Goal: Transaction & Acquisition: Book appointment/travel/reservation

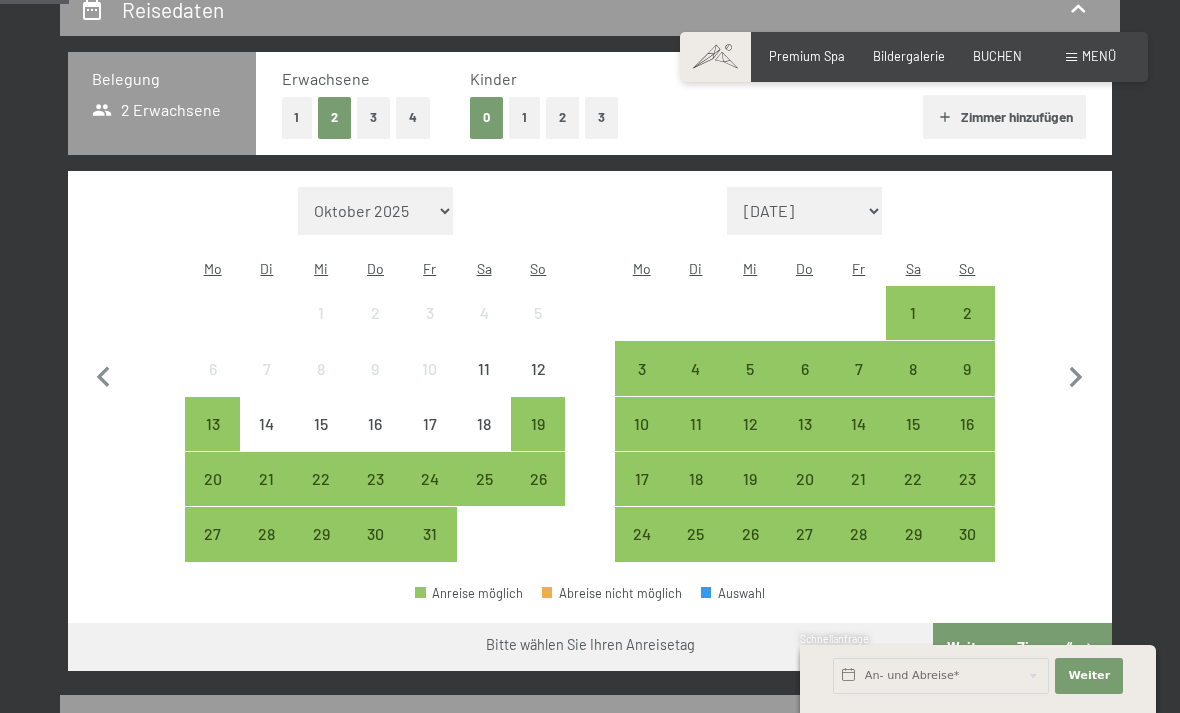
click at [752, 526] on div "26" at bounding box center [750, 551] width 50 height 50
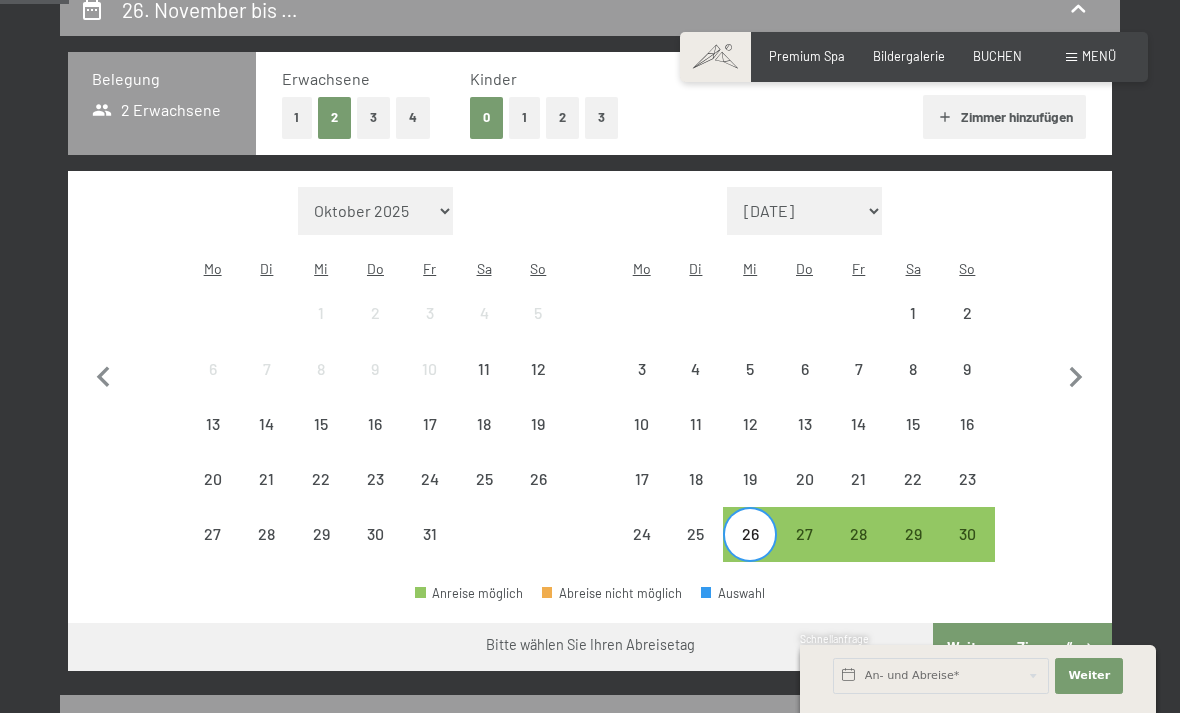
click at [962, 526] on div "30" at bounding box center [967, 551] width 50 height 50
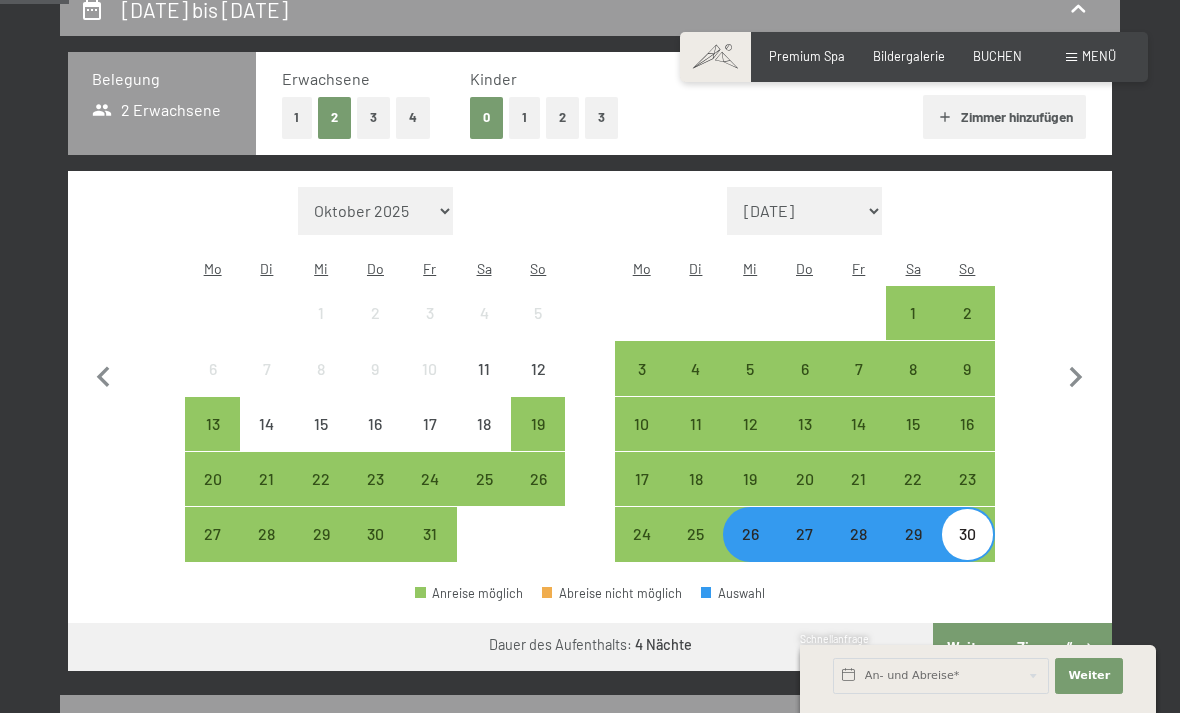
click at [1052, 635] on button "Weiter zu „Zimmer“" at bounding box center [1022, 647] width 179 height 48
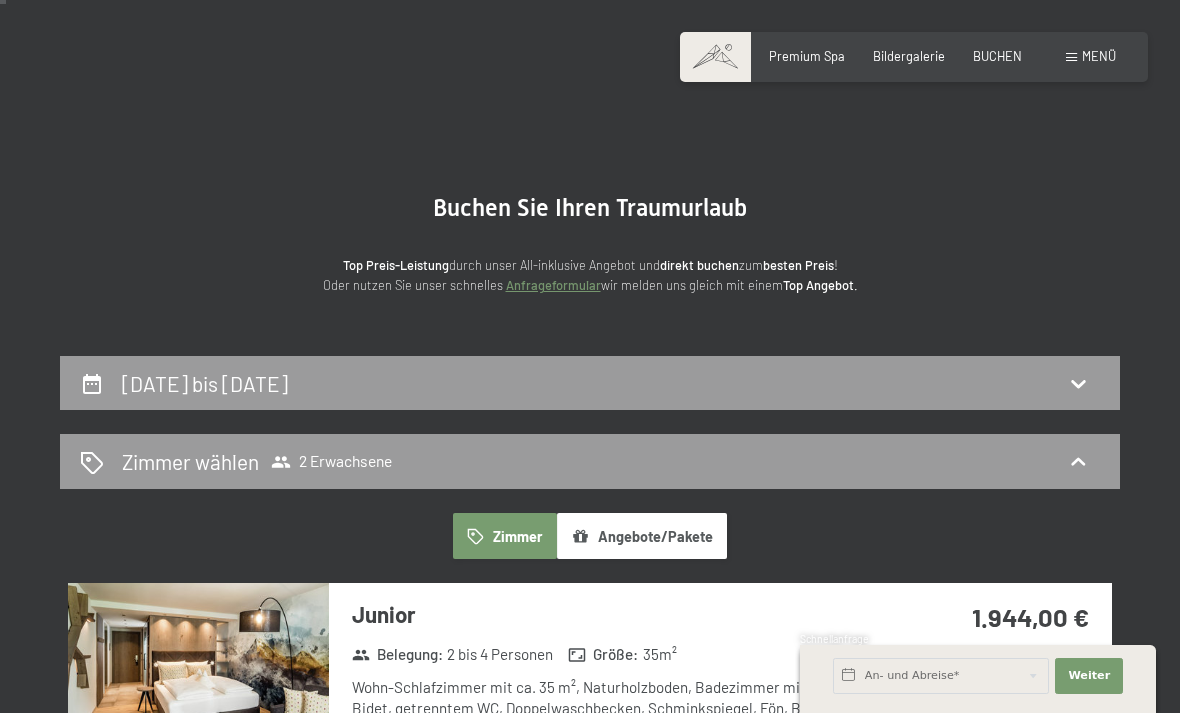
click at [1012, 373] on div "26. November bis 30. November 2025" at bounding box center [590, 383] width 1020 height 29
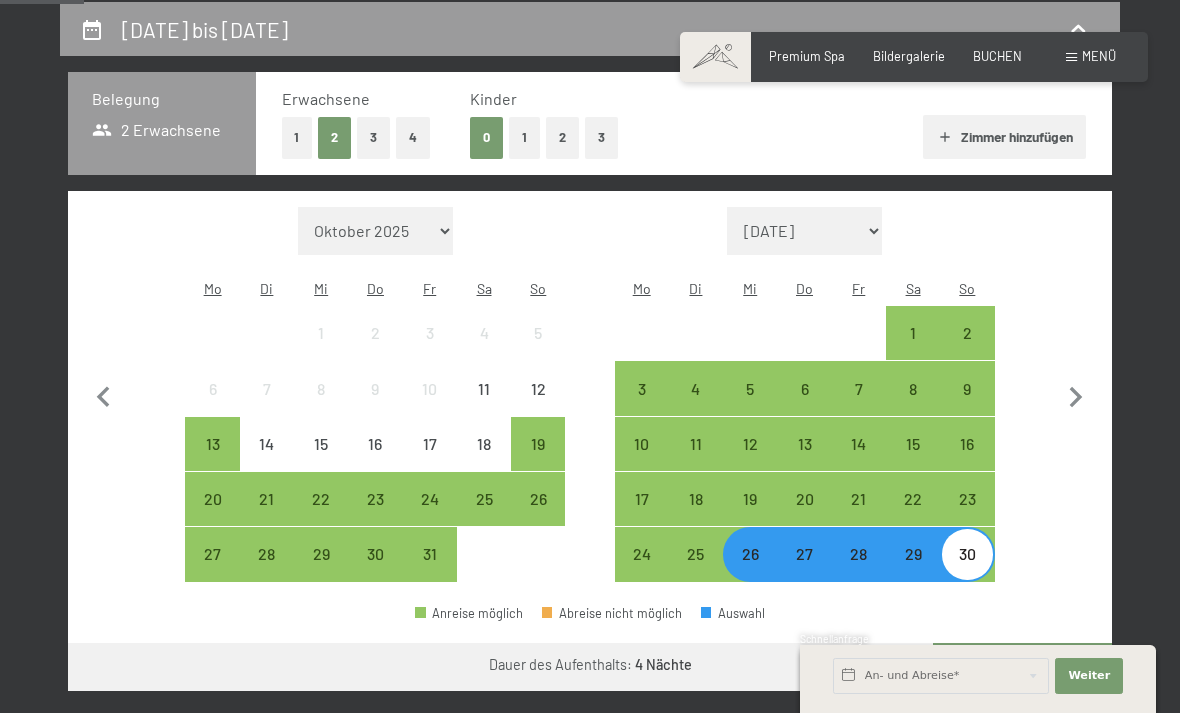
click at [1081, 381] on icon "button" at bounding box center [1076, 398] width 42 height 42
select select "[DATE]"
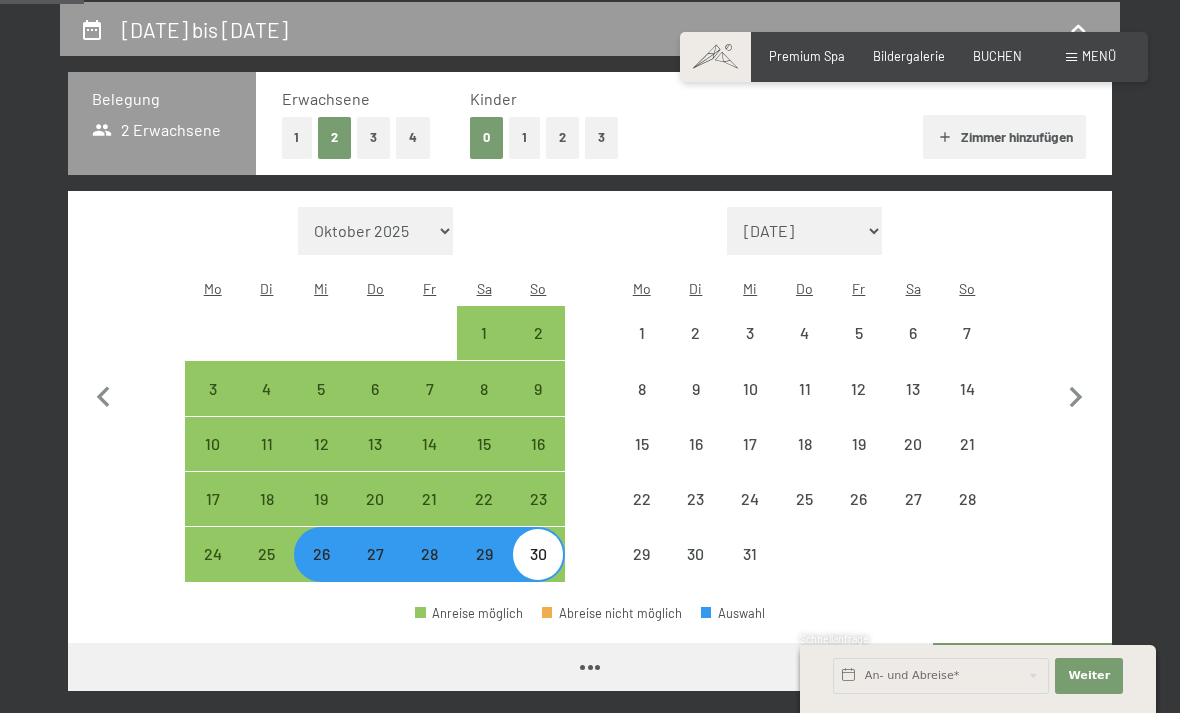
select select "[DATE]"
select select "2025-12-01"
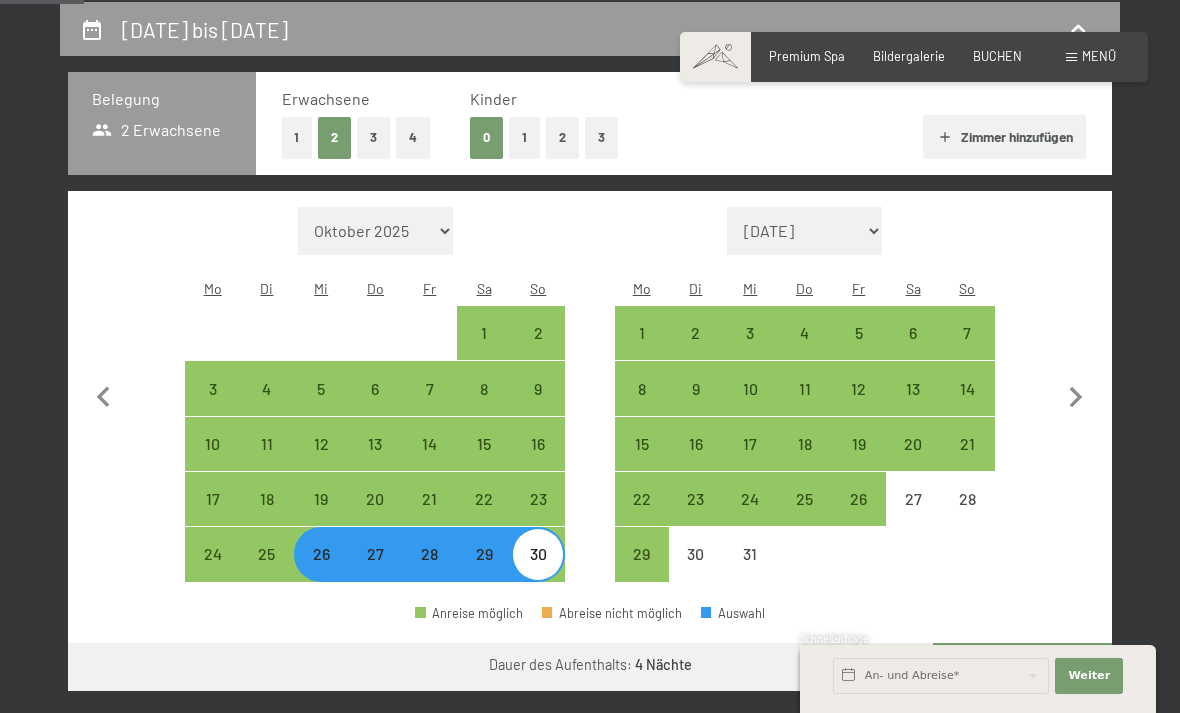
click at [970, 381] on div "14" at bounding box center [967, 406] width 50 height 50
select select "2025-11-01"
select select "2025-12-01"
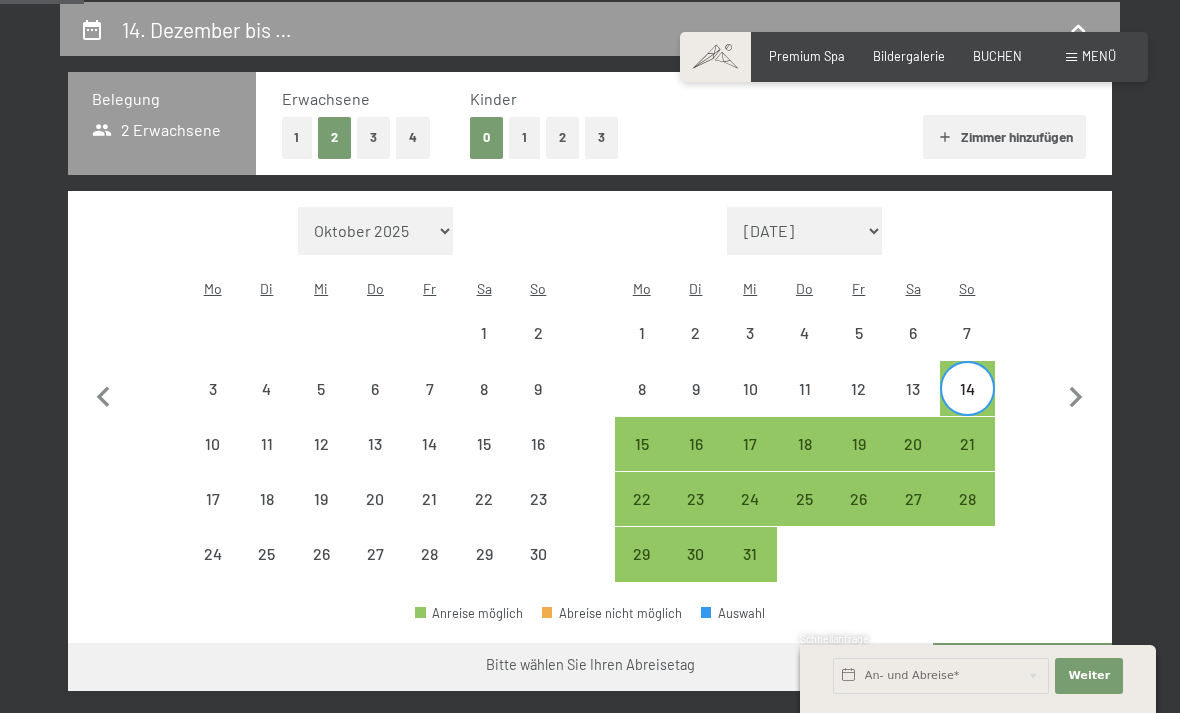
click at [812, 436] on div "18" at bounding box center [804, 461] width 50 height 50
select select "2025-11-01"
select select "2025-12-01"
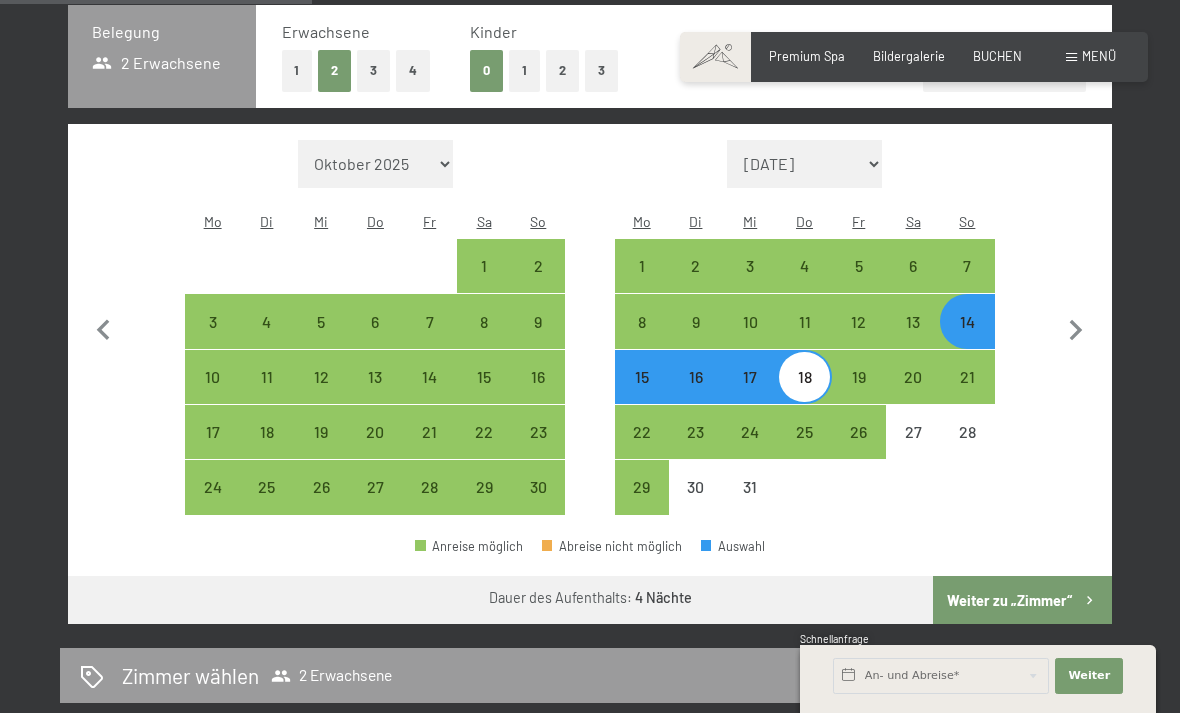
click at [1028, 576] on button "Weiter zu „Zimmer“" at bounding box center [1022, 600] width 179 height 48
select select "2025-11-01"
select select "2025-12-01"
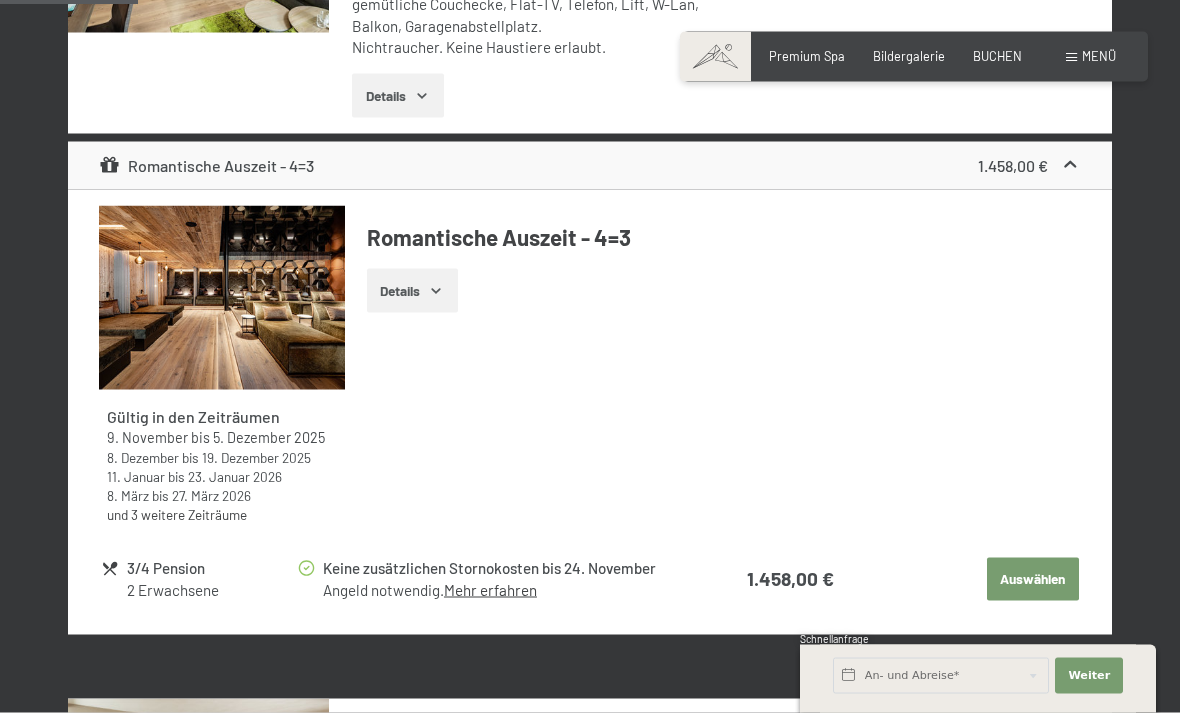
scroll to position [786, 0]
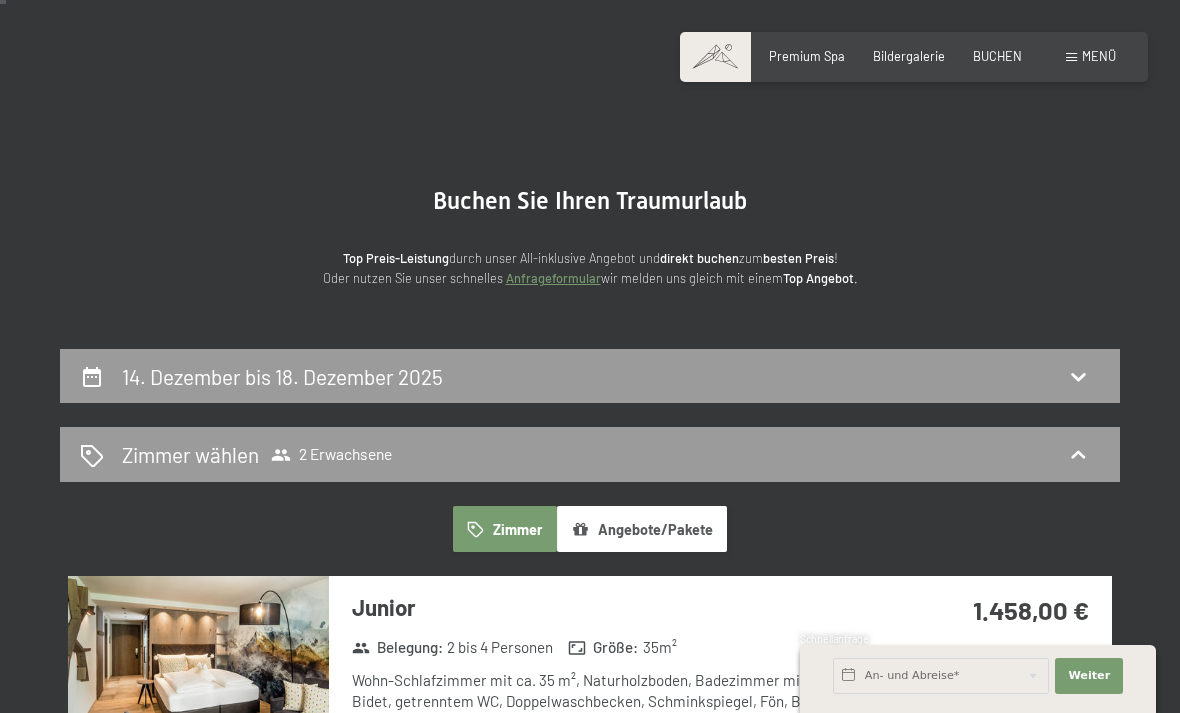
click at [935, 378] on div "14. Dezember bis 18. Dezember 2025" at bounding box center [590, 376] width 1020 height 29
select select "2025-11-01"
select select "2025-12-01"
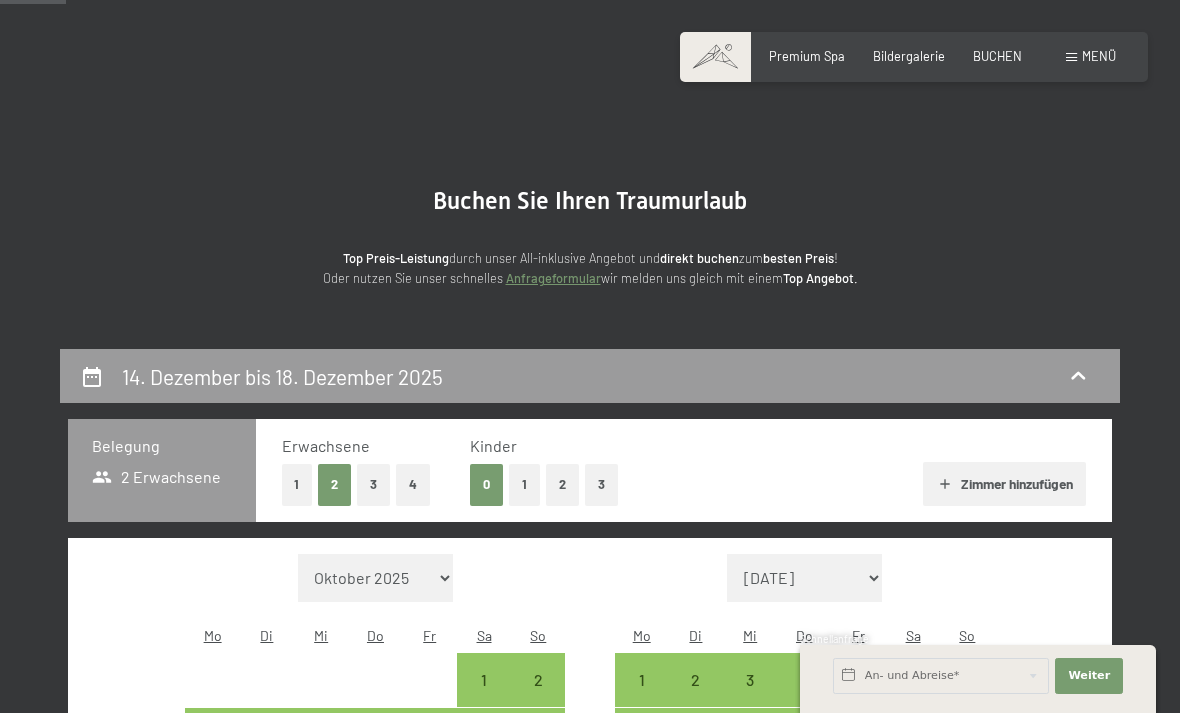
scroll to position [380, 0]
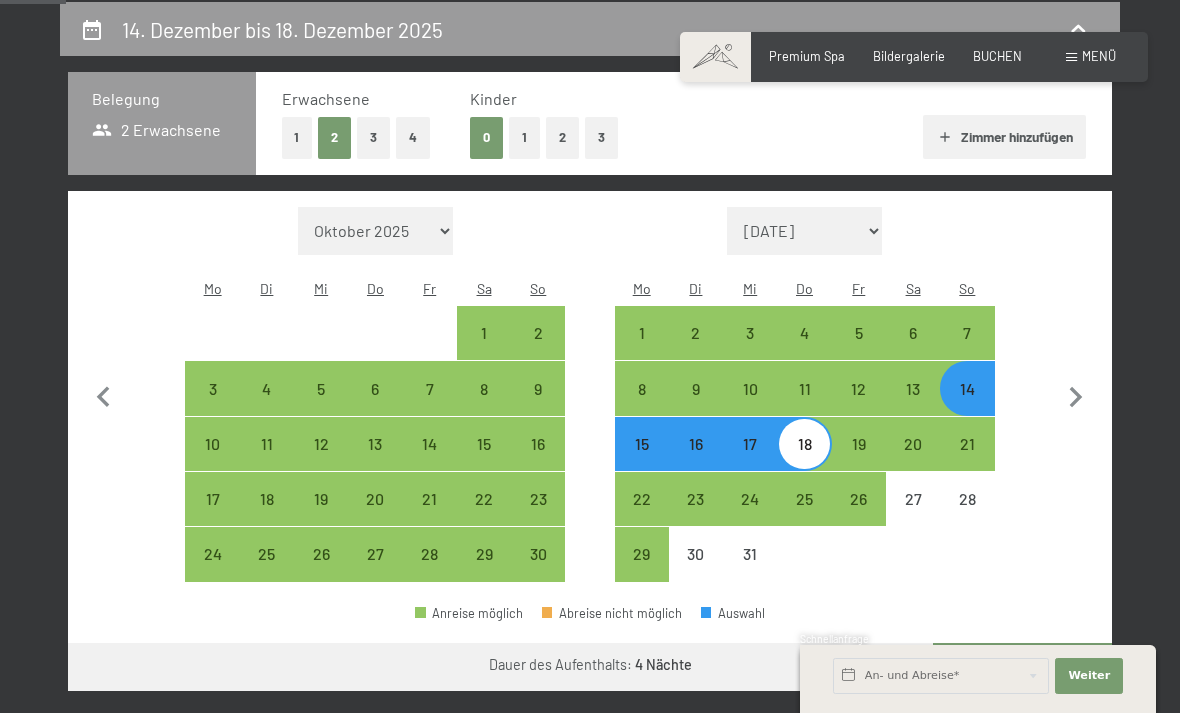
click at [968, 325] on div "7" at bounding box center [967, 350] width 50 height 50
select select "2025-11-01"
select select "2025-12-01"
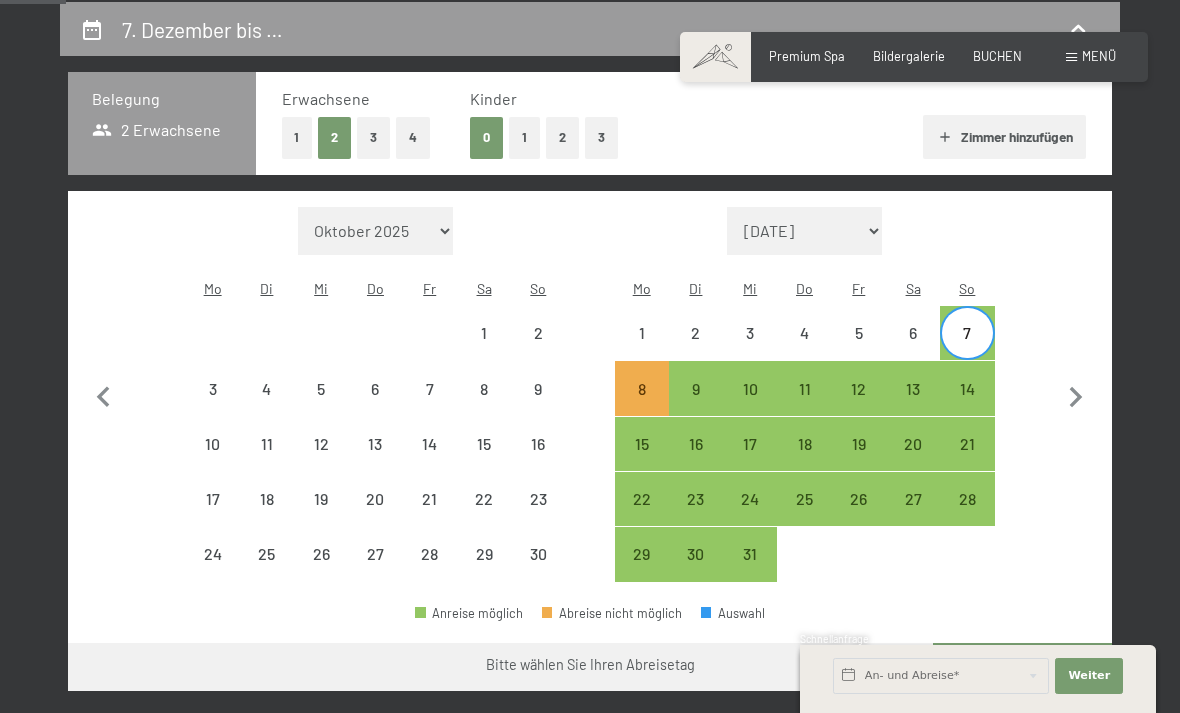
click at [810, 382] on div "11" at bounding box center [804, 406] width 50 height 50
select select "2025-11-01"
select select "2025-12-01"
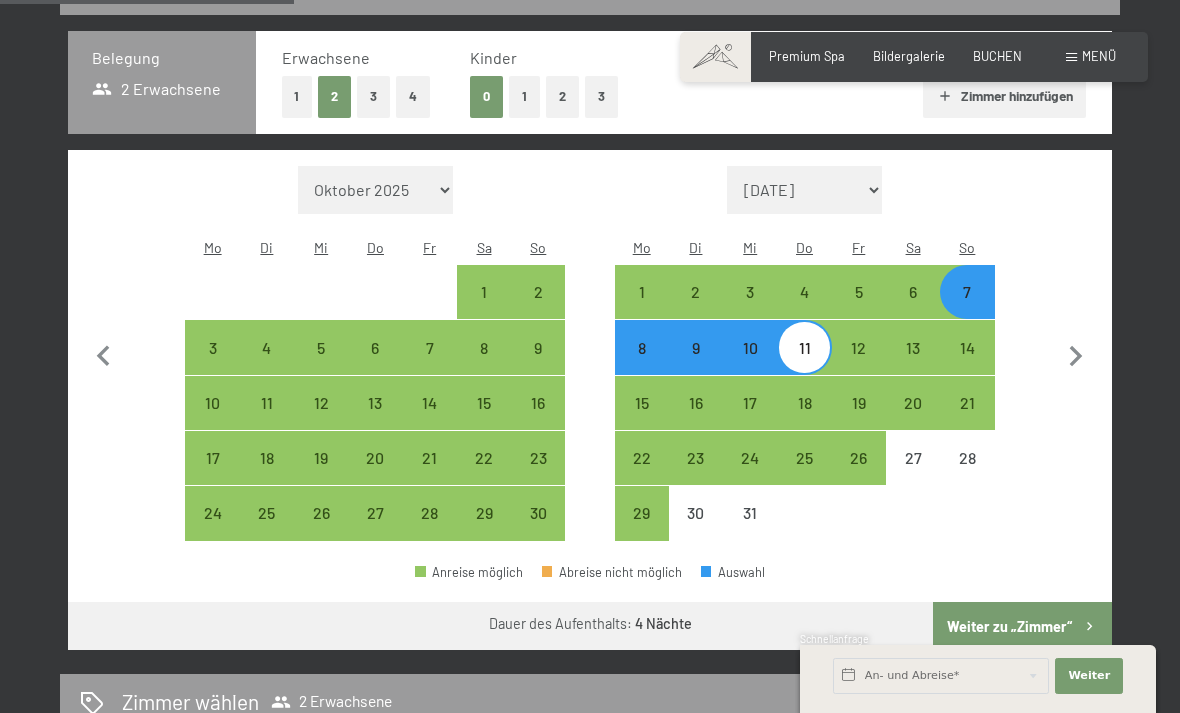
click at [1031, 615] on button "Weiter zu „Zimmer“" at bounding box center [1022, 626] width 179 height 48
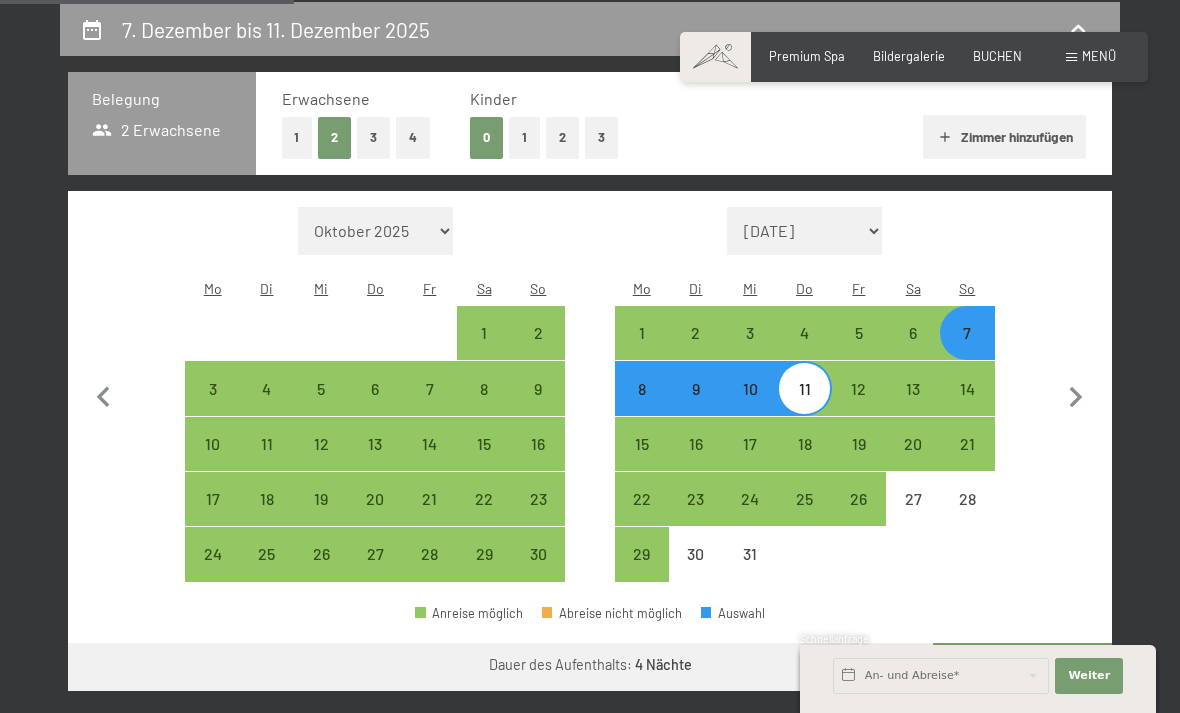
select select "2025-11-01"
select select "2025-12-01"
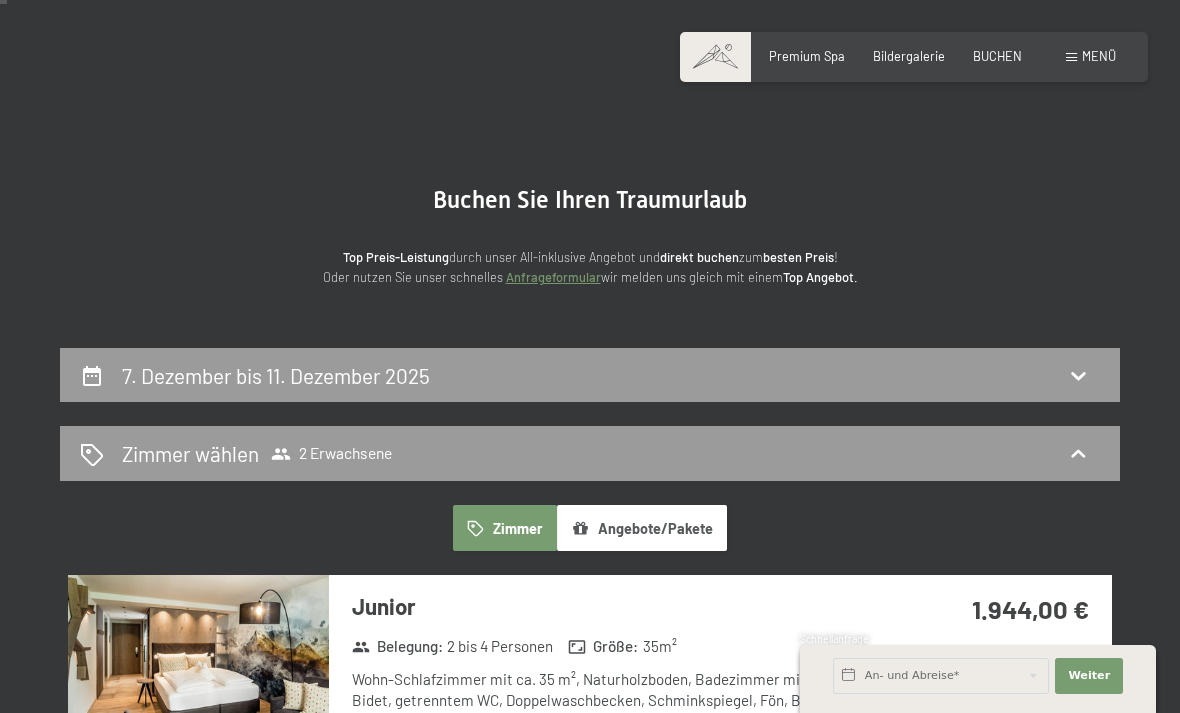
click at [964, 384] on div "7. Dezember bis 11. Dezember 2025" at bounding box center [590, 375] width 1020 height 29
select select "2025-11-01"
select select "2025-12-01"
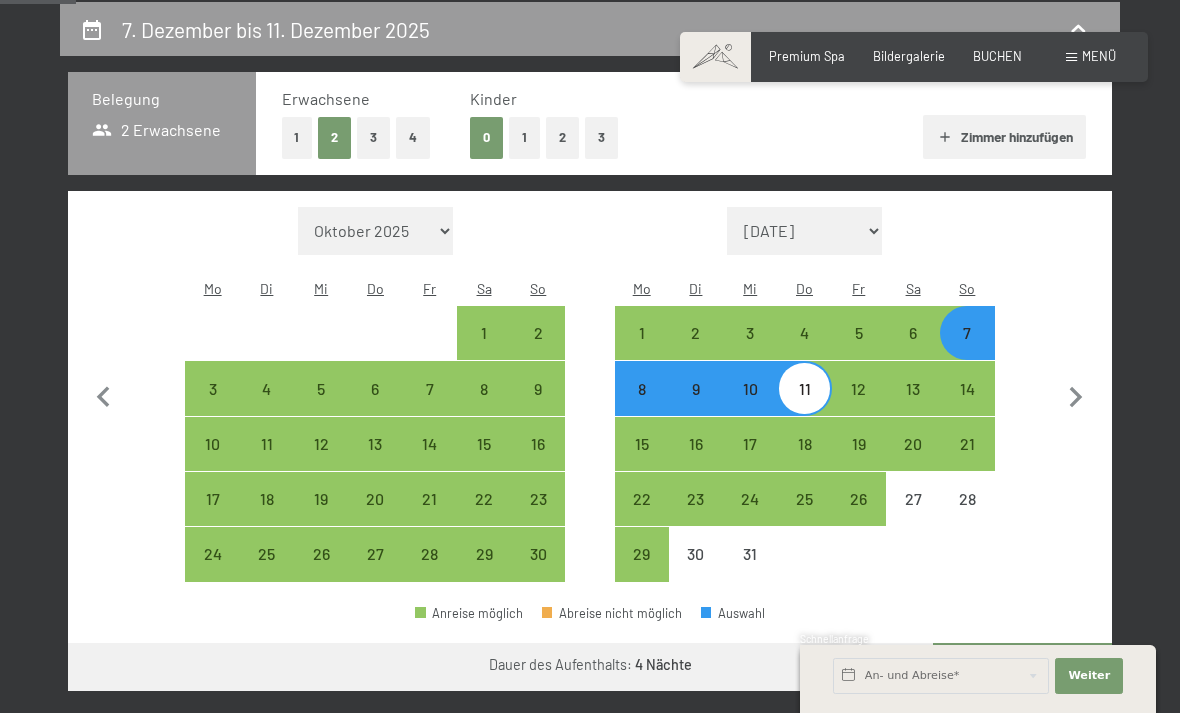
click at [923, 381] on div "13" at bounding box center [913, 406] width 50 height 50
select select "2025-11-01"
select select "2025-12-01"
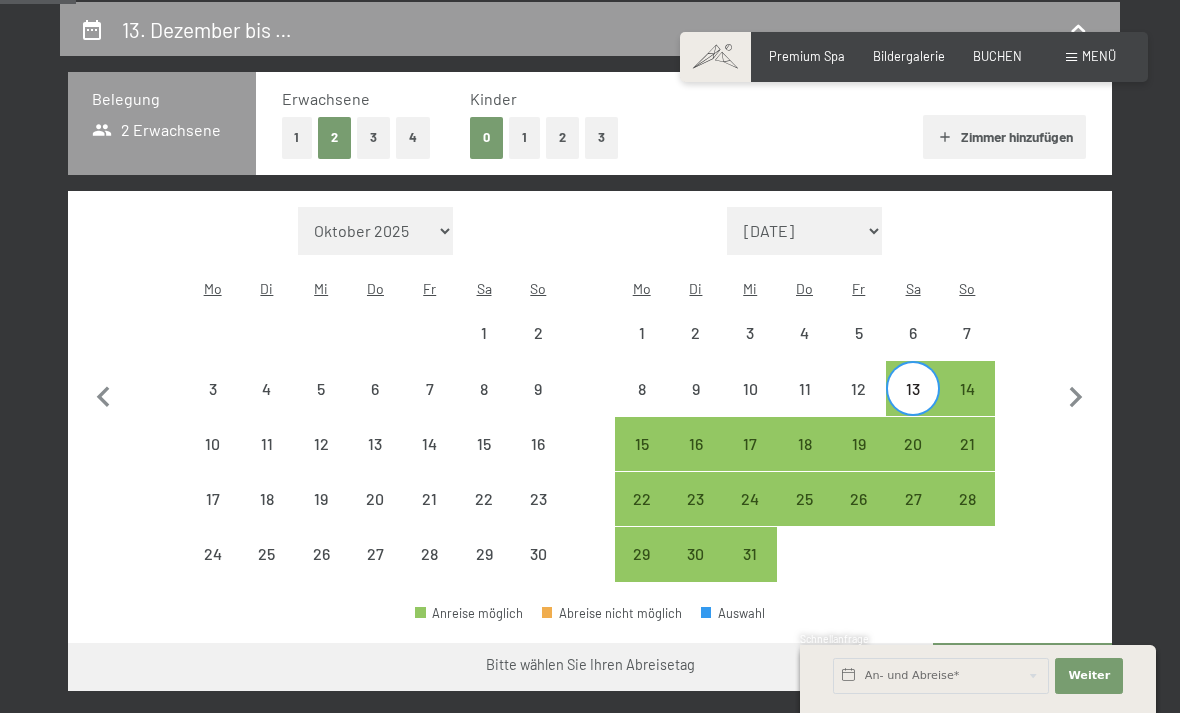
click at [756, 436] on div "17" at bounding box center [750, 461] width 50 height 50
select select "2025-11-01"
select select "2025-12-01"
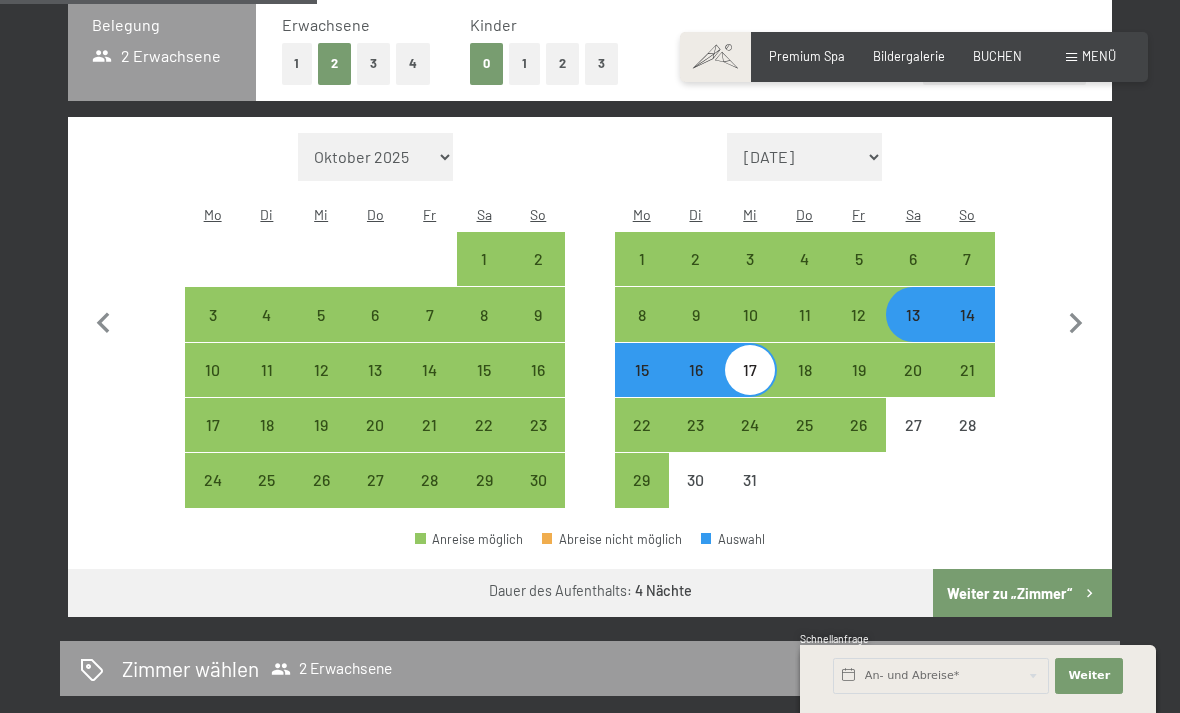
click at [1015, 580] on button "Weiter zu „Zimmer“" at bounding box center [1022, 593] width 179 height 48
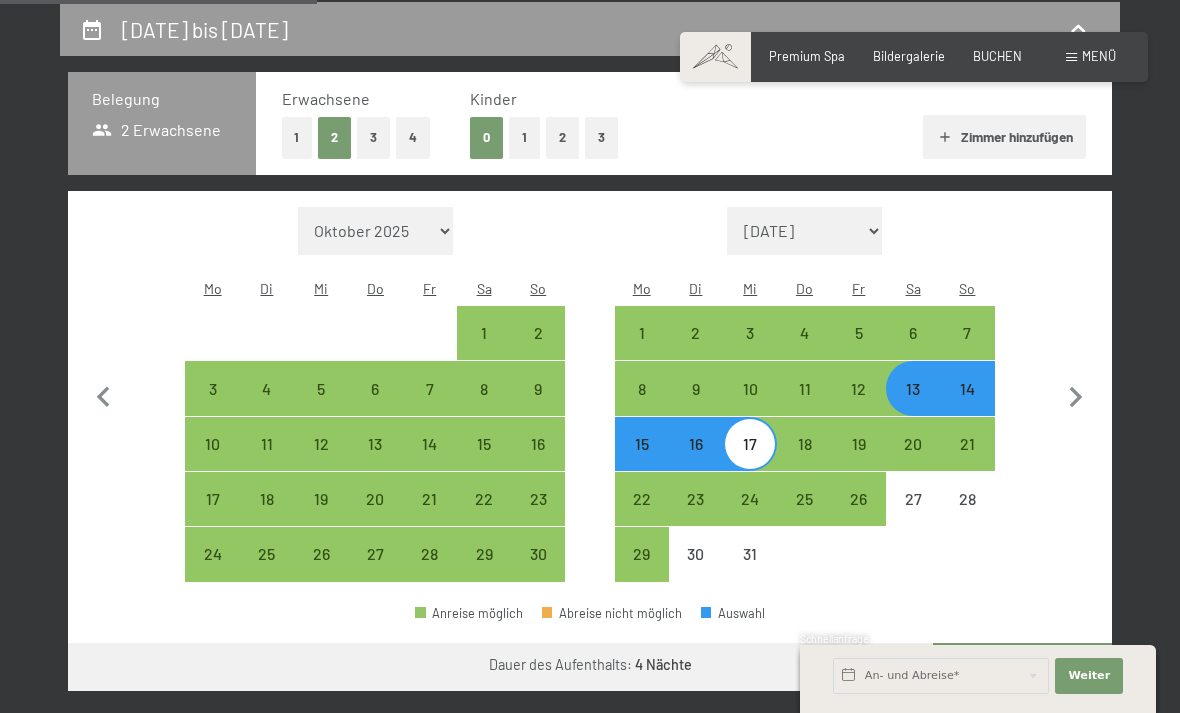
select select "2025-11-01"
select select "2025-12-01"
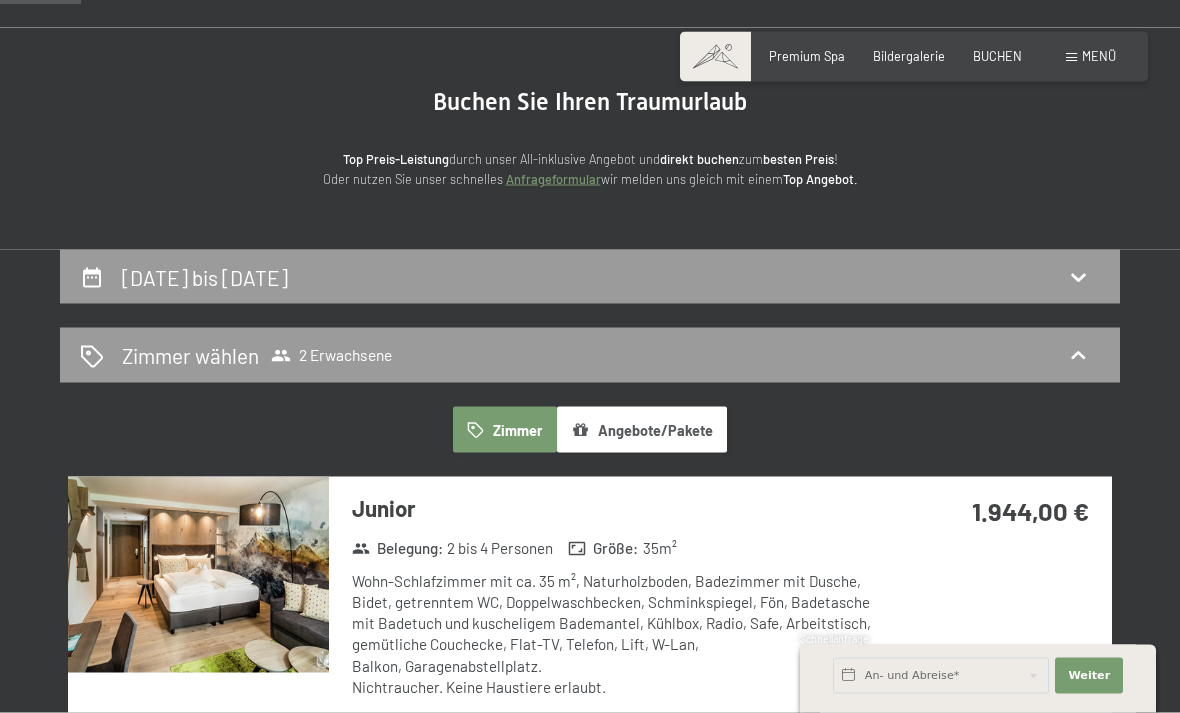
scroll to position [0, 0]
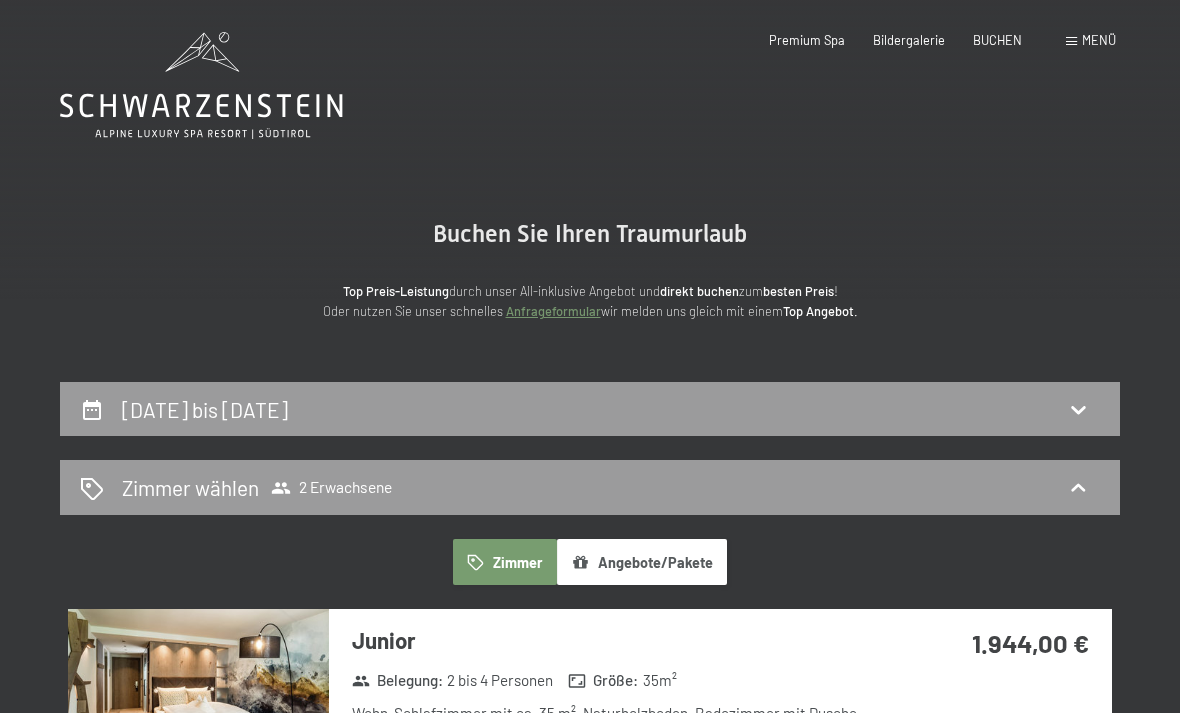
click at [994, 410] on div "13. Dezember bis 17. Dezember 2025" at bounding box center [590, 409] width 1020 height 29
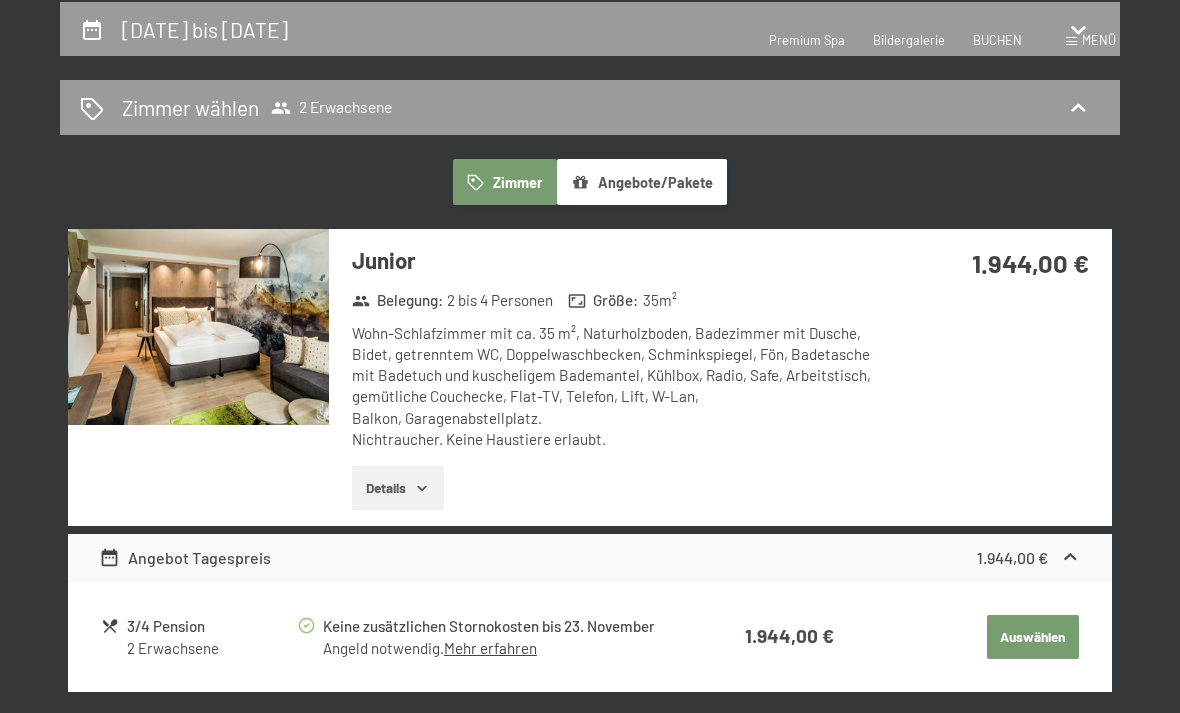
select select "2025-11-01"
select select "2025-12-01"
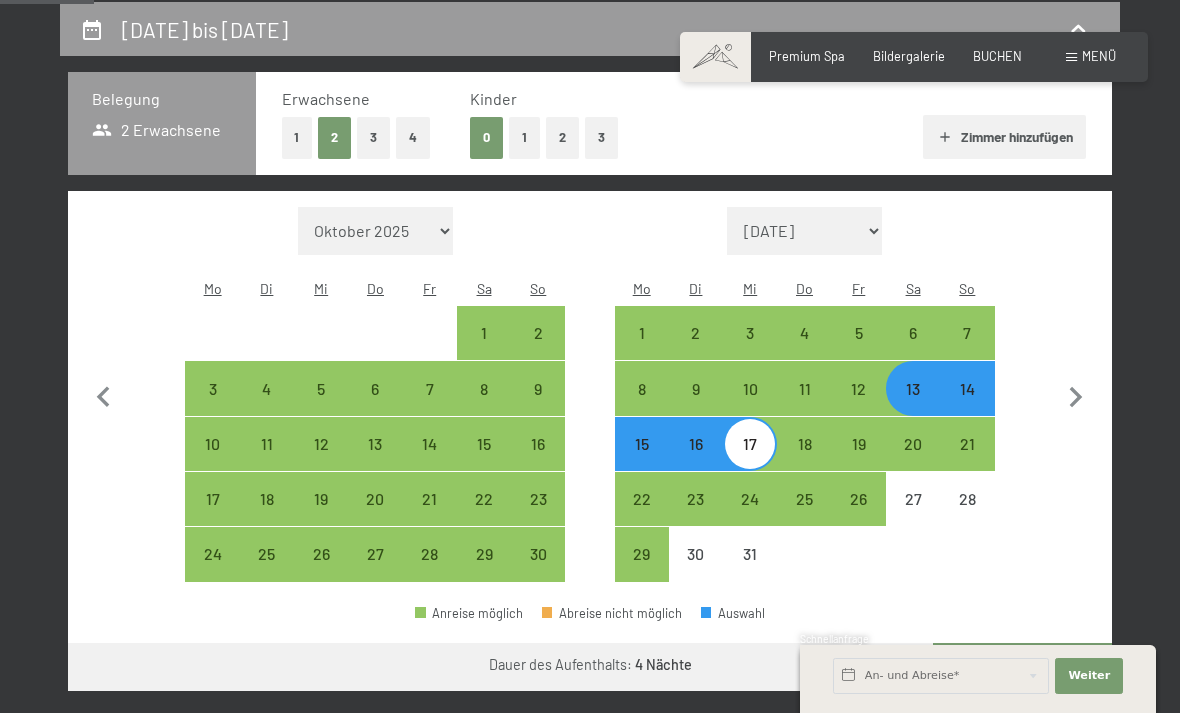
click at [973, 381] on div "14" at bounding box center [967, 406] width 50 height 50
select select "2025-11-01"
select select "2025-12-01"
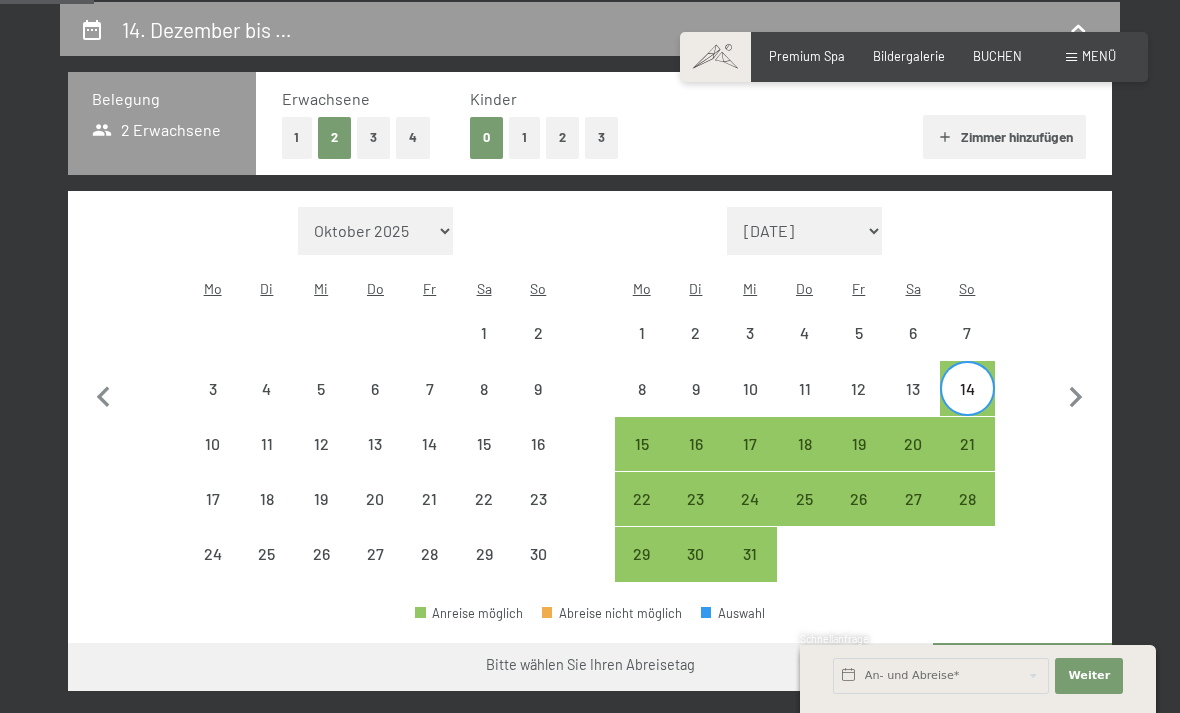
click at [820, 436] on div "18" at bounding box center [804, 461] width 50 height 50
select select "2025-11-01"
select select "2025-12-01"
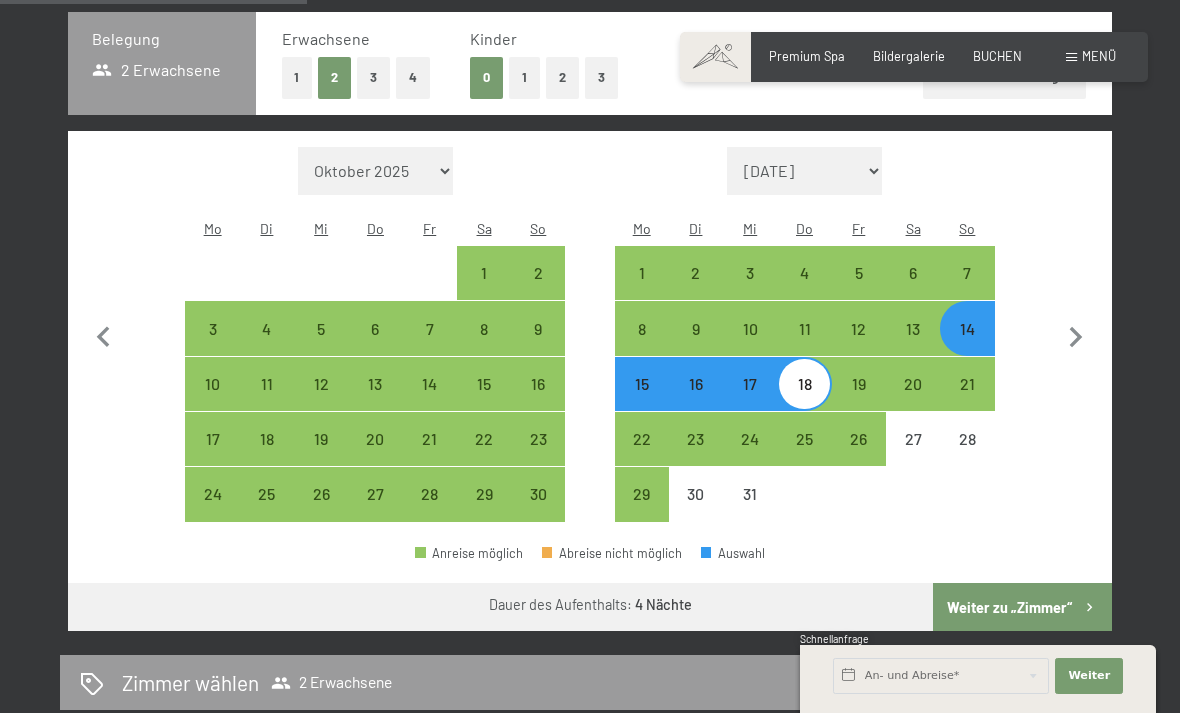
click at [1031, 596] on button "Weiter zu „Zimmer“" at bounding box center [1022, 607] width 179 height 48
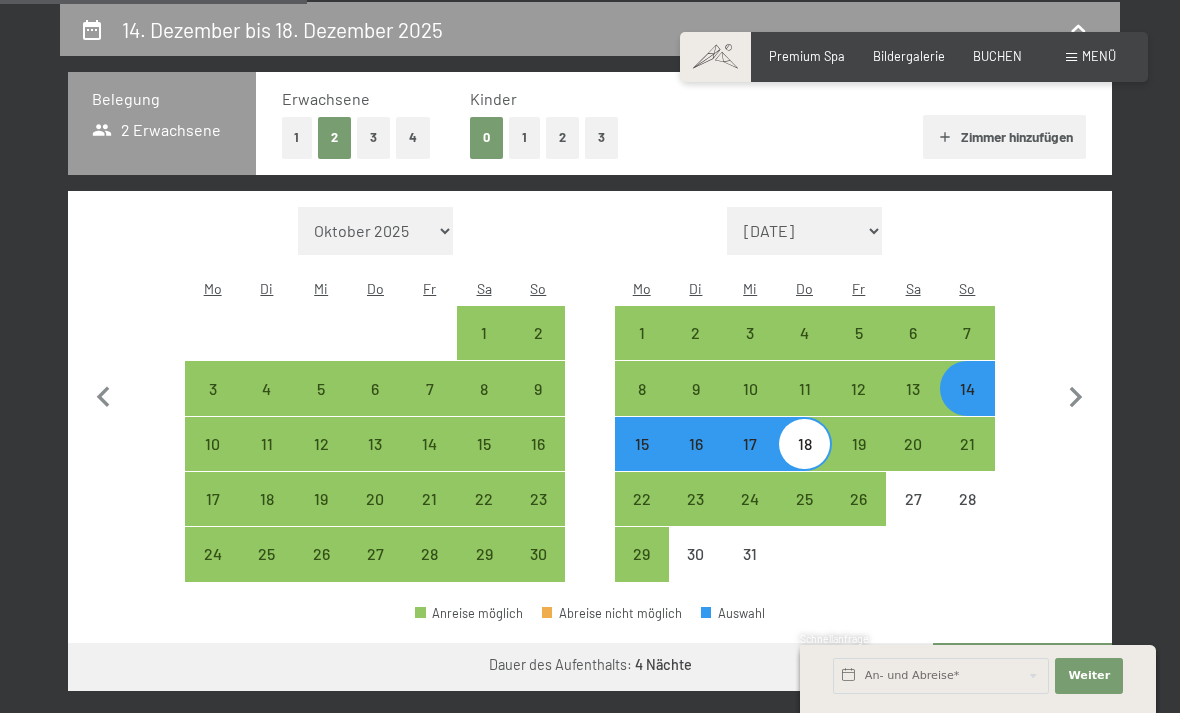
select select "2025-11-01"
select select "2025-12-01"
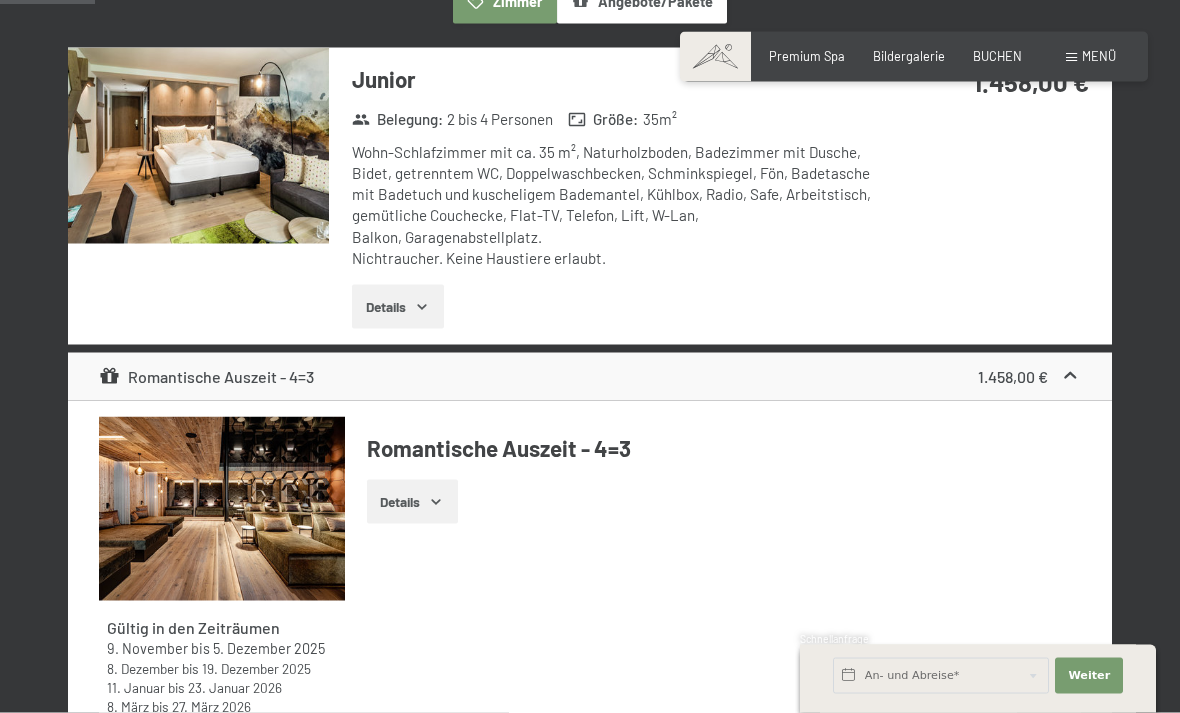
scroll to position [547, 0]
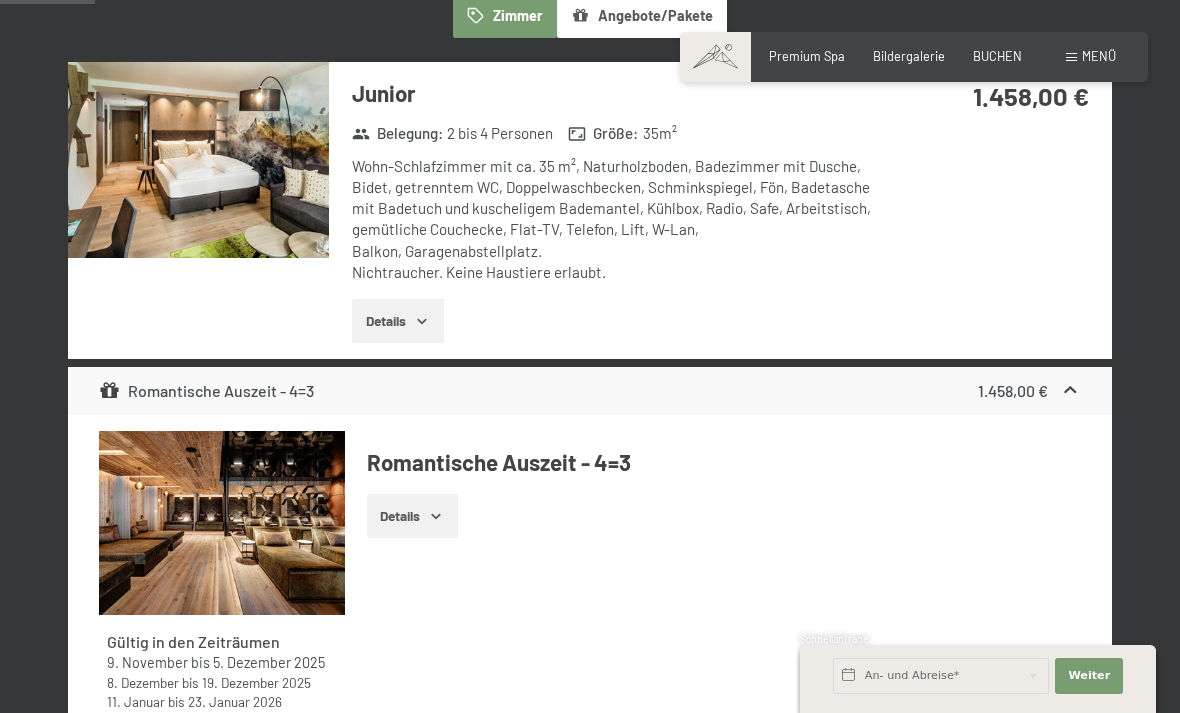
click at [229, 244] on img at bounding box center [198, 160] width 261 height 196
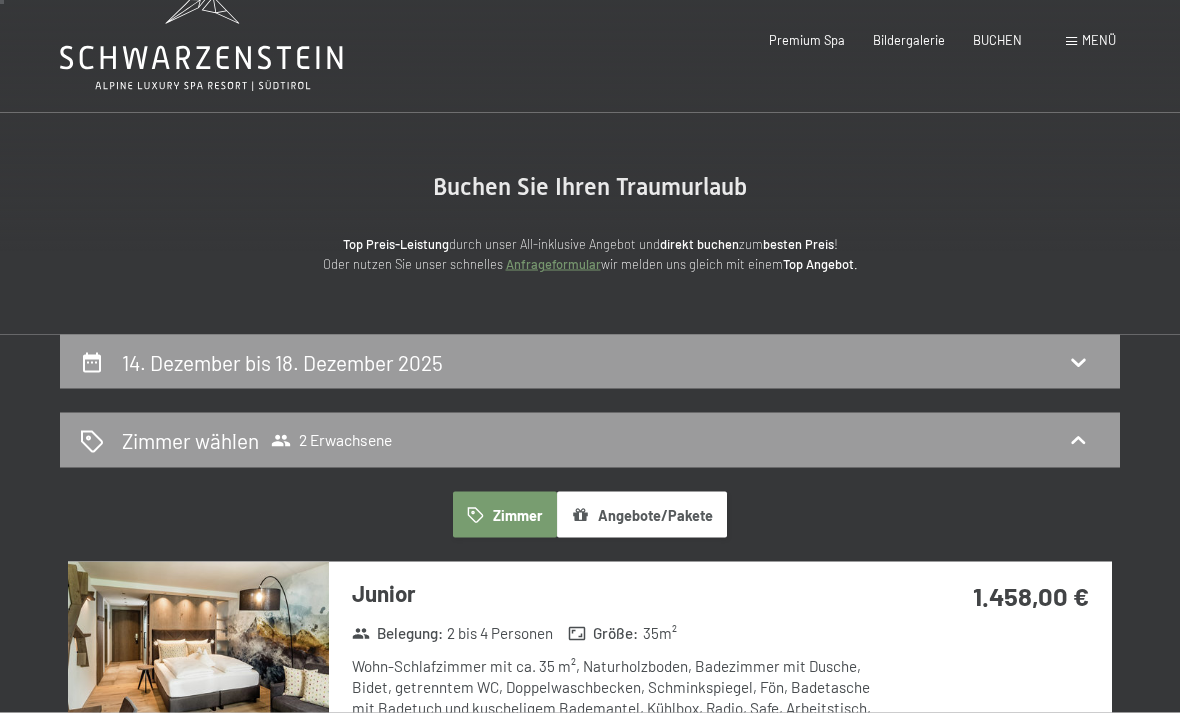
scroll to position [0, 0]
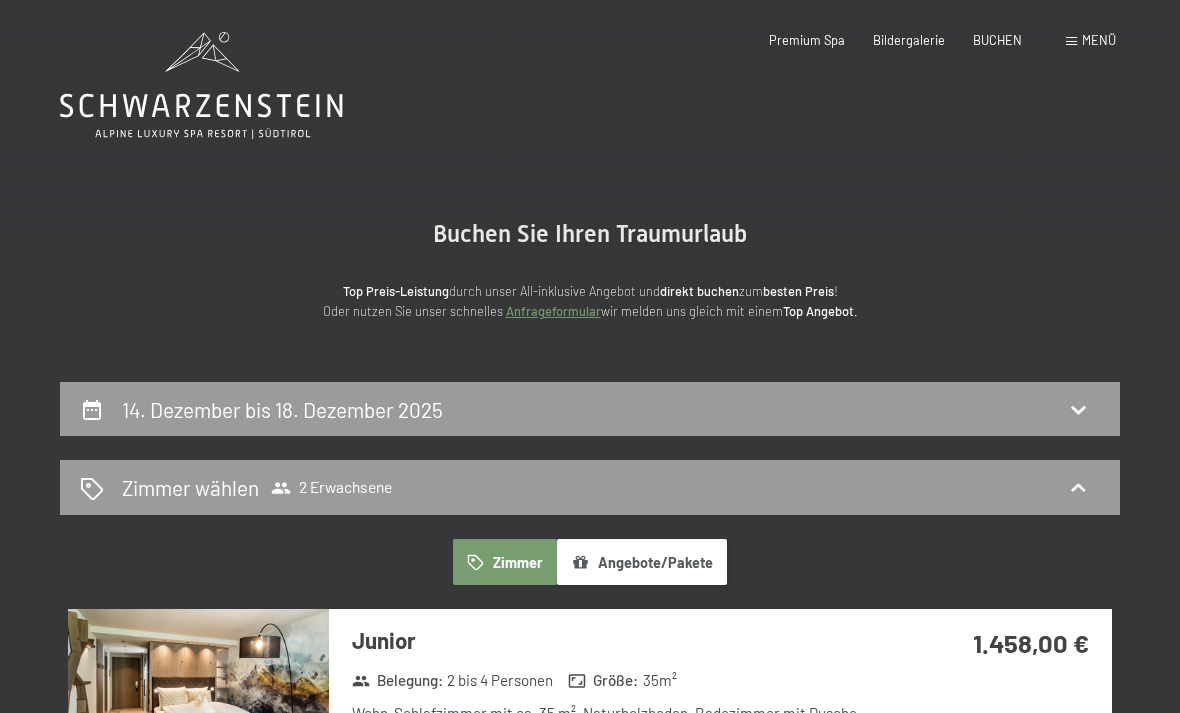
click at [923, 410] on div "14. Dezember bis 18. Dezember 2025" at bounding box center [590, 409] width 1020 height 29
select select "2025-11-01"
select select "2025-12-01"
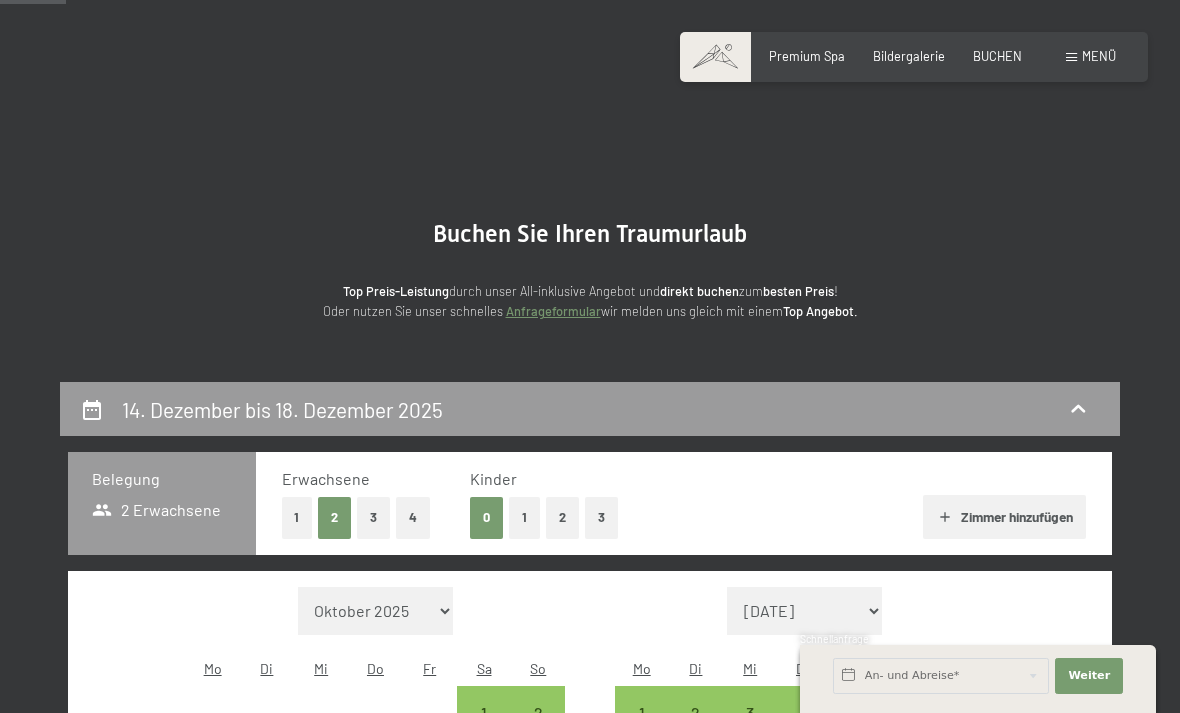
scroll to position [380, 0]
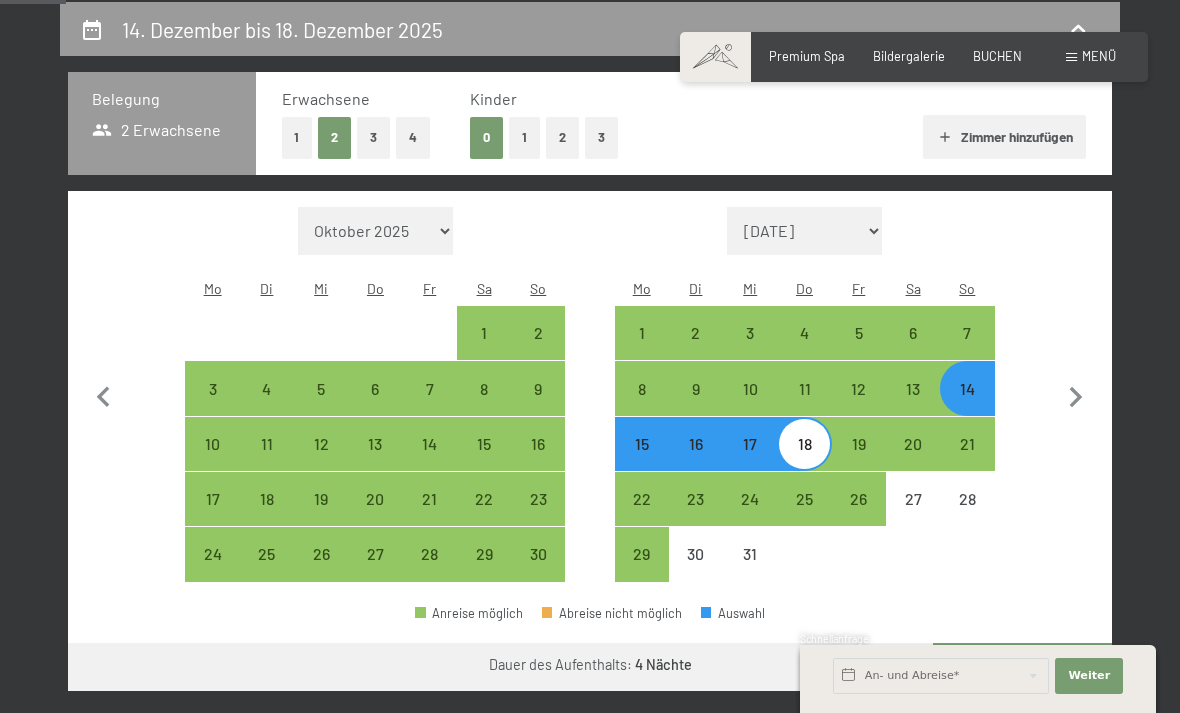
click at [975, 325] on div "7" at bounding box center [967, 350] width 50 height 50
select select "2025-11-01"
select select "2025-12-01"
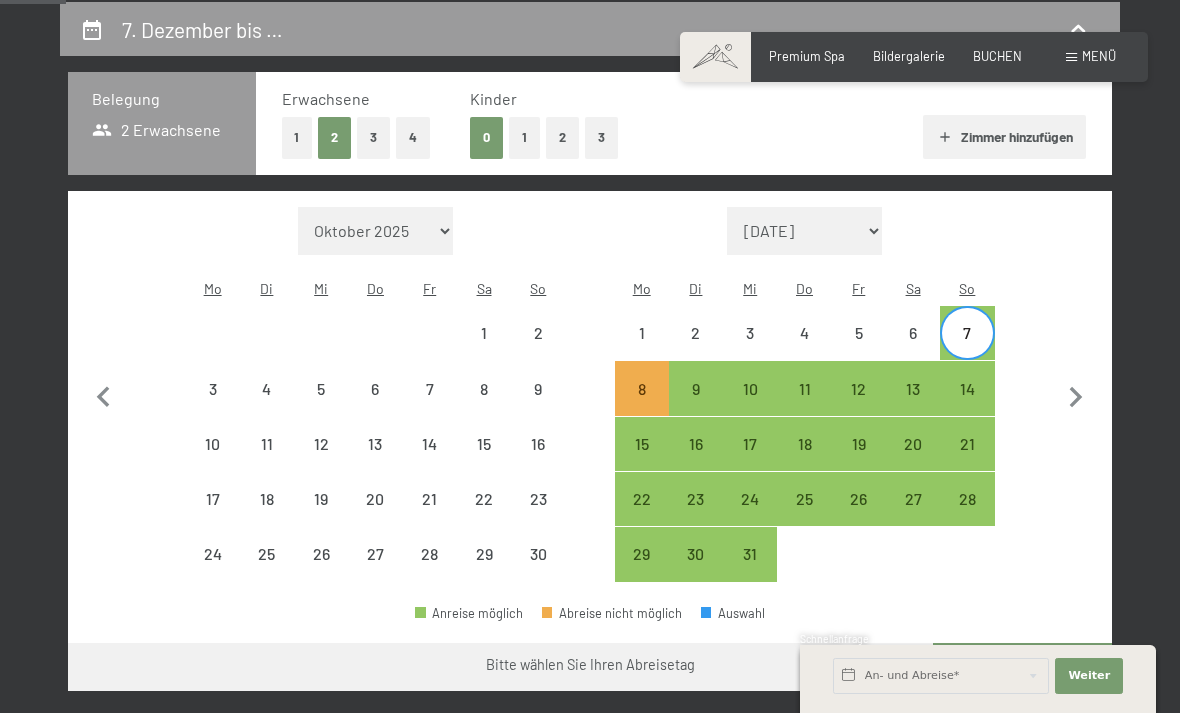
click at [809, 381] on div "11" at bounding box center [804, 406] width 50 height 50
select select "2025-11-01"
select select "2025-12-01"
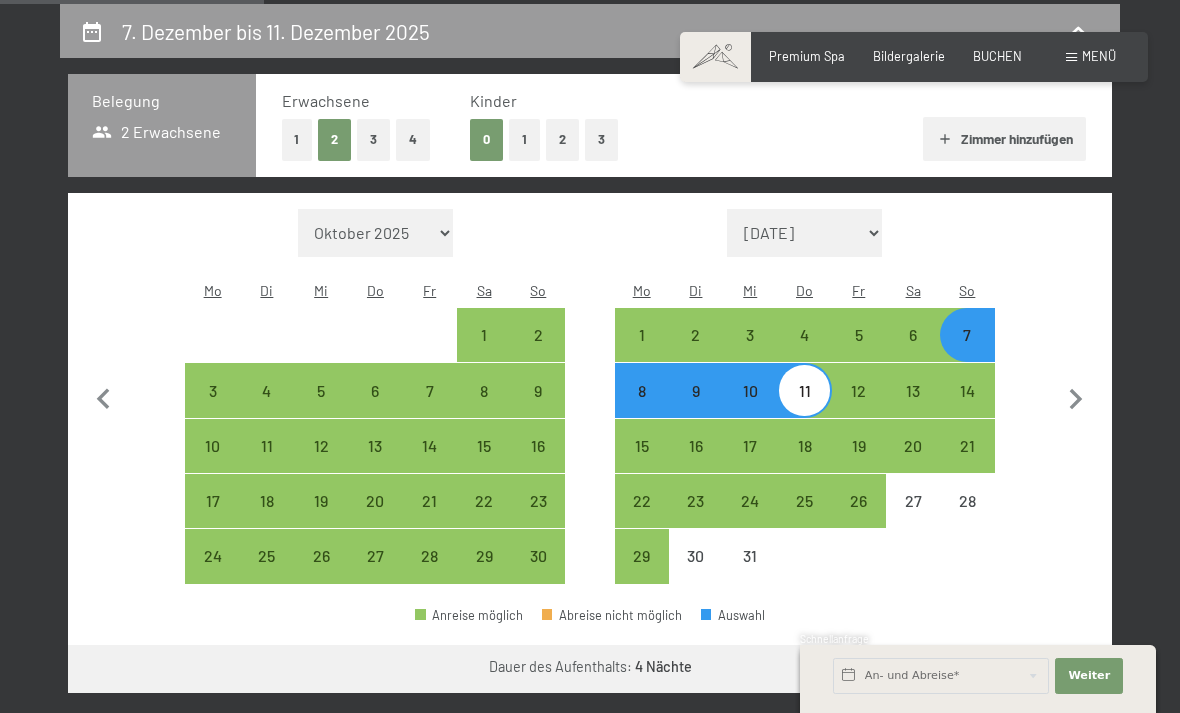
click at [1048, 647] on button "Weiter zu „Zimmer“" at bounding box center [1022, 669] width 179 height 48
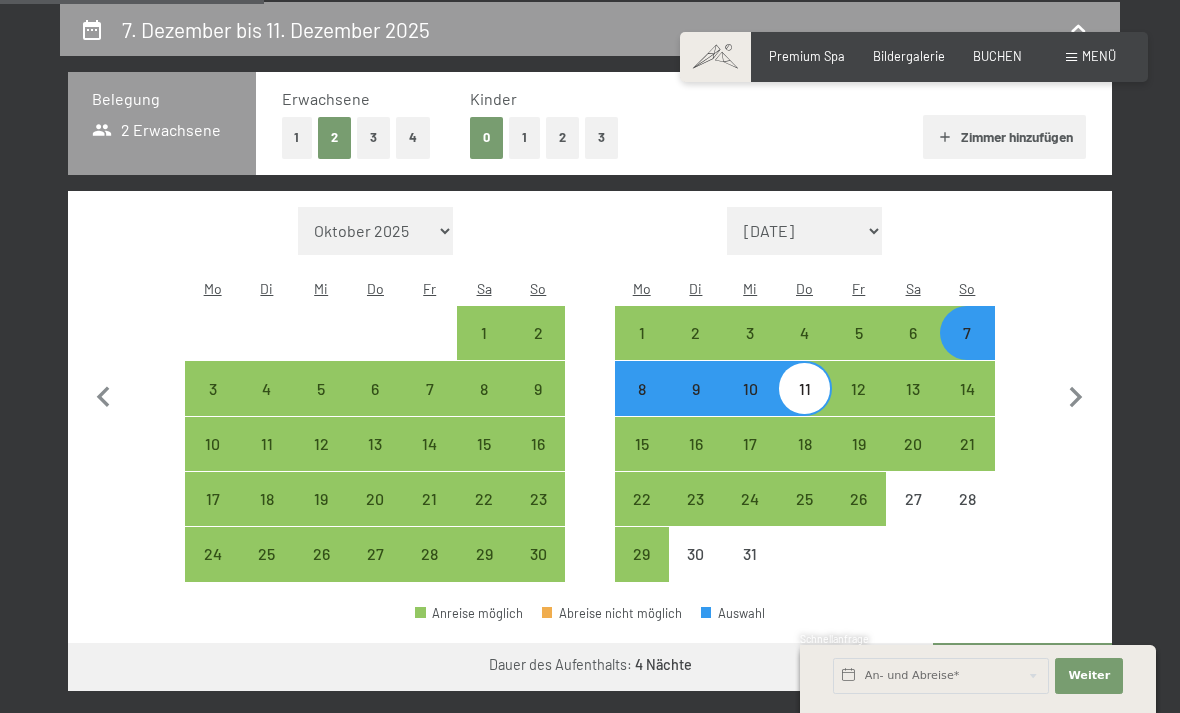
select select "2025-11-01"
select select "2025-12-01"
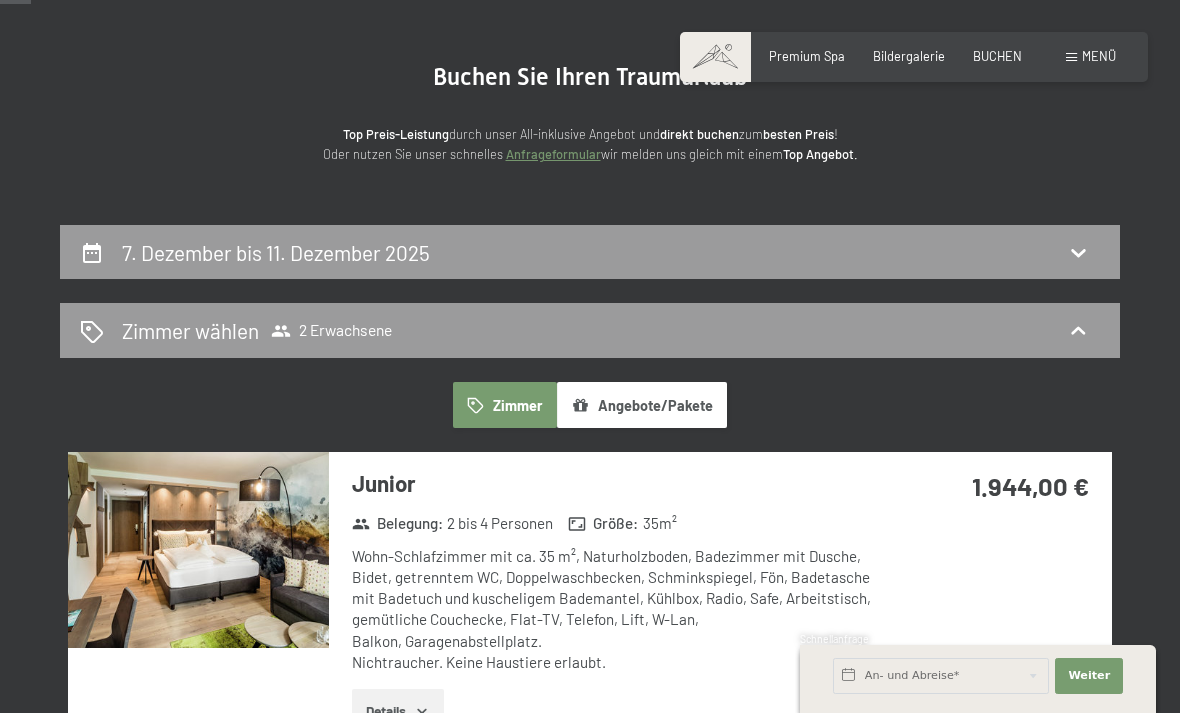
click at [1003, 262] on div "7. Dezember bis 11. Dezember 2025" at bounding box center [590, 252] width 1020 height 29
select select "2025-11-01"
select select "2025-12-01"
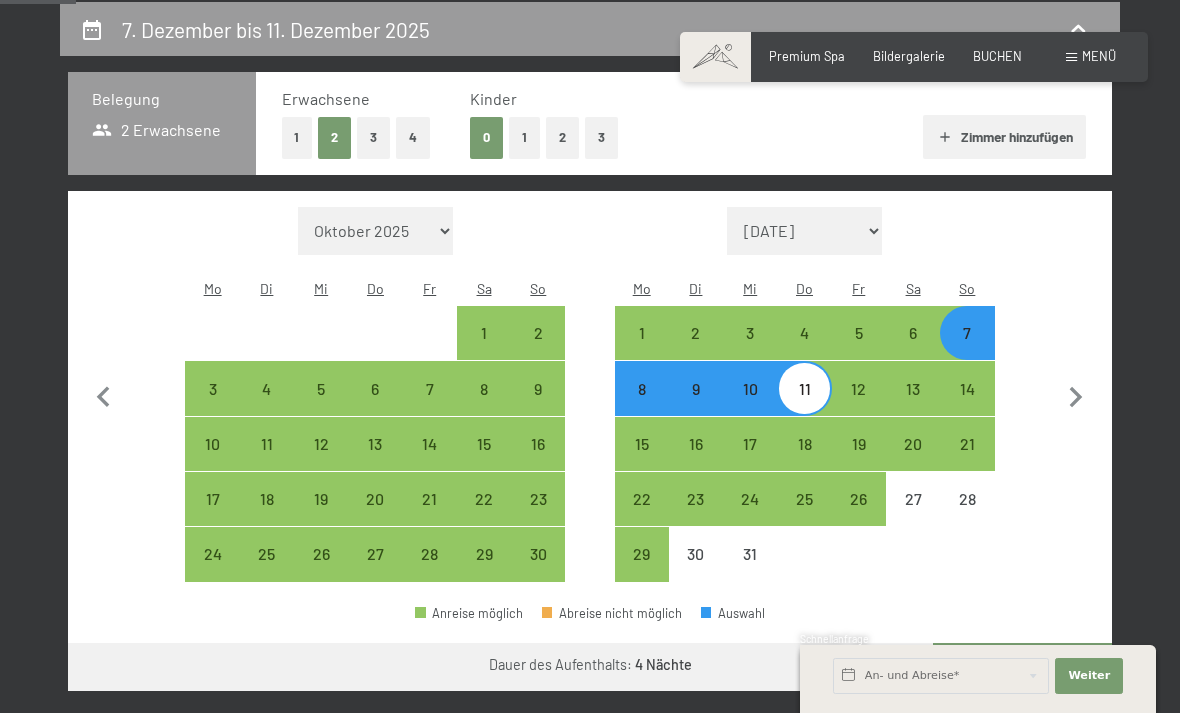
click at [629, 436] on div "15" at bounding box center [642, 461] width 50 height 50
select select "2025-11-01"
select select "2025-12-01"
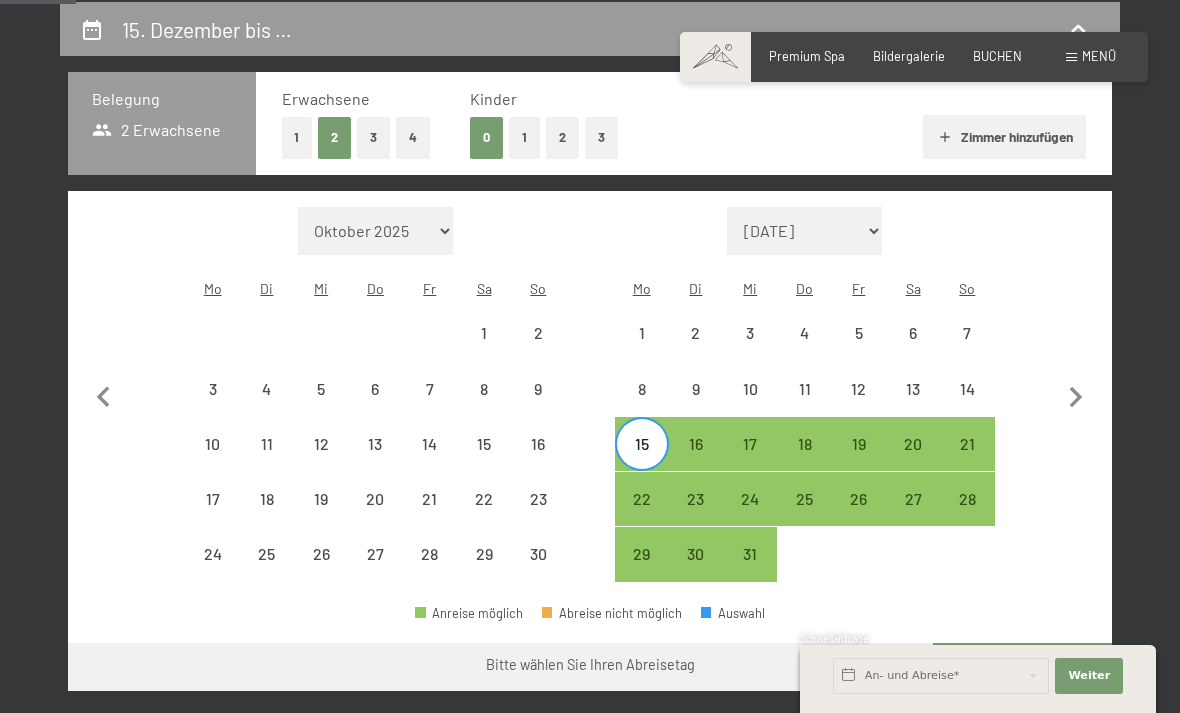
click at [856, 436] on div "19" at bounding box center [859, 461] width 50 height 50
select select "2025-11-01"
select select "2025-12-01"
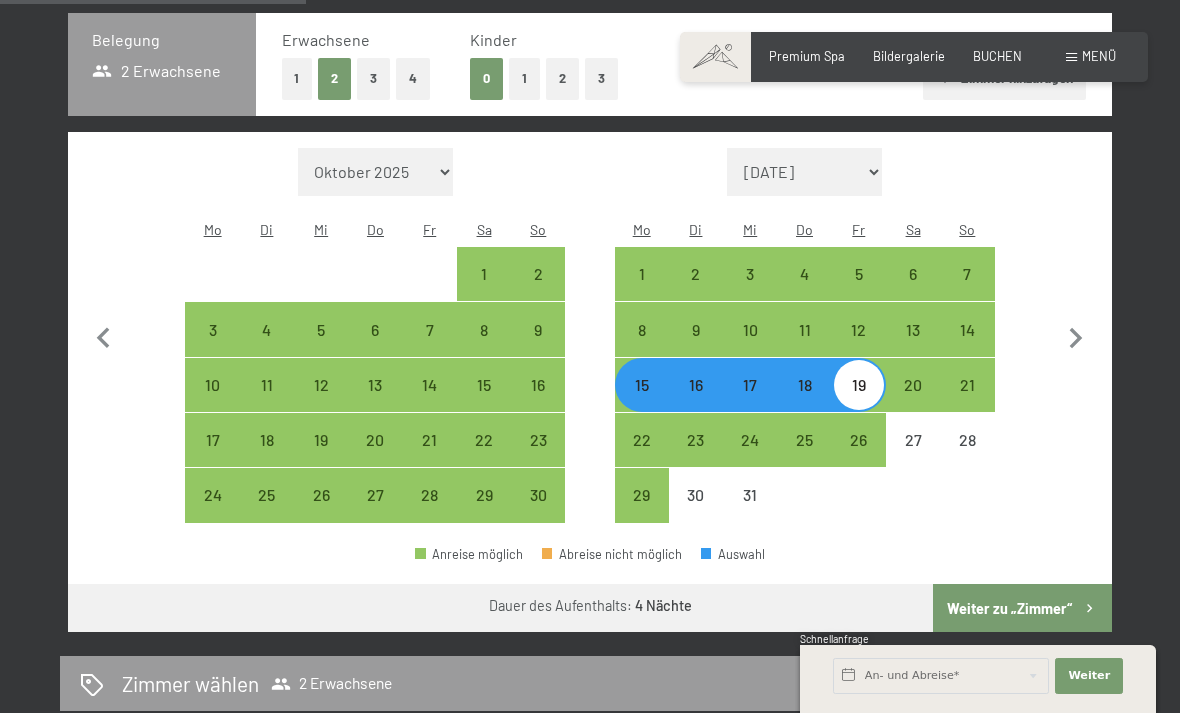
click at [1036, 588] on button "Weiter zu „Zimmer“" at bounding box center [1022, 608] width 179 height 48
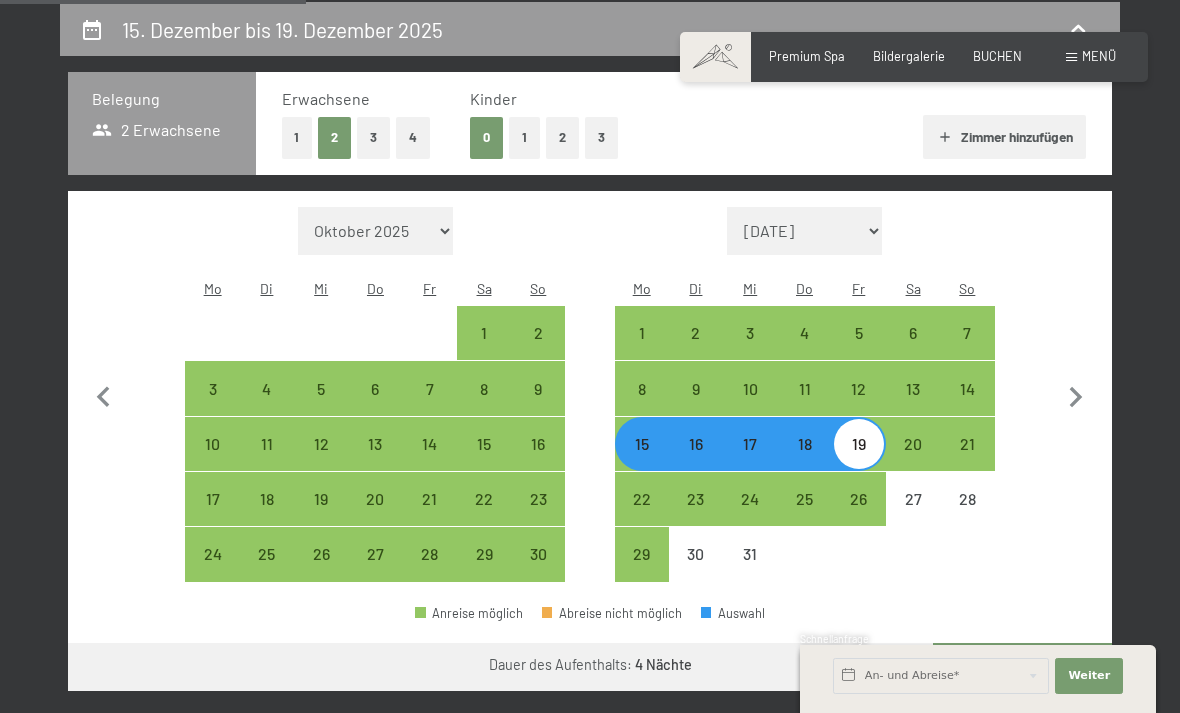
select select "2025-11-01"
select select "2025-12-01"
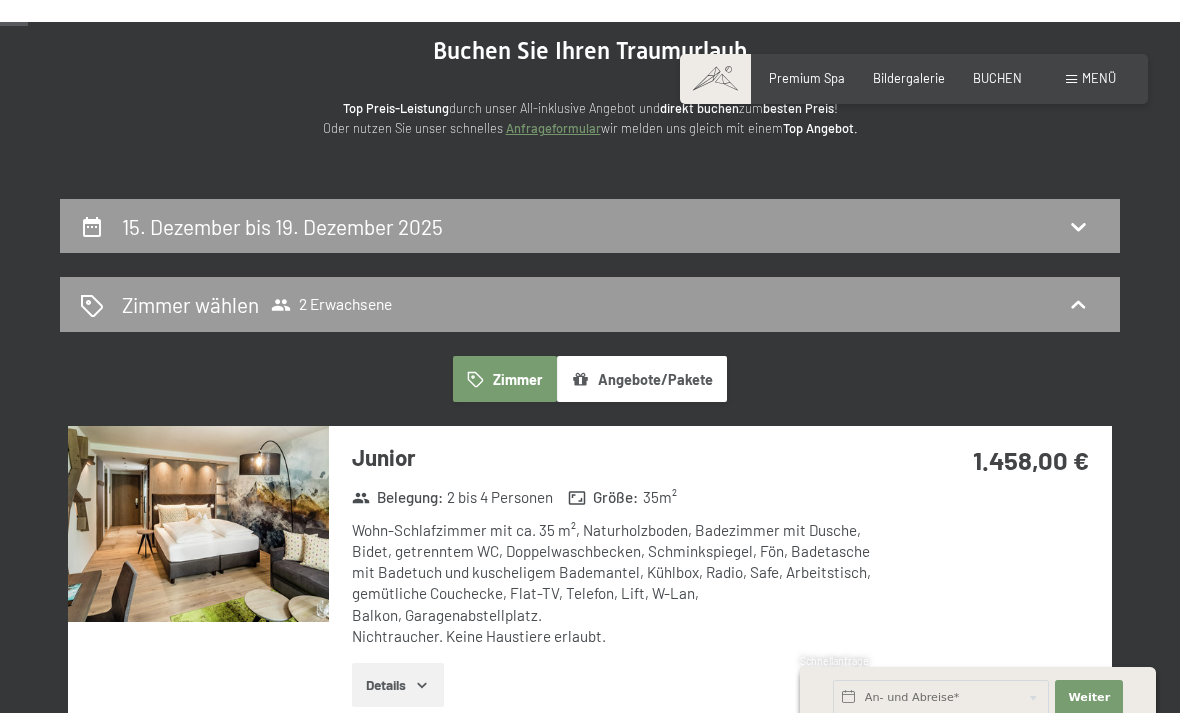
scroll to position [0, 0]
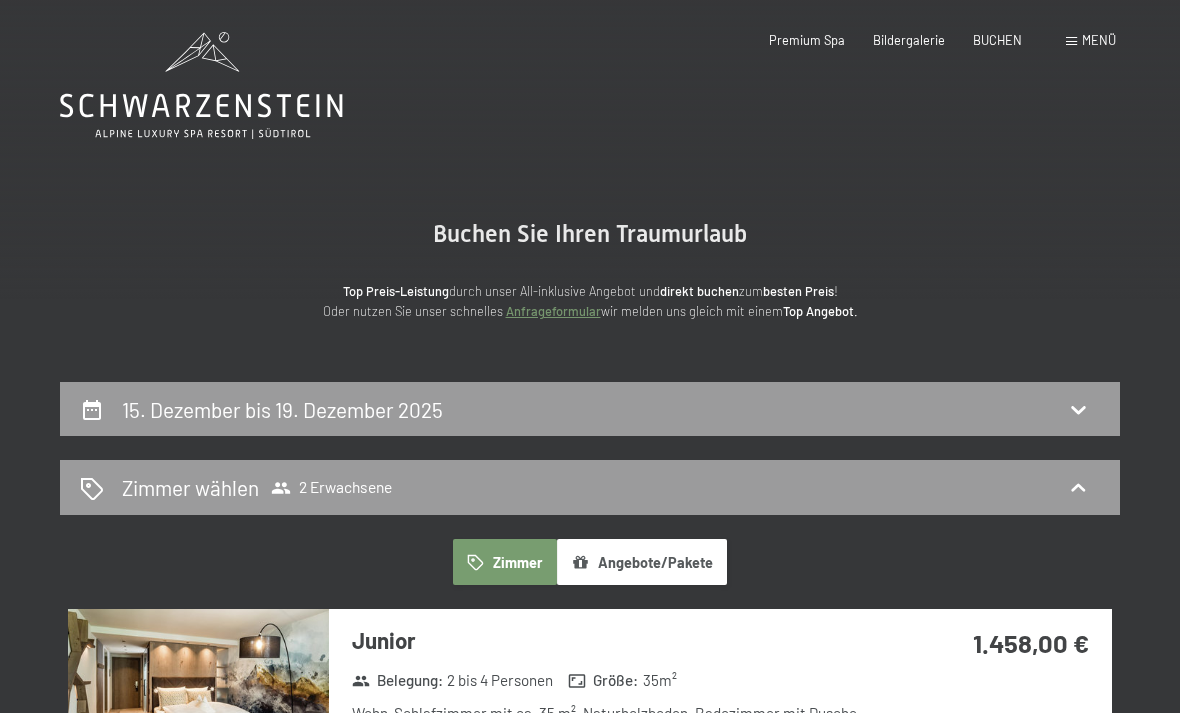
click at [1020, 398] on div "15. Dezember bis 19. Dezember 2025" at bounding box center [590, 409] width 1020 height 29
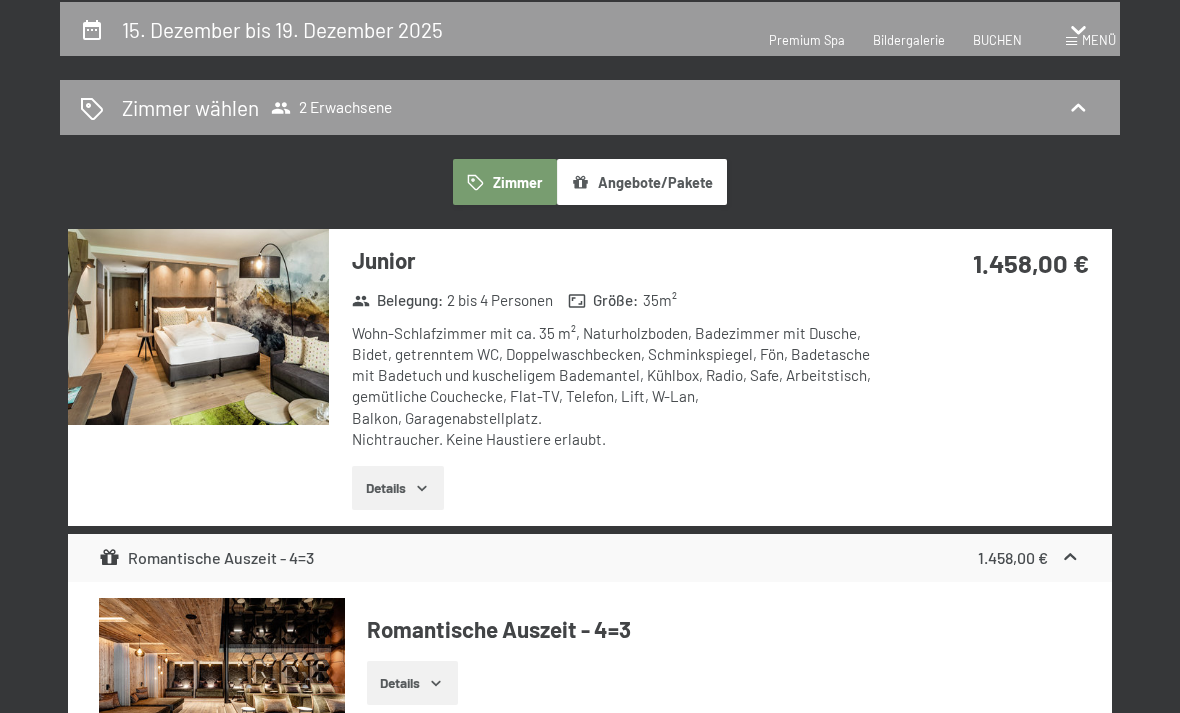
select select "2025-11-01"
select select "2025-12-01"
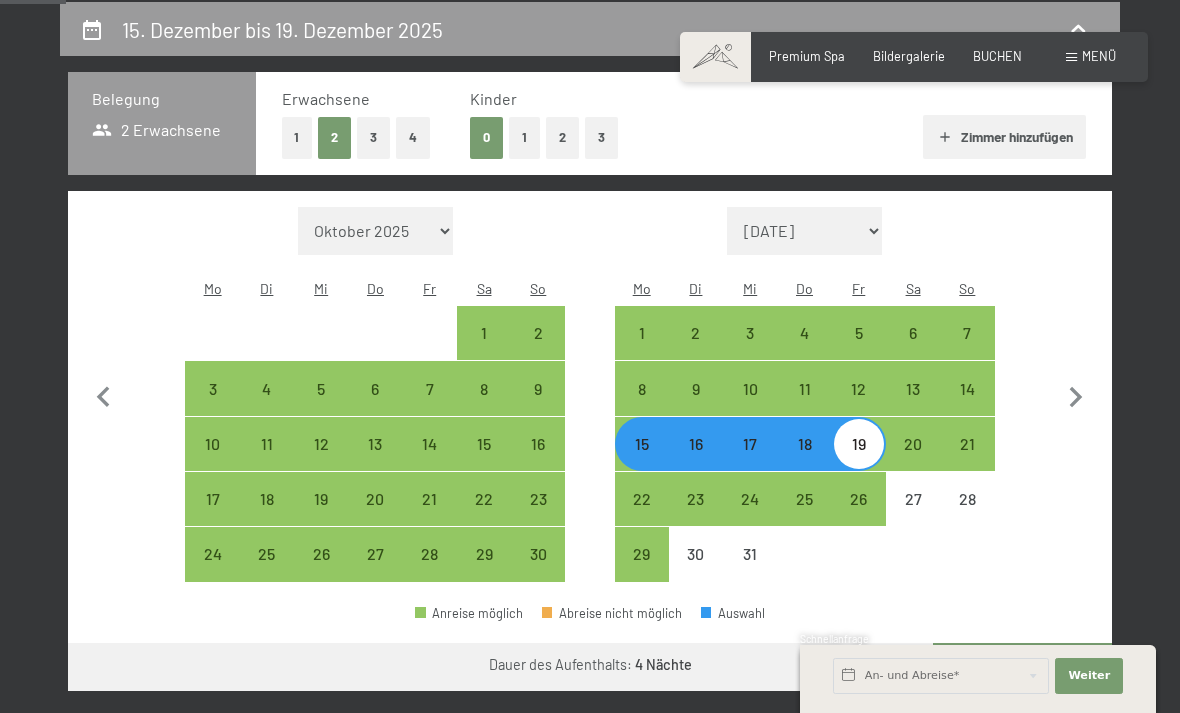
click at [539, 546] on div "30" at bounding box center [538, 571] width 50 height 50
select select "2025-11-01"
select select "2025-12-01"
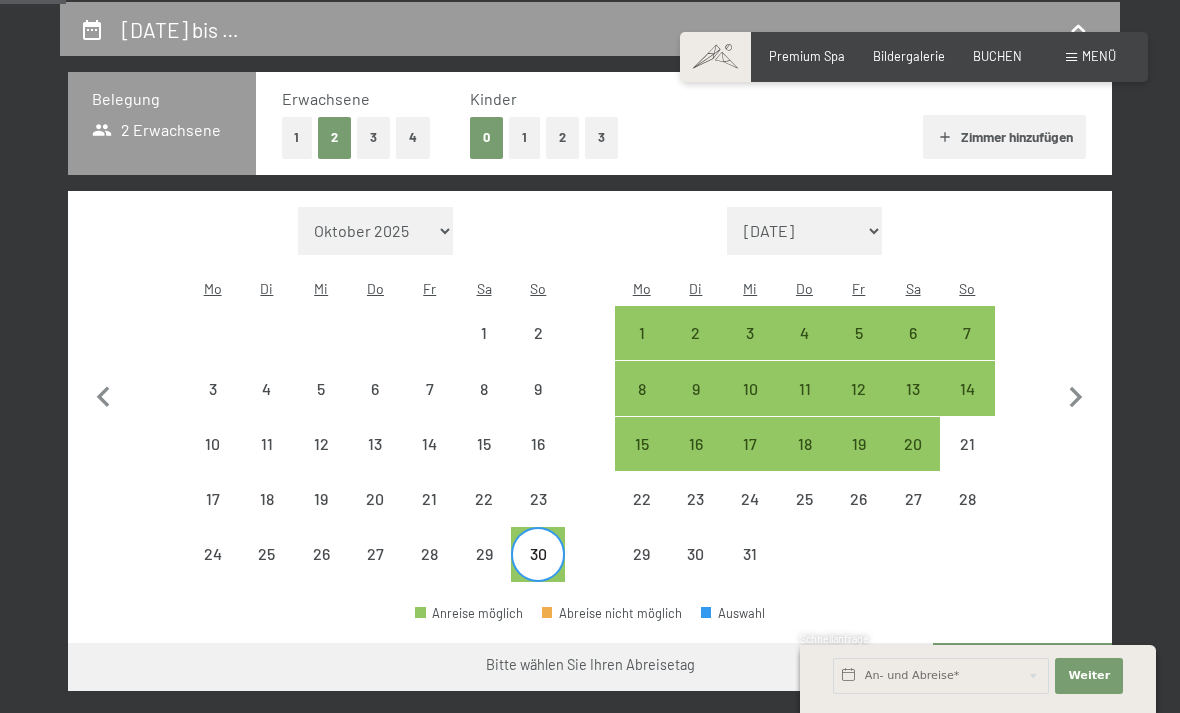
click at [807, 325] on div "4" at bounding box center [804, 350] width 50 height 50
select select "2025-11-01"
select select "2025-12-01"
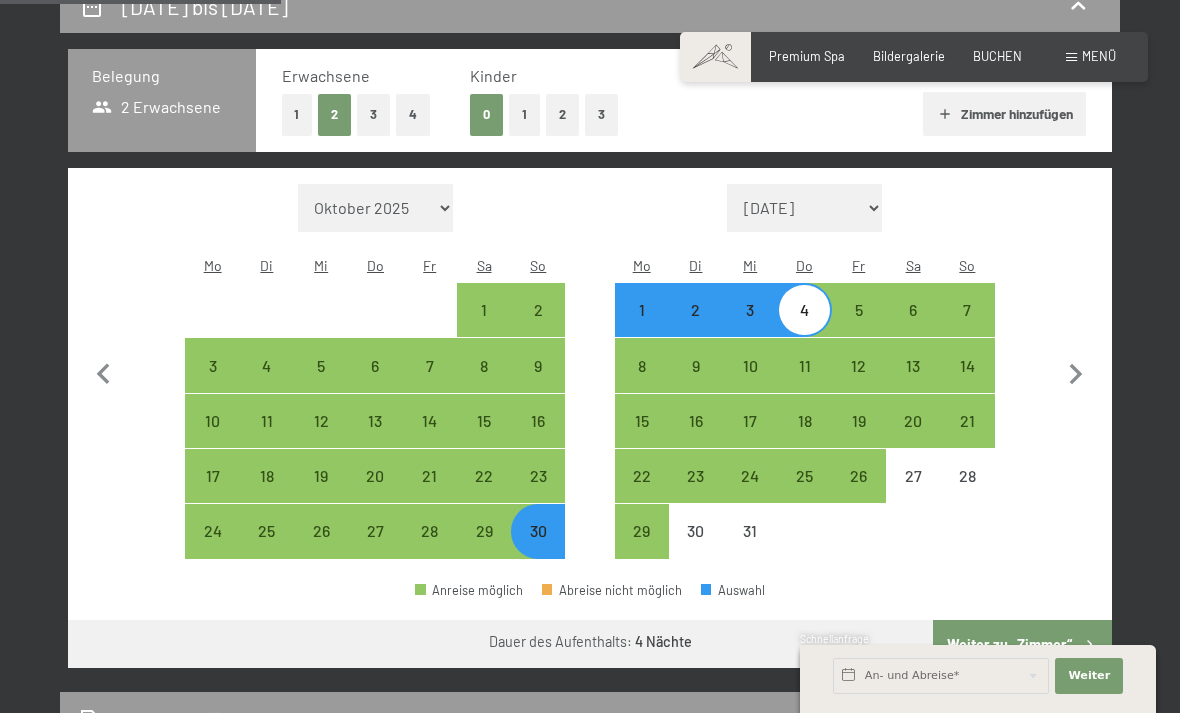
click at [1038, 622] on button "Weiter zu „Zimmer“" at bounding box center [1022, 644] width 179 height 48
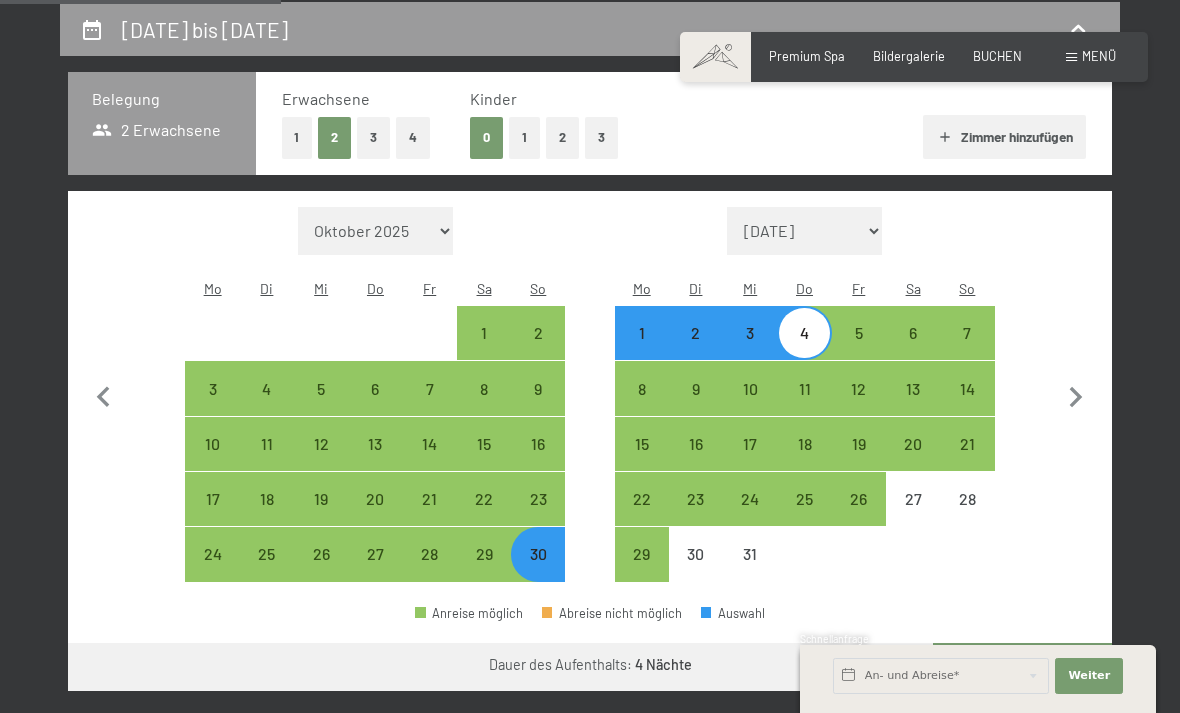
select select "2025-11-01"
select select "2025-12-01"
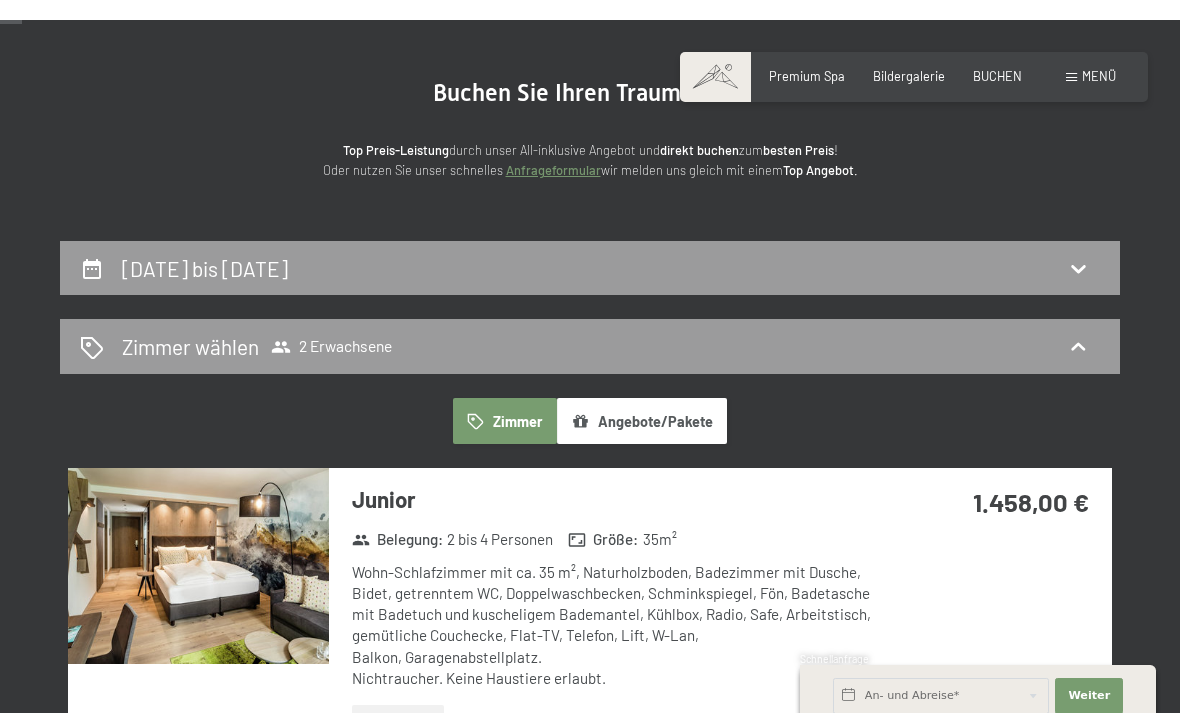
scroll to position [0, 0]
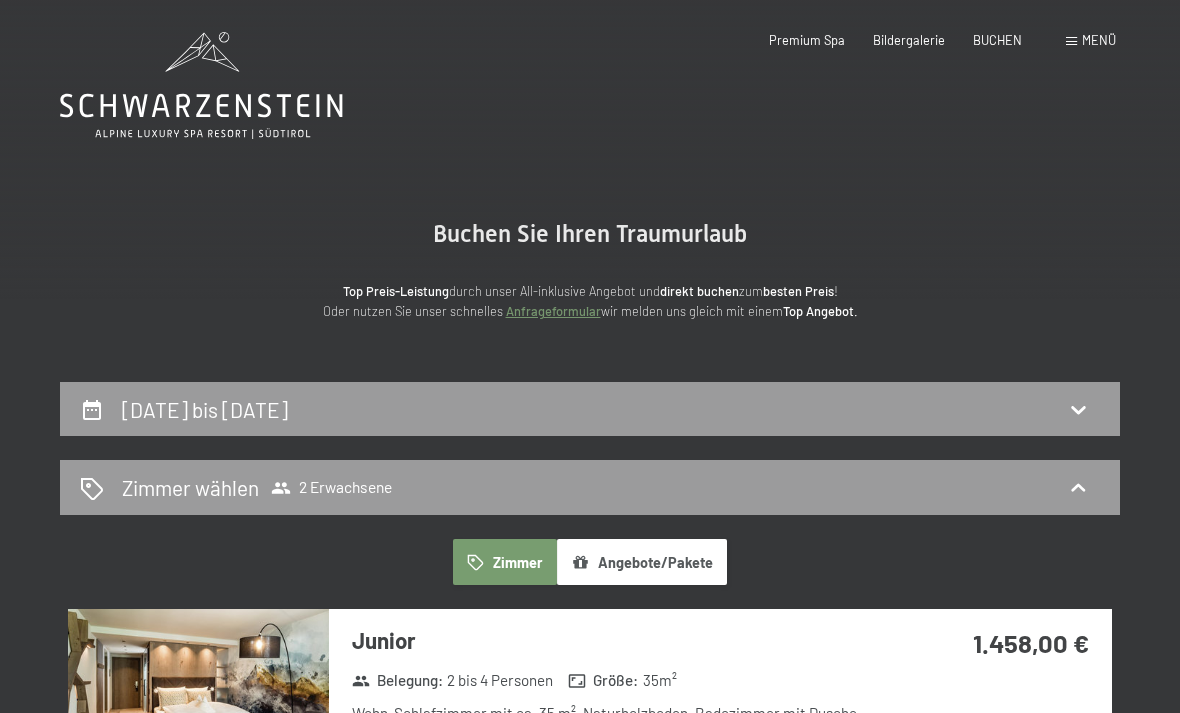
click at [250, 113] on icon at bounding box center [201, 106] width 283 height 24
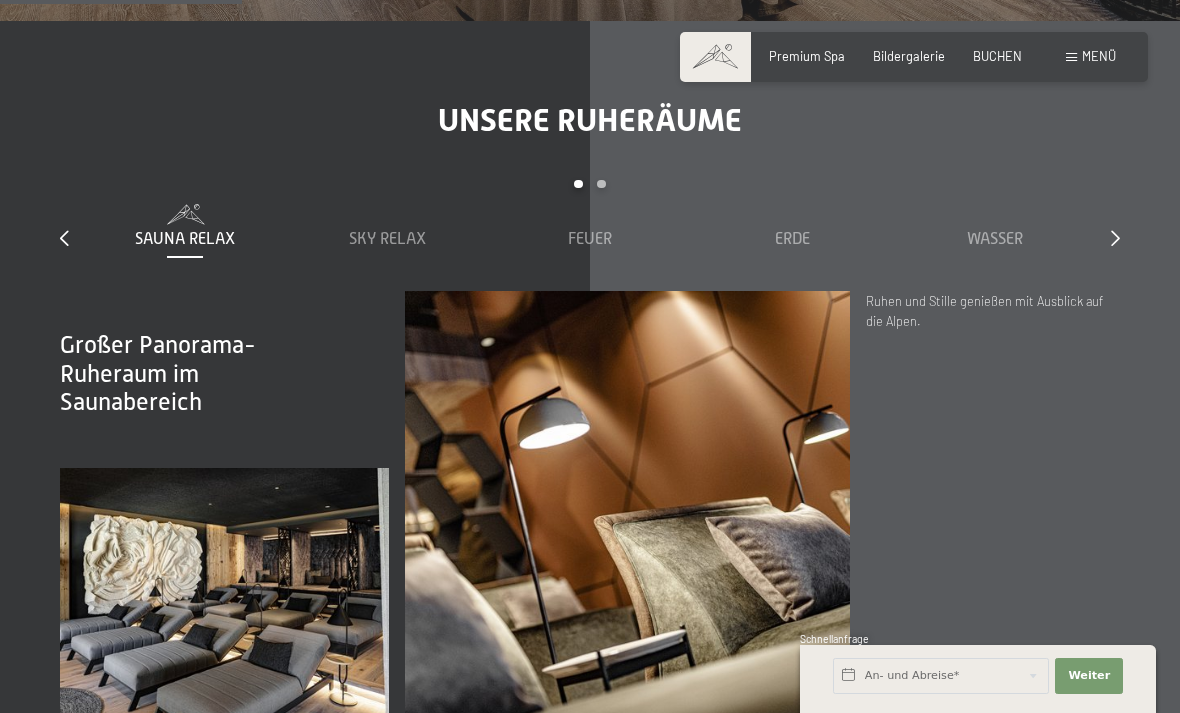
scroll to position [2237, 0]
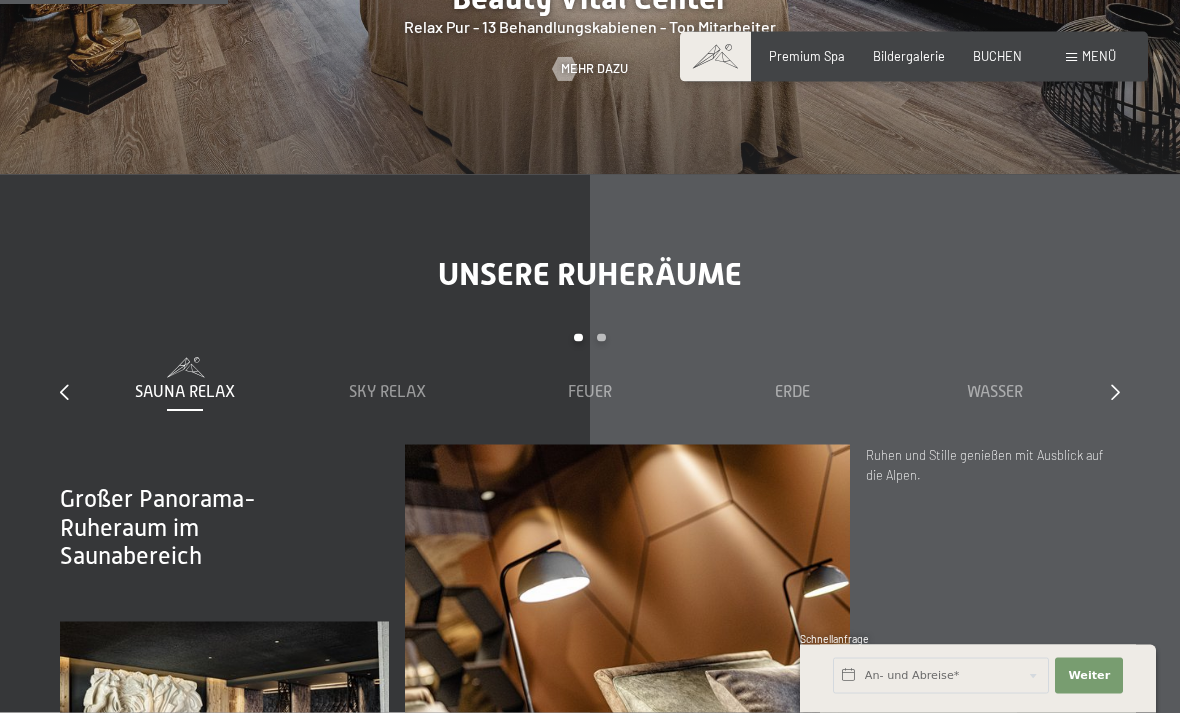
click at [199, 385] on span "Sauna Relax" at bounding box center [185, 393] width 100 height 18
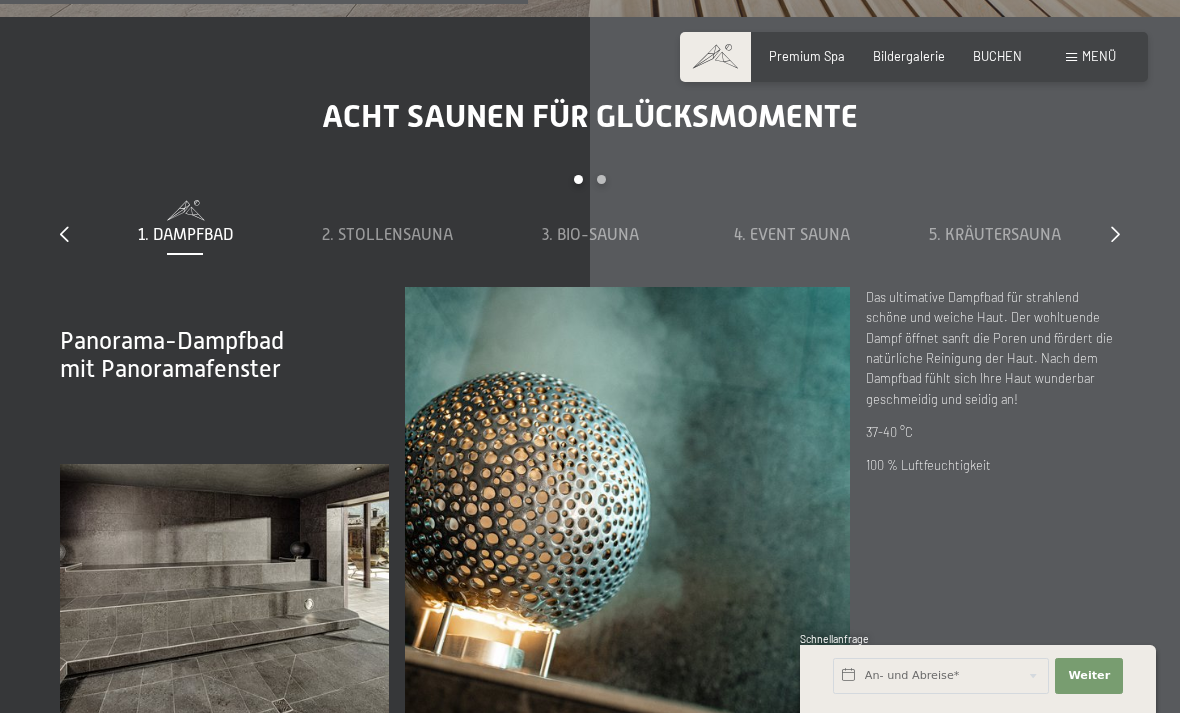
scroll to position [5179, 0]
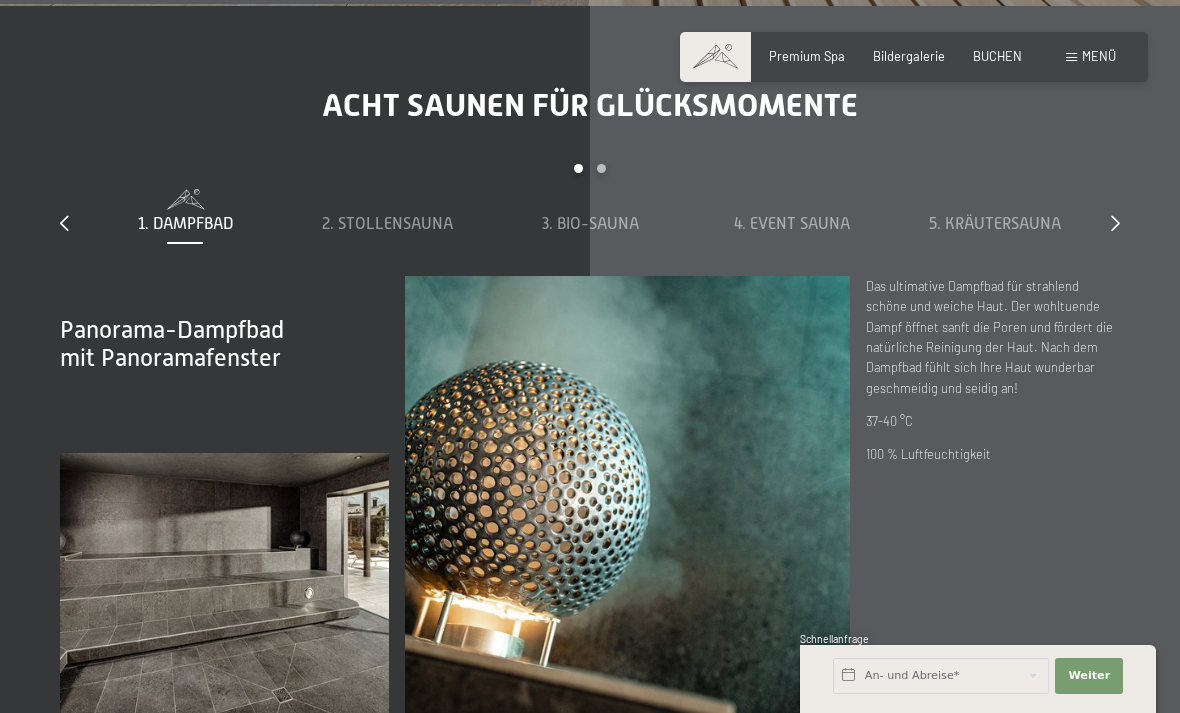
click at [1117, 235] on div at bounding box center [1115, 224] width 9 height 22
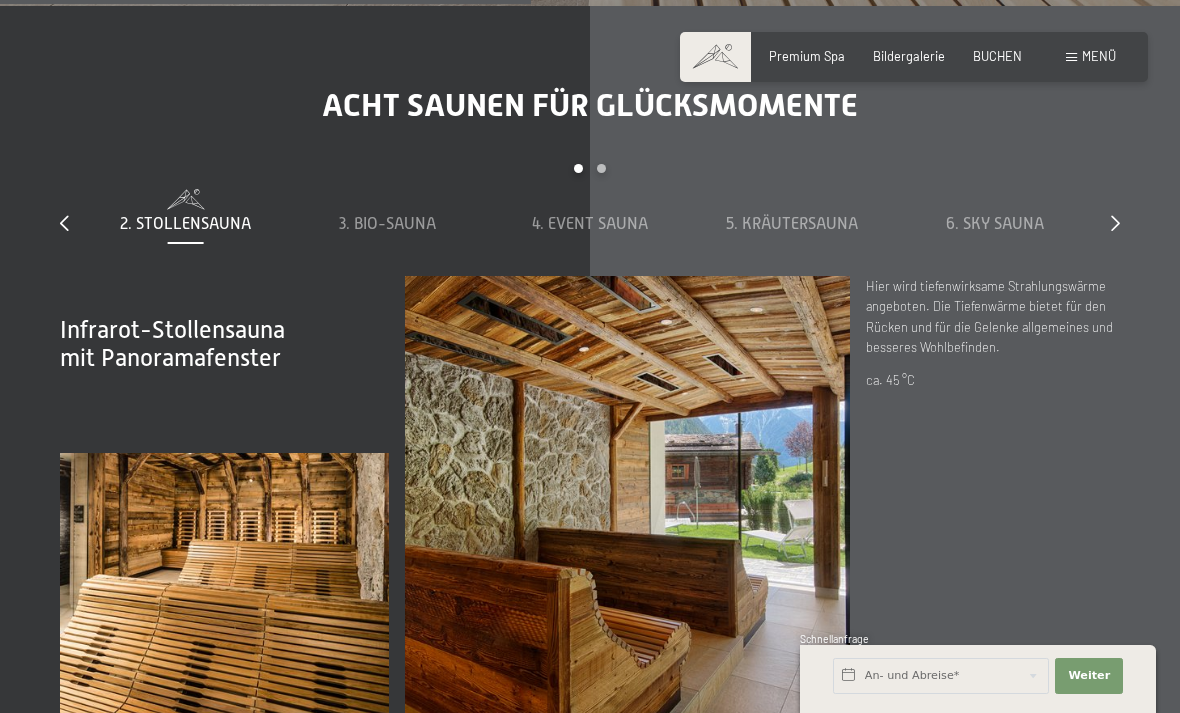
click at [1110, 275] on div "slide 2 to 6 of 8 1. Dampfbad 2. Stollensauna 3. Bio-Sauna 4. Event Sauna 5. Kr…" at bounding box center [590, 219] width 1060 height 111
click at [403, 233] on span "3. Bio-Sauna" at bounding box center [387, 224] width 97 height 18
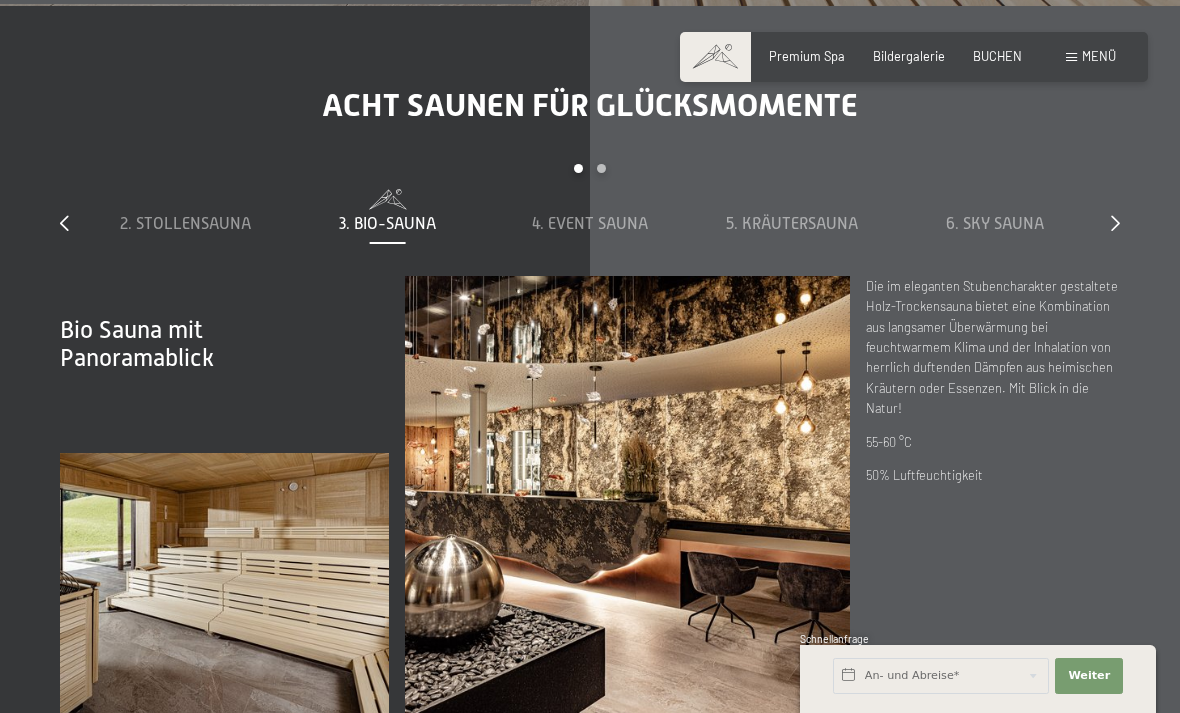
click at [609, 233] on span "4. Event Sauna" at bounding box center [590, 224] width 116 height 18
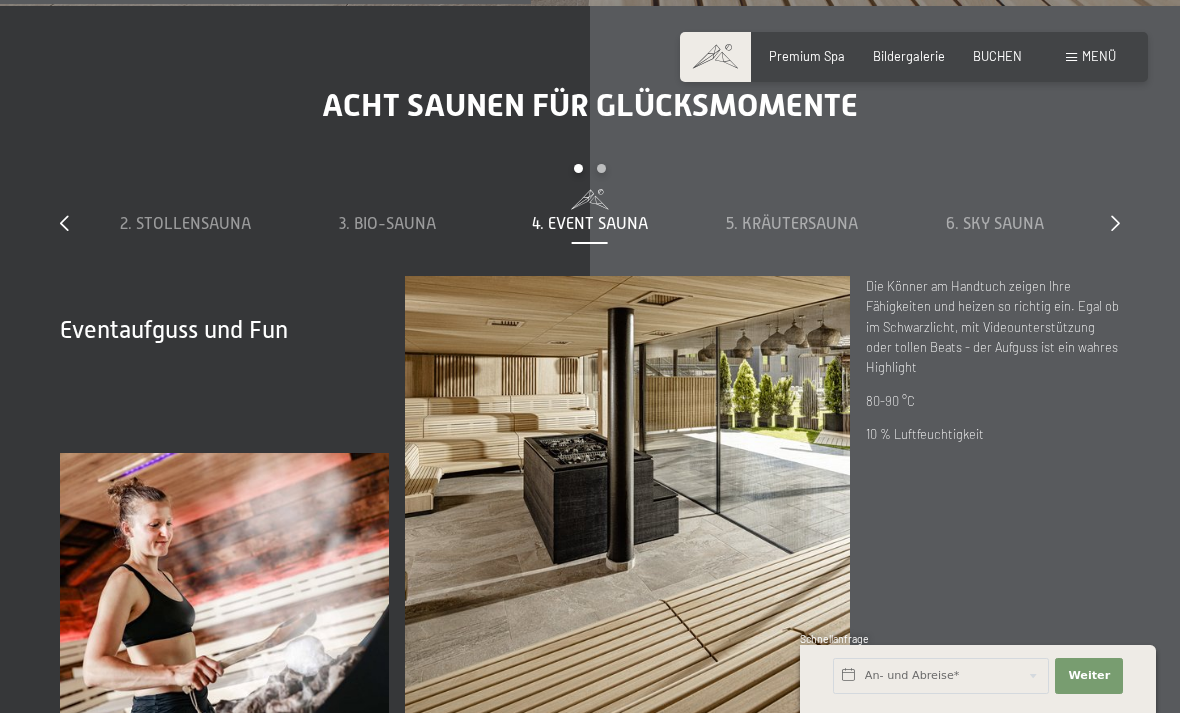
click at [813, 233] on span "5. Kräutersauna" at bounding box center [792, 224] width 132 height 18
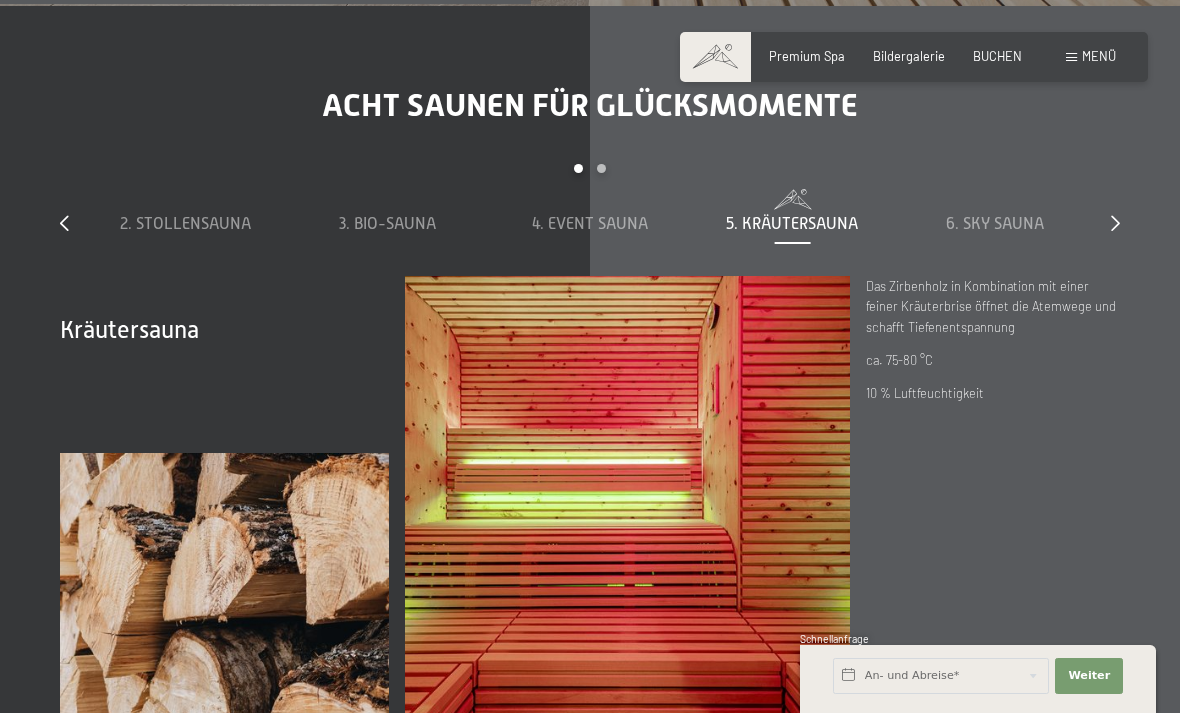
click at [1025, 235] on div "6. Sky Sauna" at bounding box center [995, 224] width 186 height 22
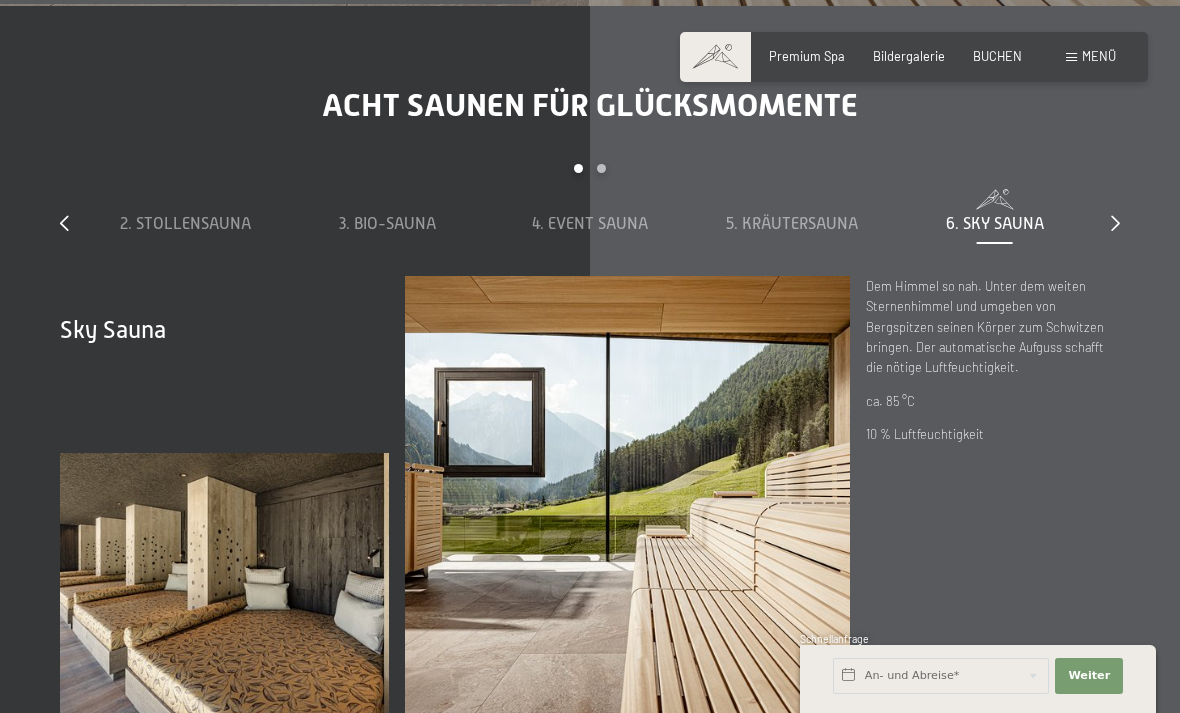
click at [1117, 235] on div at bounding box center [1115, 224] width 9 height 22
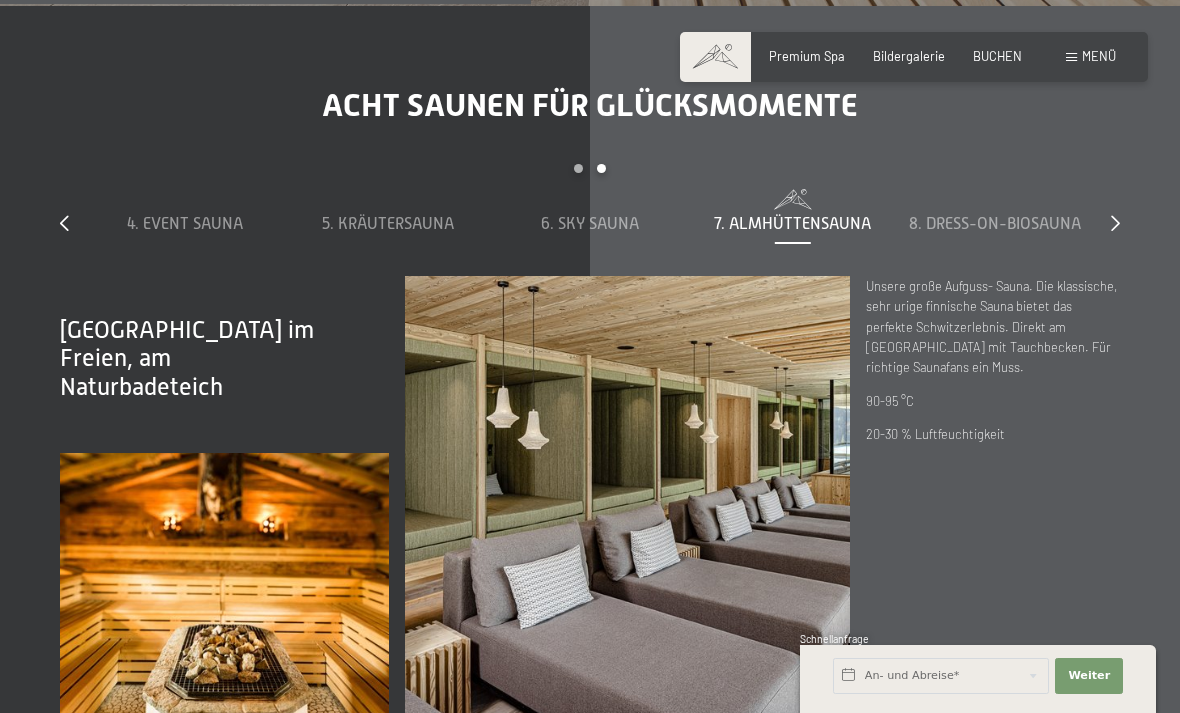
click at [1065, 233] on span "8. Dress-on-Biosauna" at bounding box center [995, 224] width 172 height 18
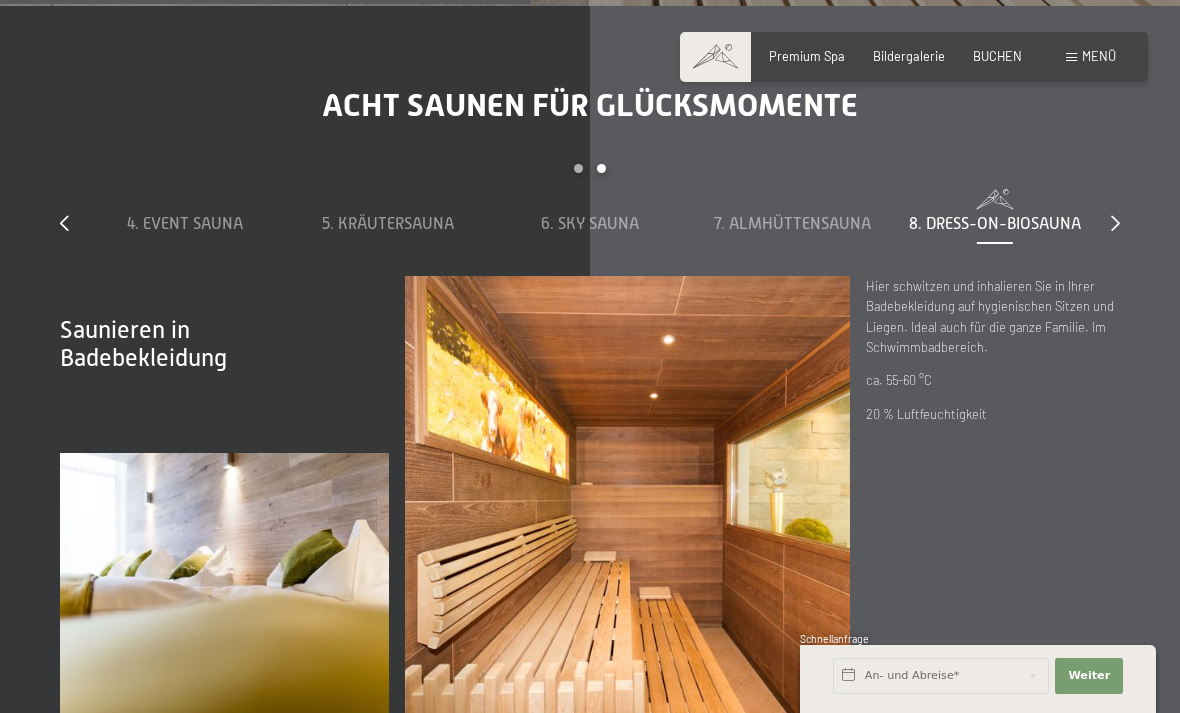
click at [1115, 235] on div at bounding box center [1115, 224] width 9 height 22
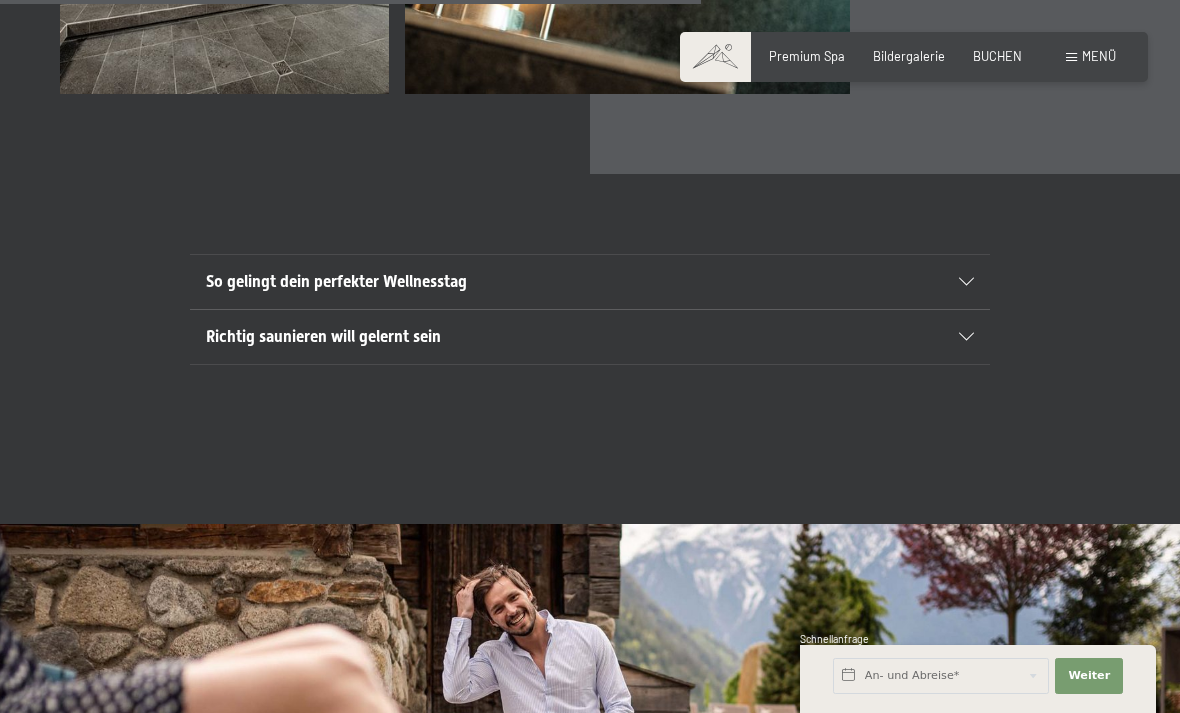
scroll to position [5764, 0]
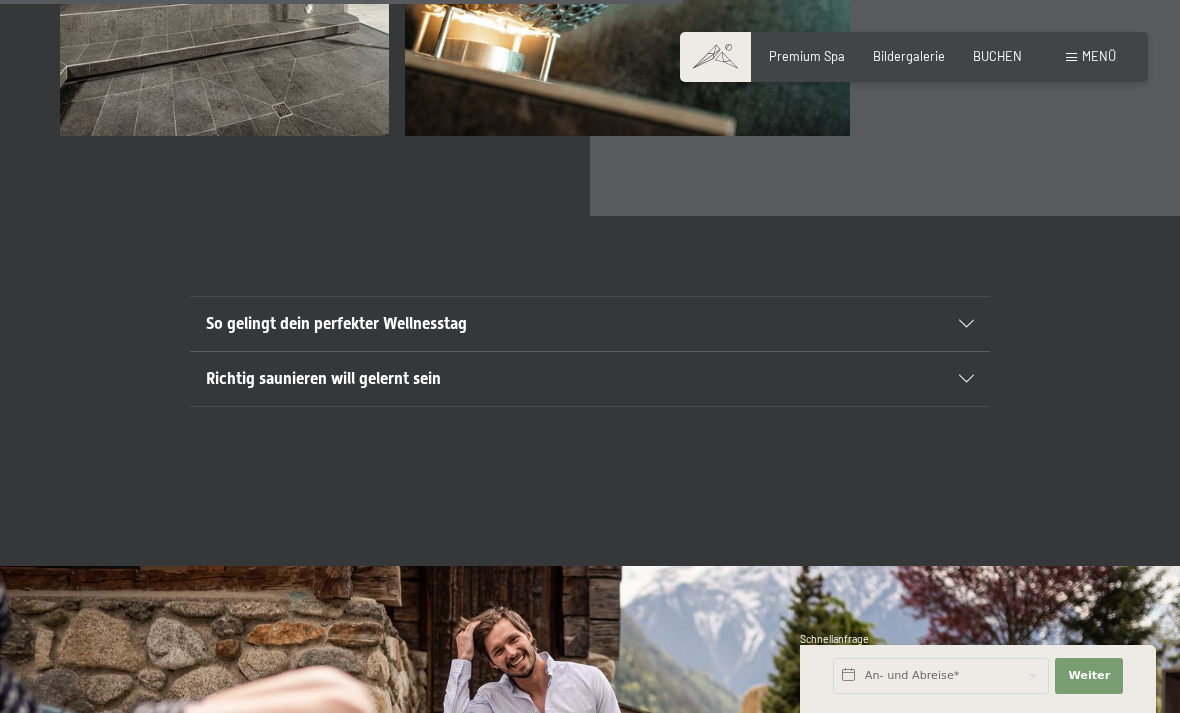
click at [1097, 51] on span "Menü" at bounding box center [1099, 56] width 34 height 16
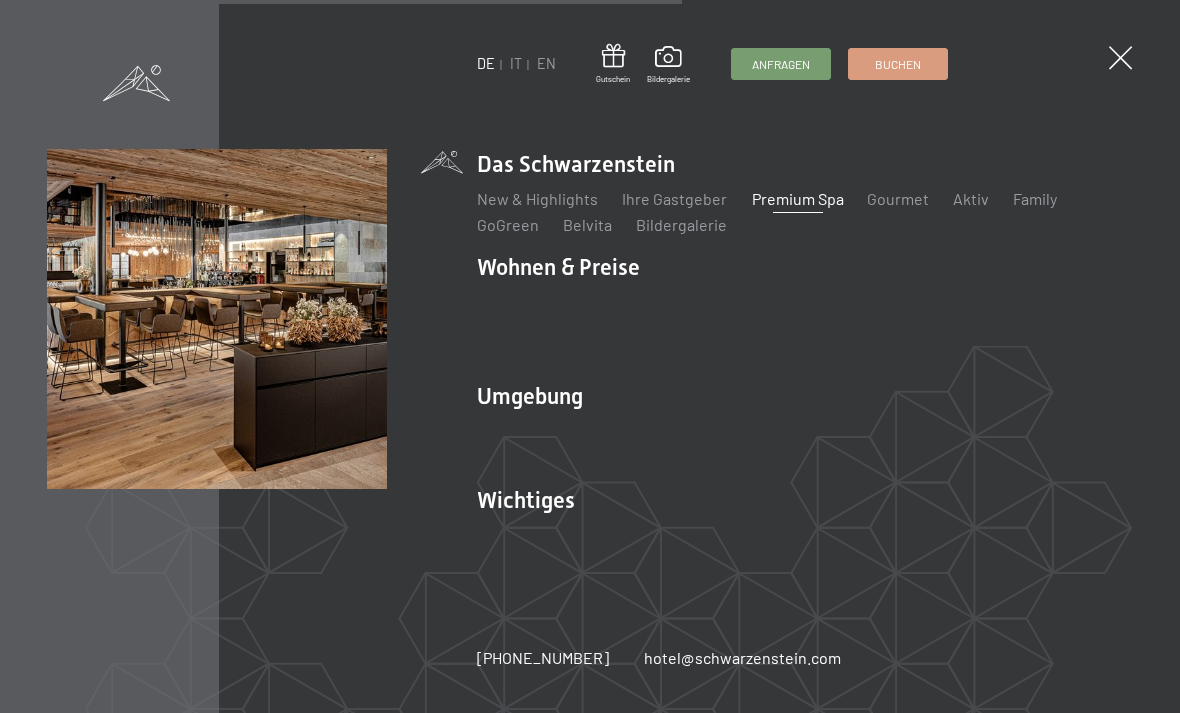
click at [893, 207] on link "Gourmet" at bounding box center [898, 198] width 62 height 19
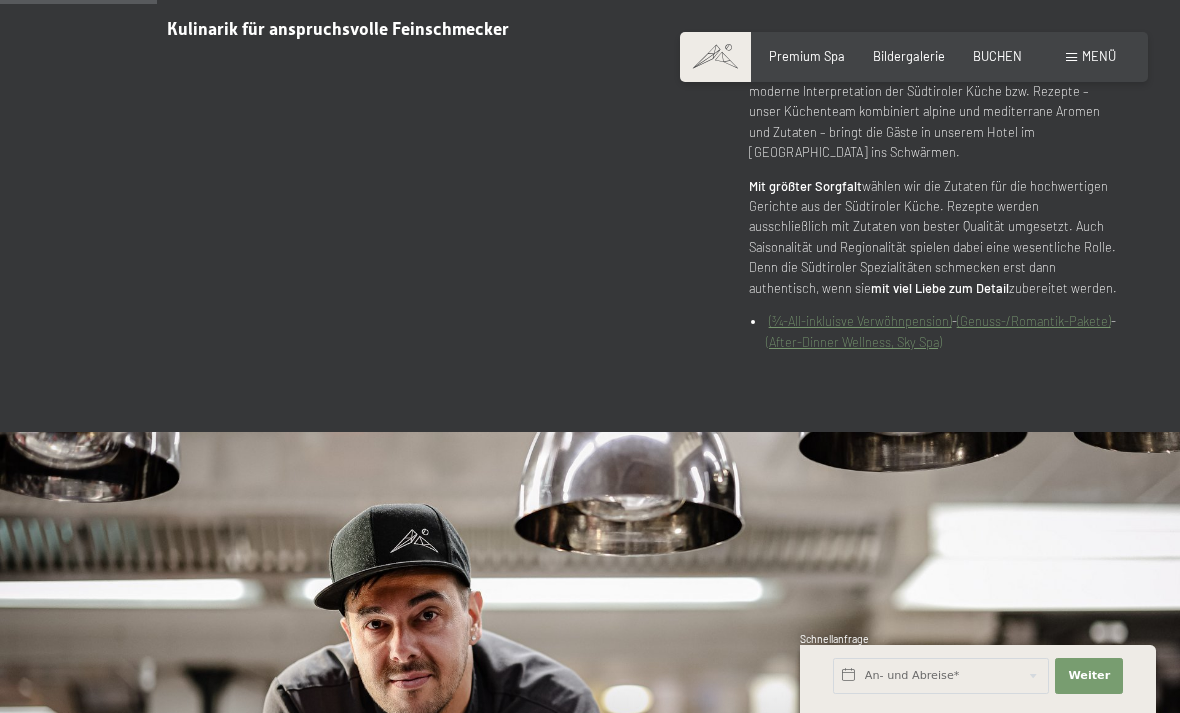
scroll to position [878, 0]
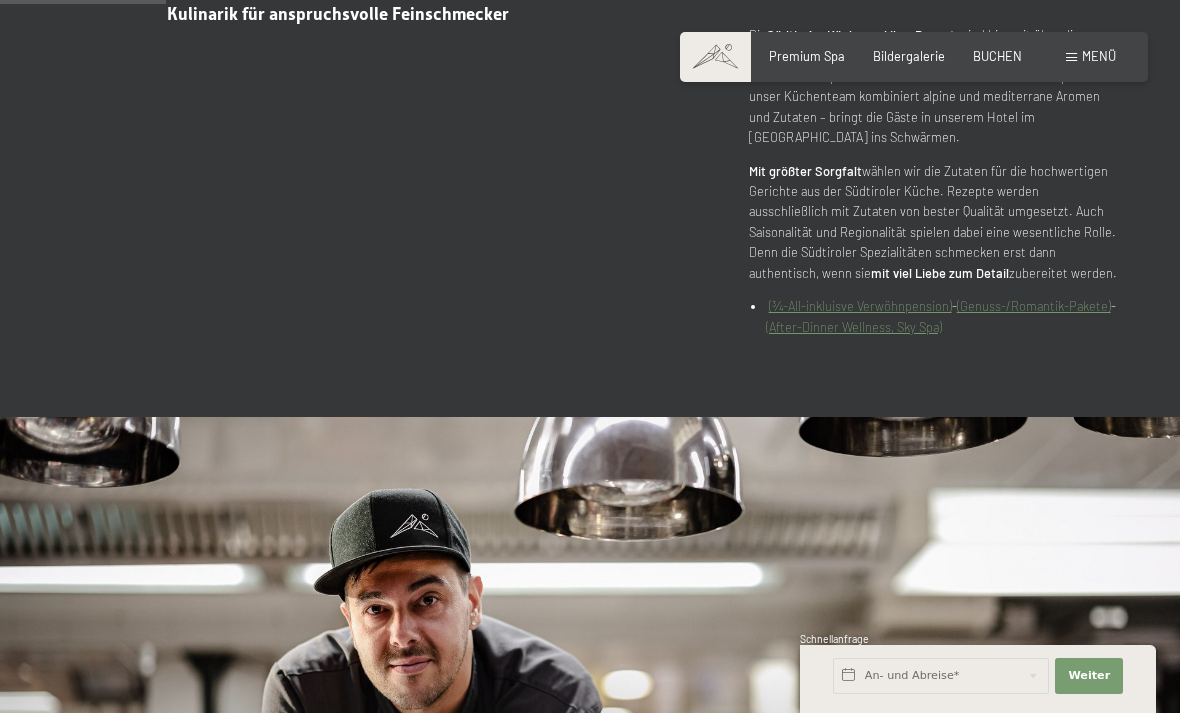
click at [906, 314] on link "(¾-All-inkluisve Verwöhnpension)" at bounding box center [860, 306] width 183 height 16
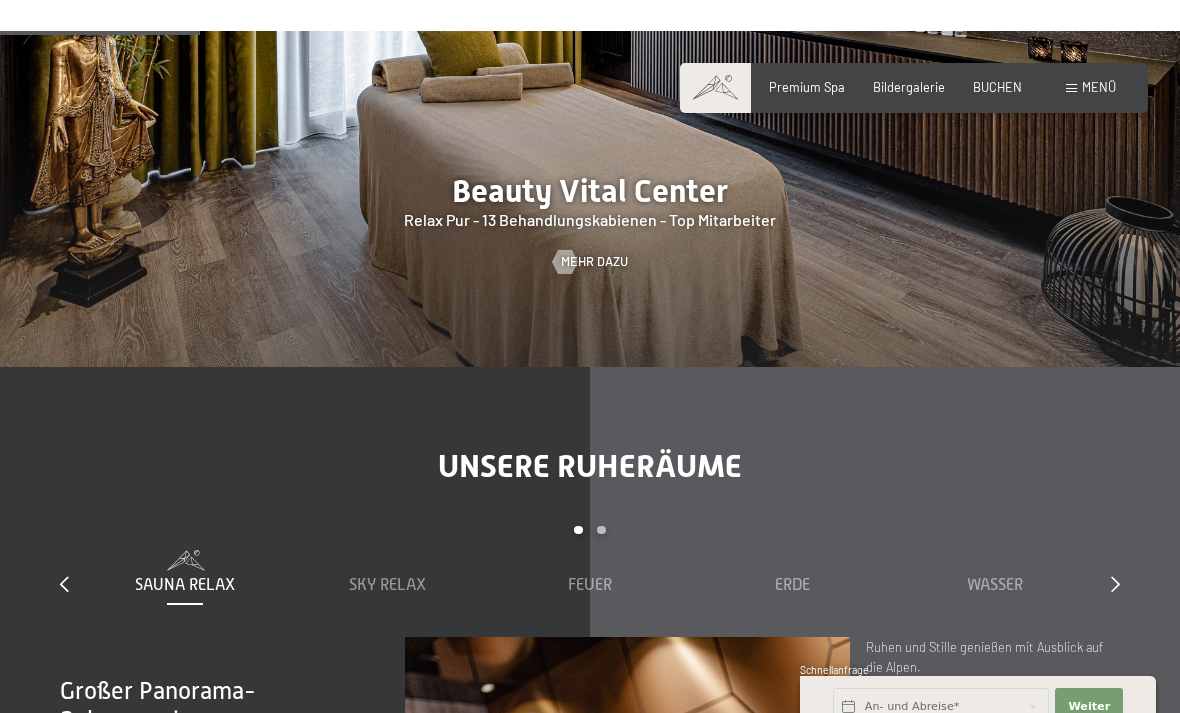
scroll to position [1857, 0]
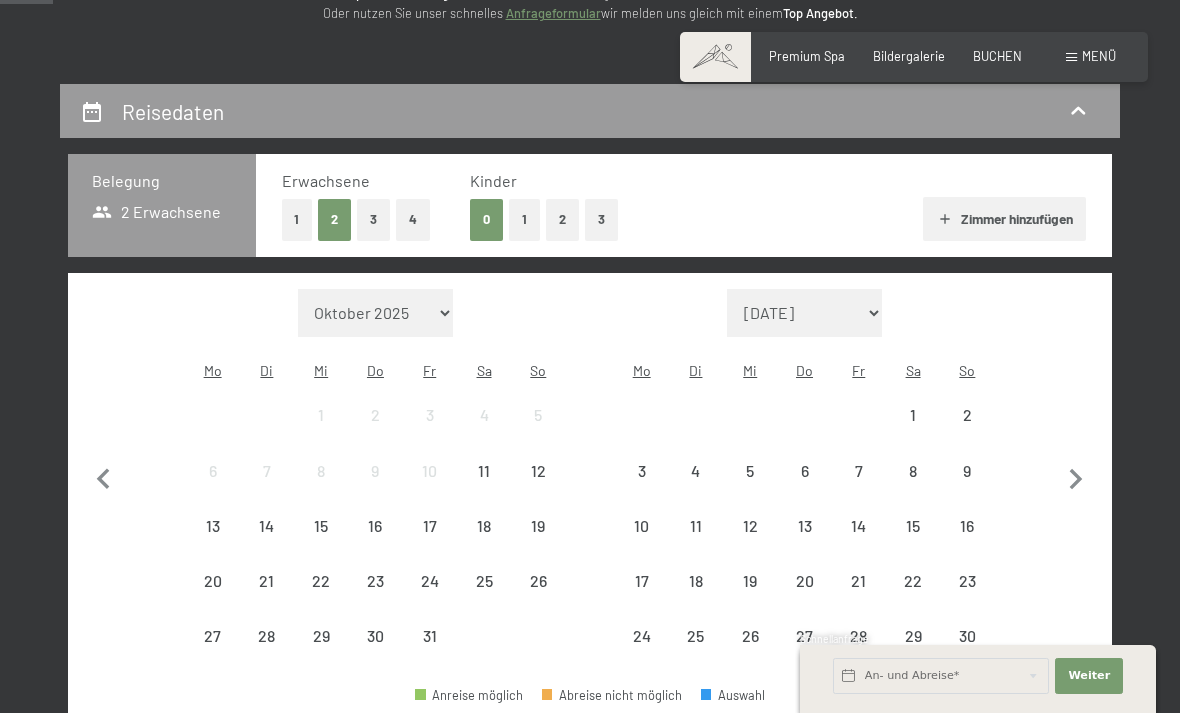
scroll to position [354, 0]
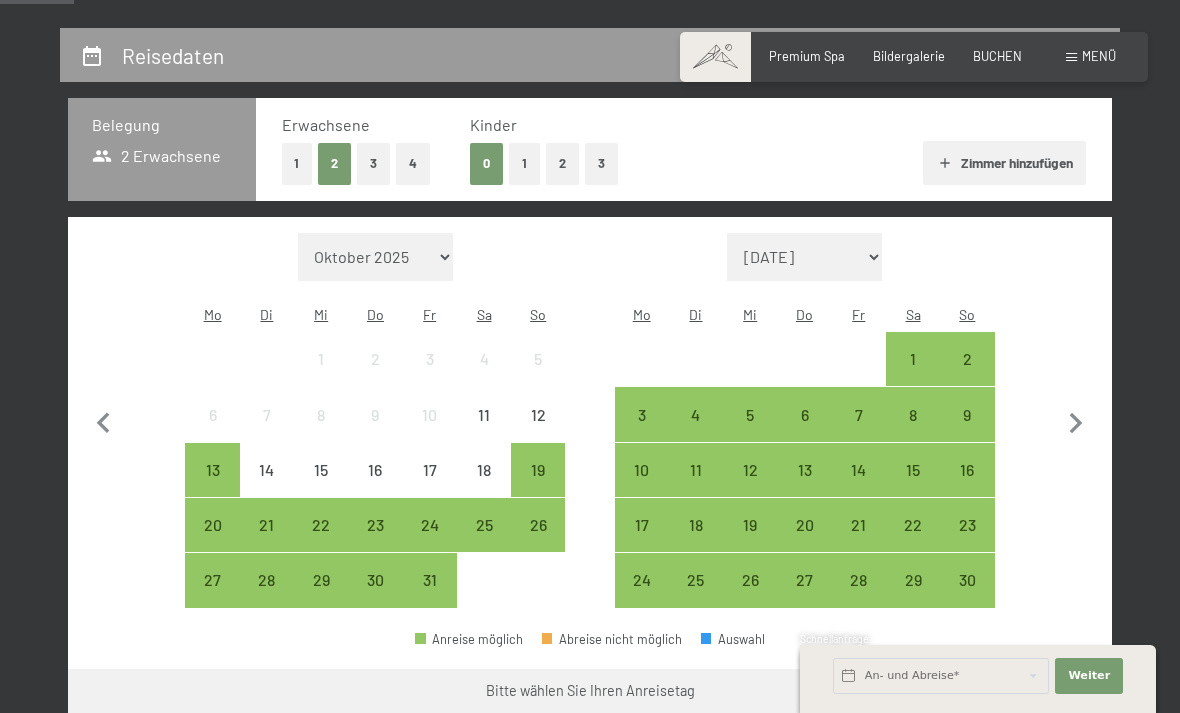
click at [1077, 413] on icon "button" at bounding box center [1076, 423] width 13 height 21
select select "2025-11-01"
select select "2025-12-01"
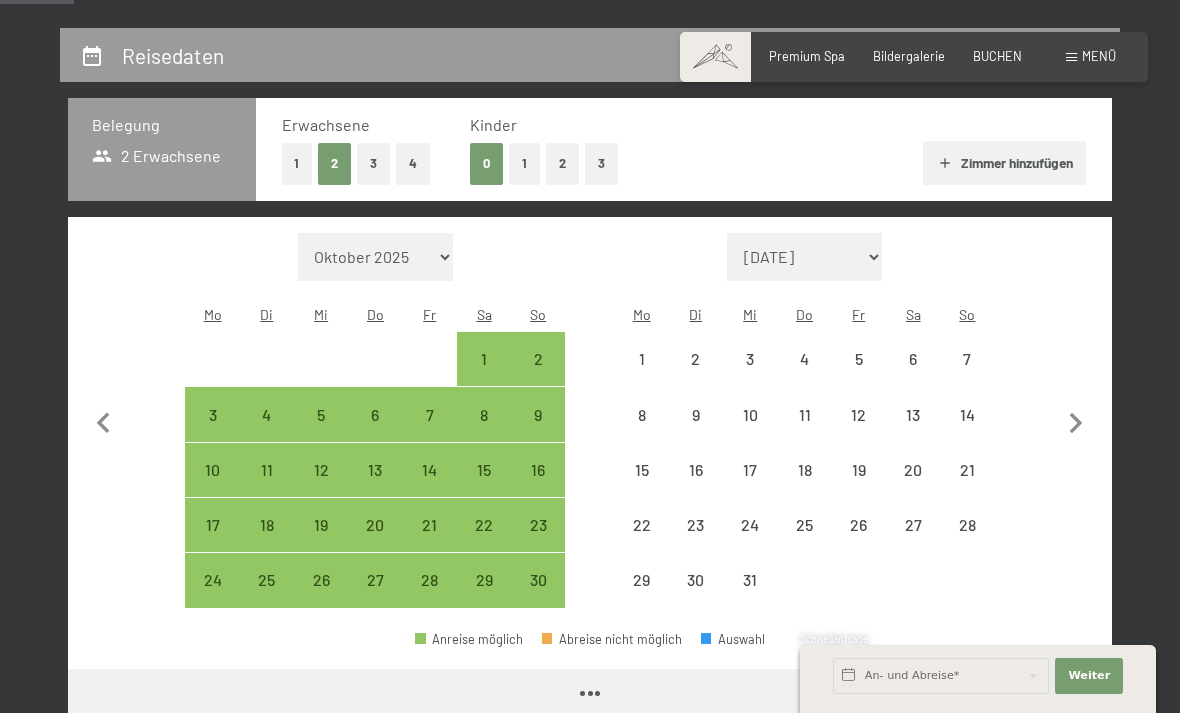
select select "2025-11-01"
select select "2025-12-01"
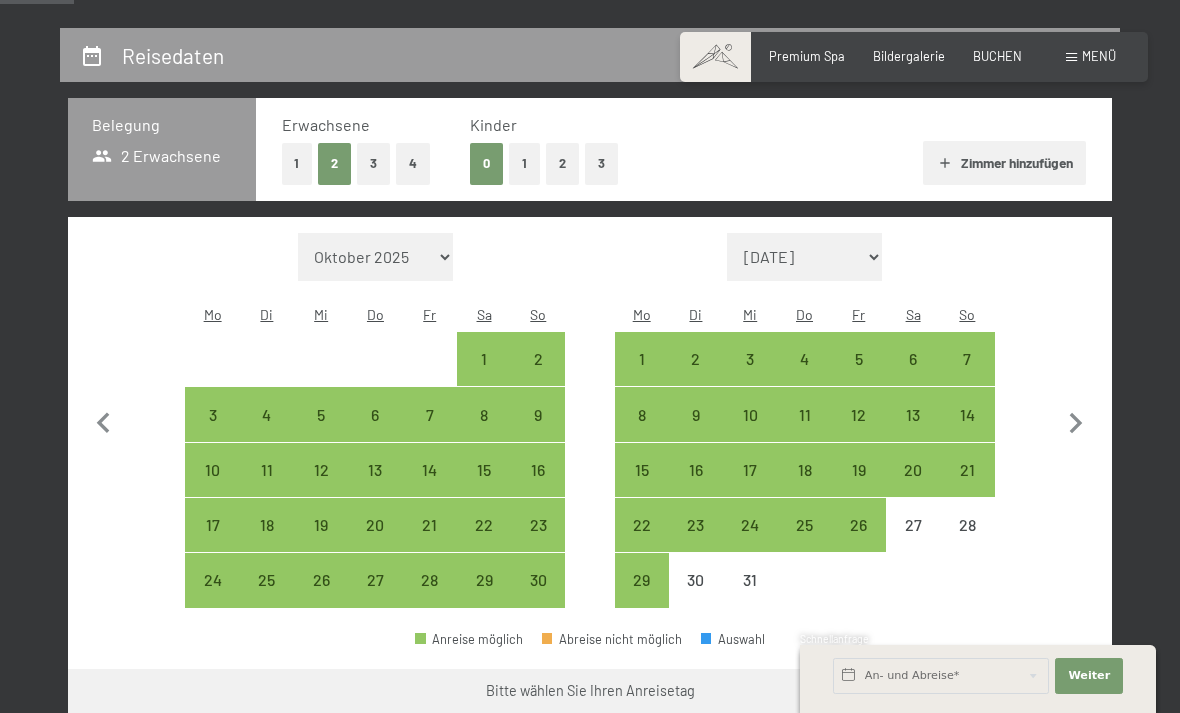
click at [976, 407] on div "14" at bounding box center [967, 432] width 50 height 50
select select "2025-11-01"
select select "2025-12-01"
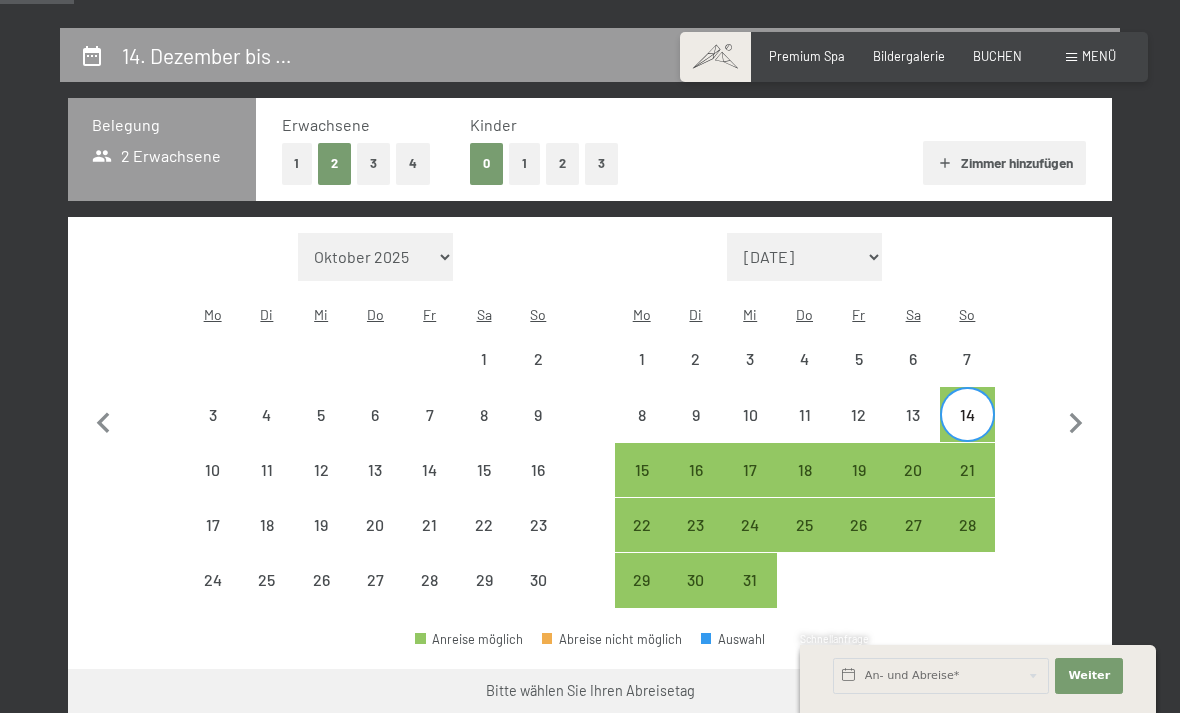
click at [816, 463] on div "18" at bounding box center [804, 487] width 50 height 50
select select "2025-11-01"
select select "2025-12-01"
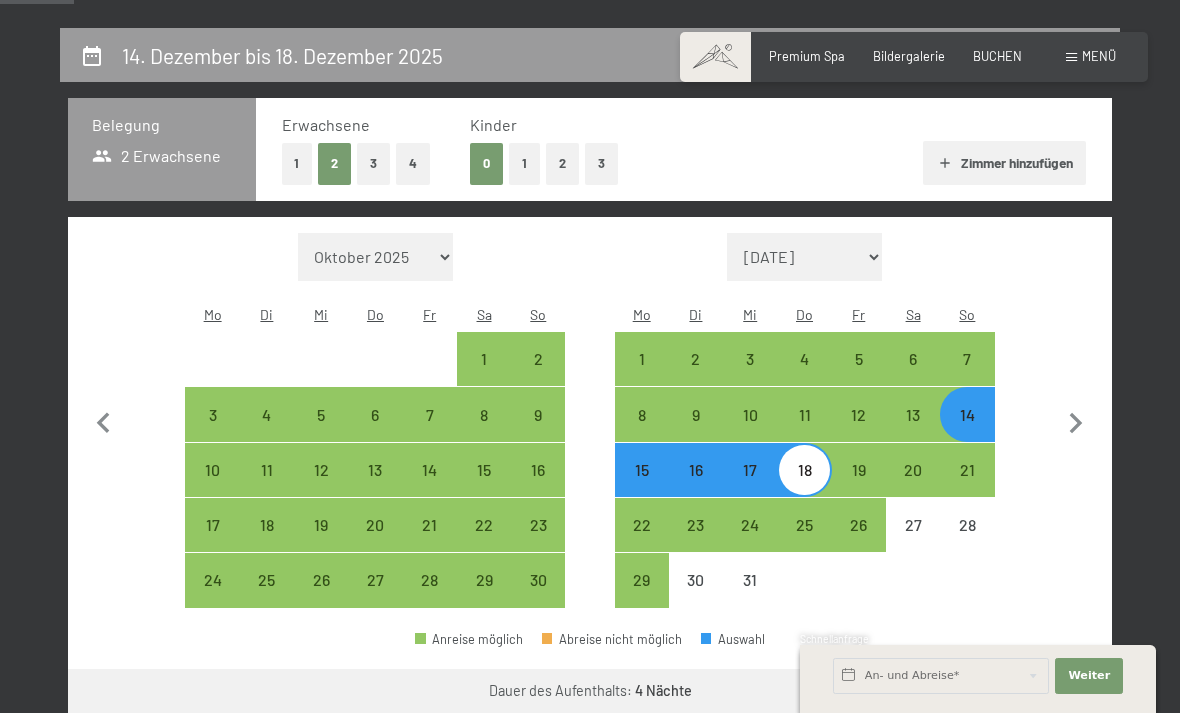
click at [1043, 669] on button "Weiter zu „Zimmer“" at bounding box center [1022, 693] width 179 height 48
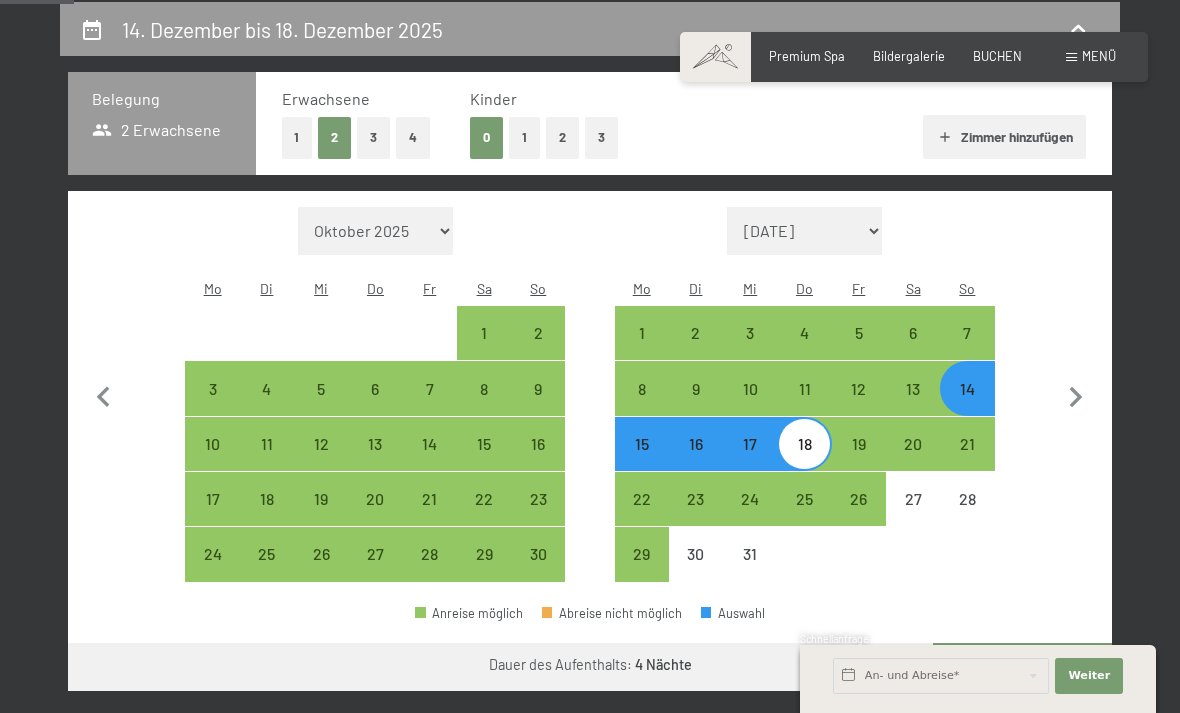
select select "2025-11-01"
select select "2025-12-01"
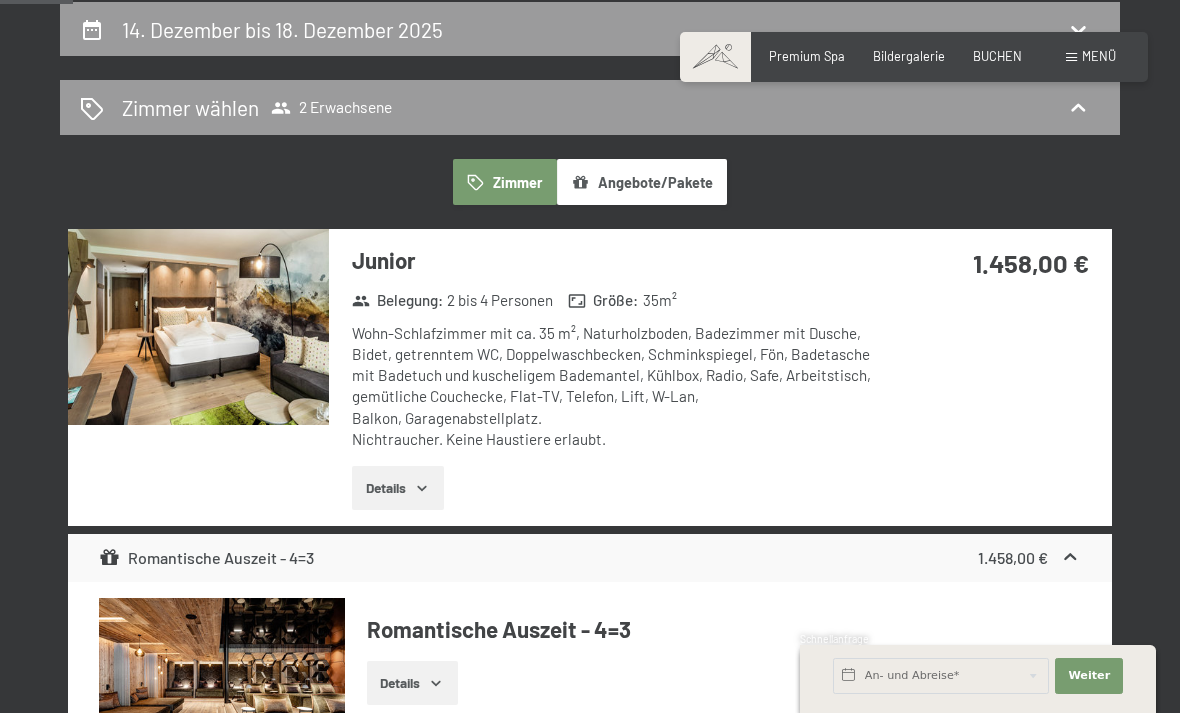
click at [152, 406] on img at bounding box center [198, 327] width 261 height 196
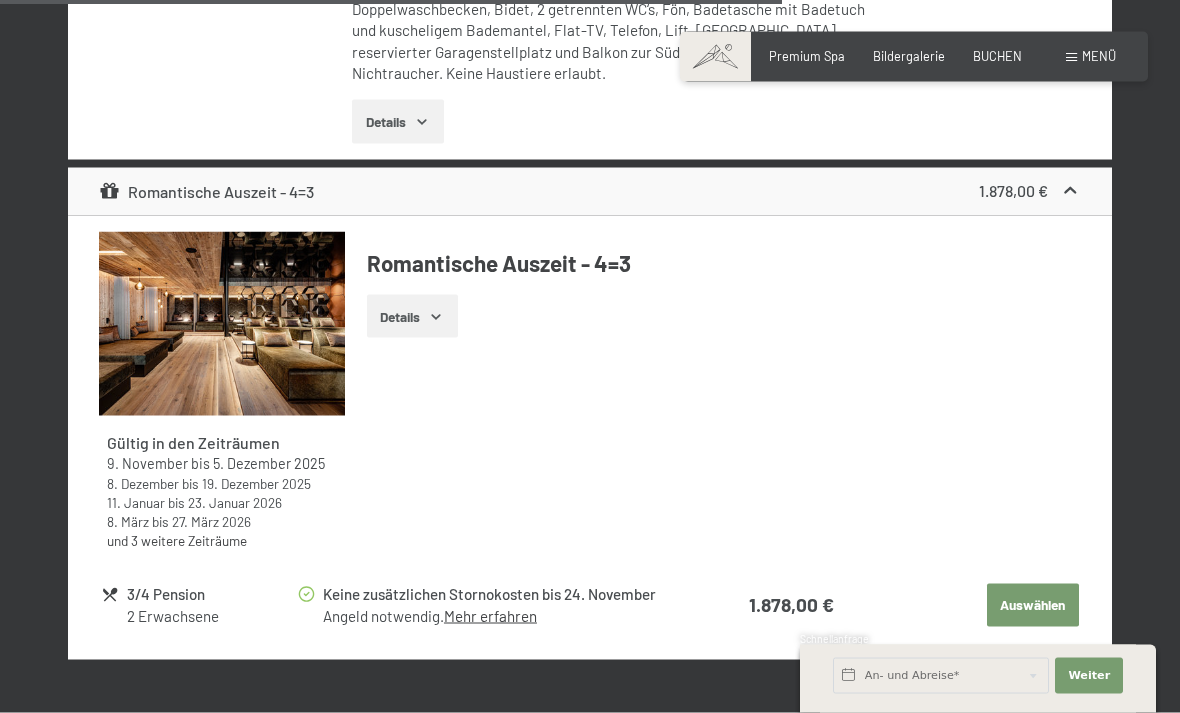
scroll to position [4448, 0]
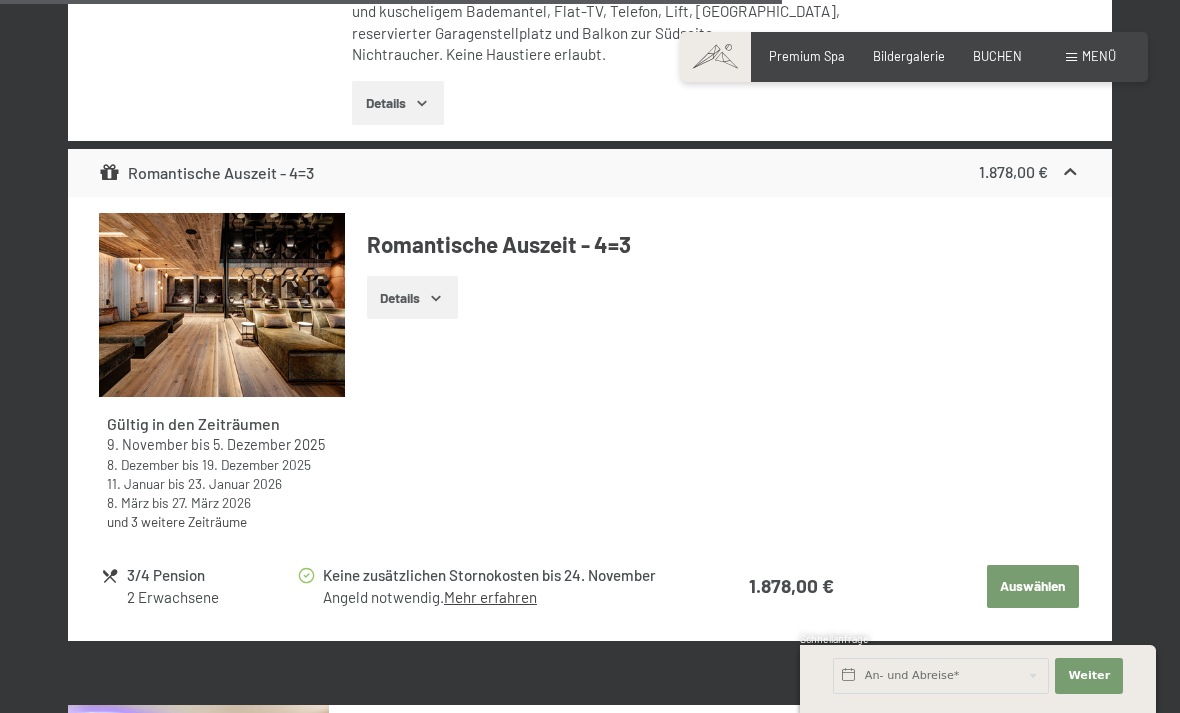
click at [1091, 61] on span "Menü" at bounding box center [1099, 56] width 34 height 16
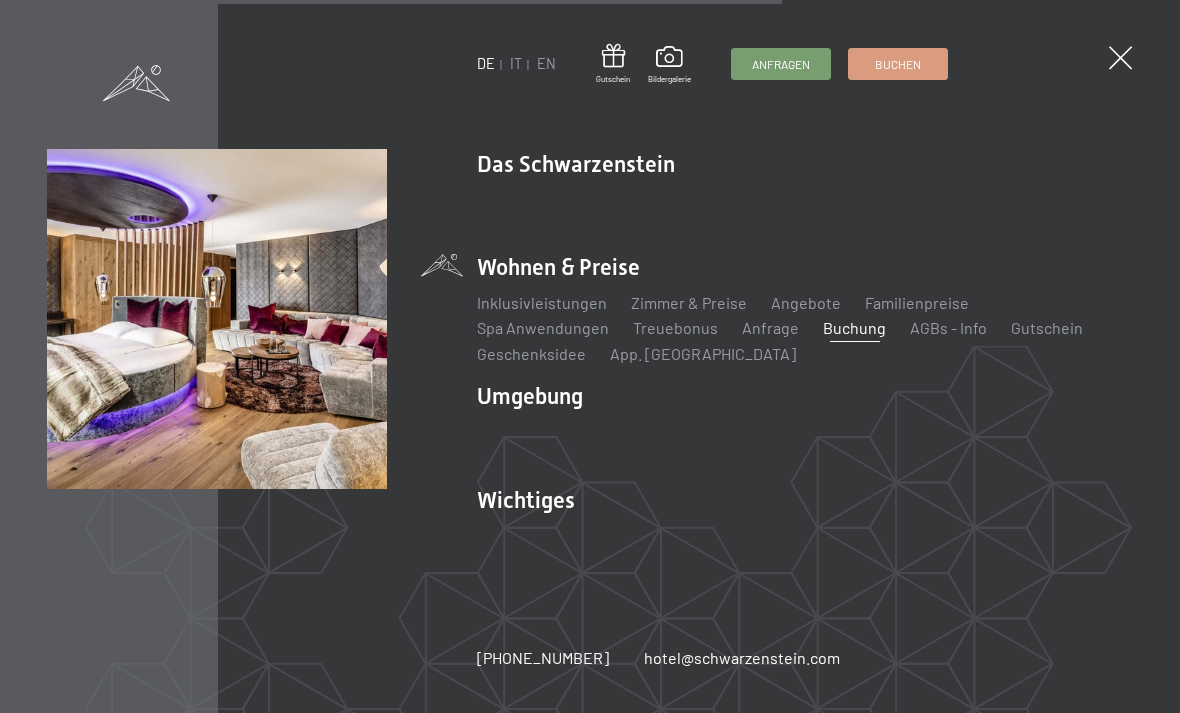
click at [713, 312] on link "Zimmer & Preise" at bounding box center [689, 302] width 116 height 19
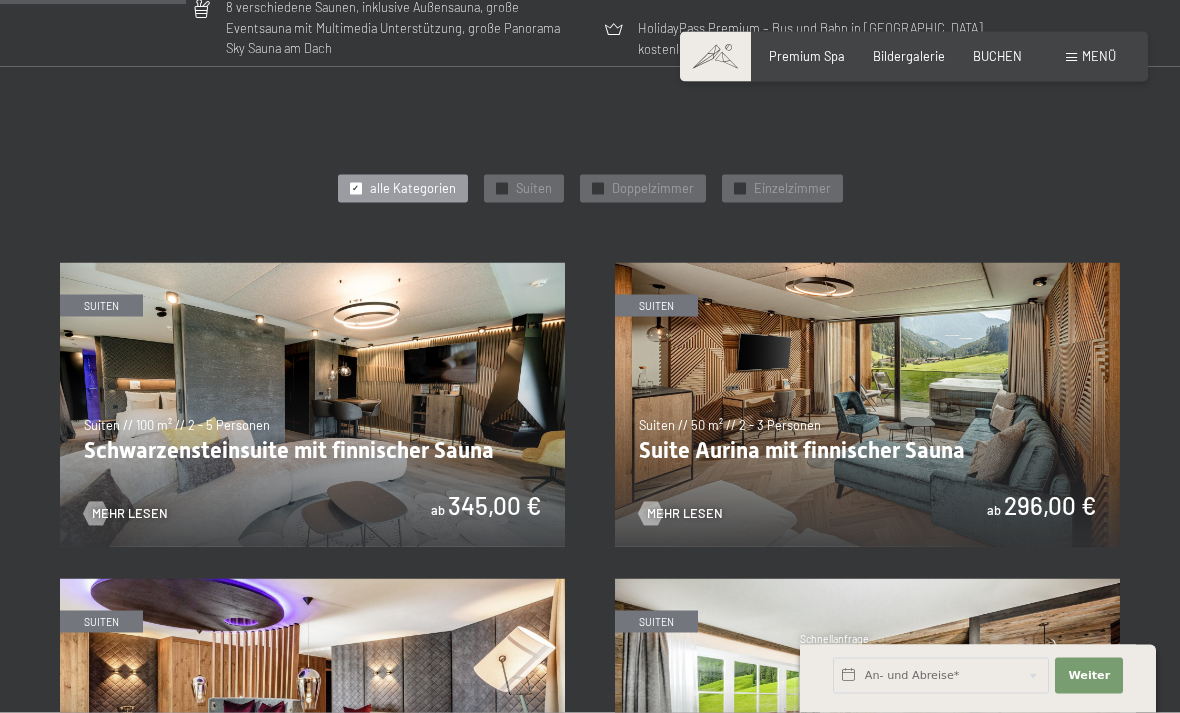
scroll to position [861, 0]
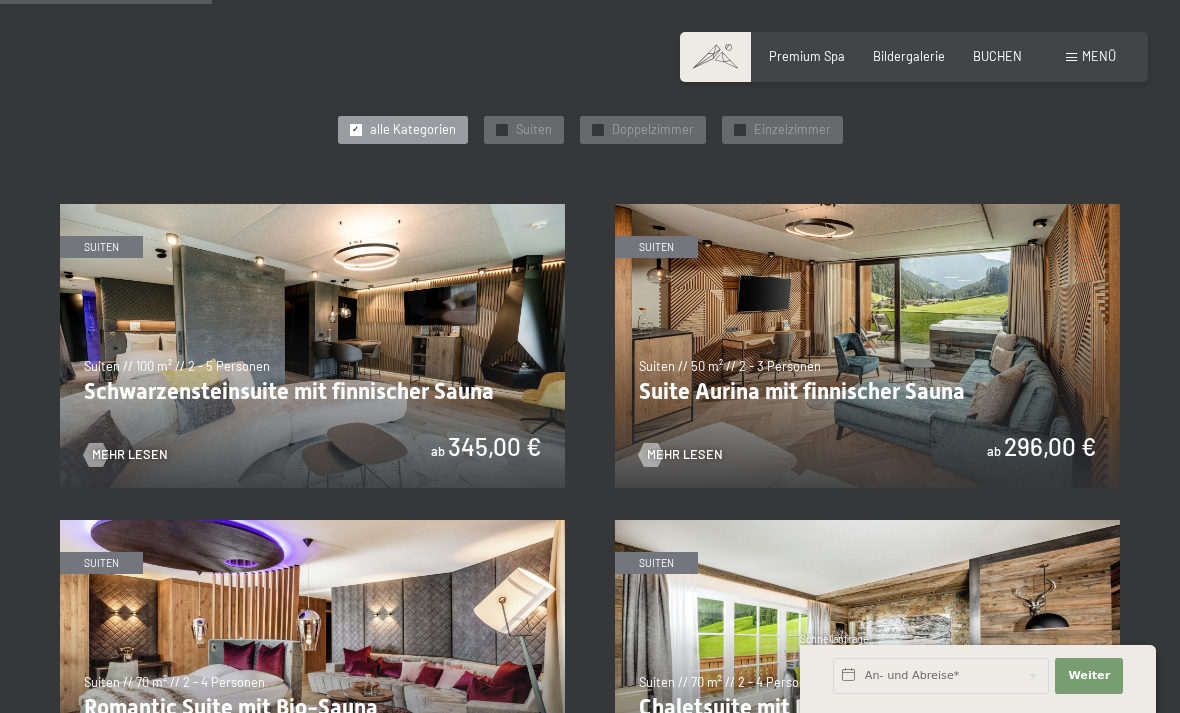
click at [679, 127] on span "Doppelzimmer" at bounding box center [653, 130] width 82 height 18
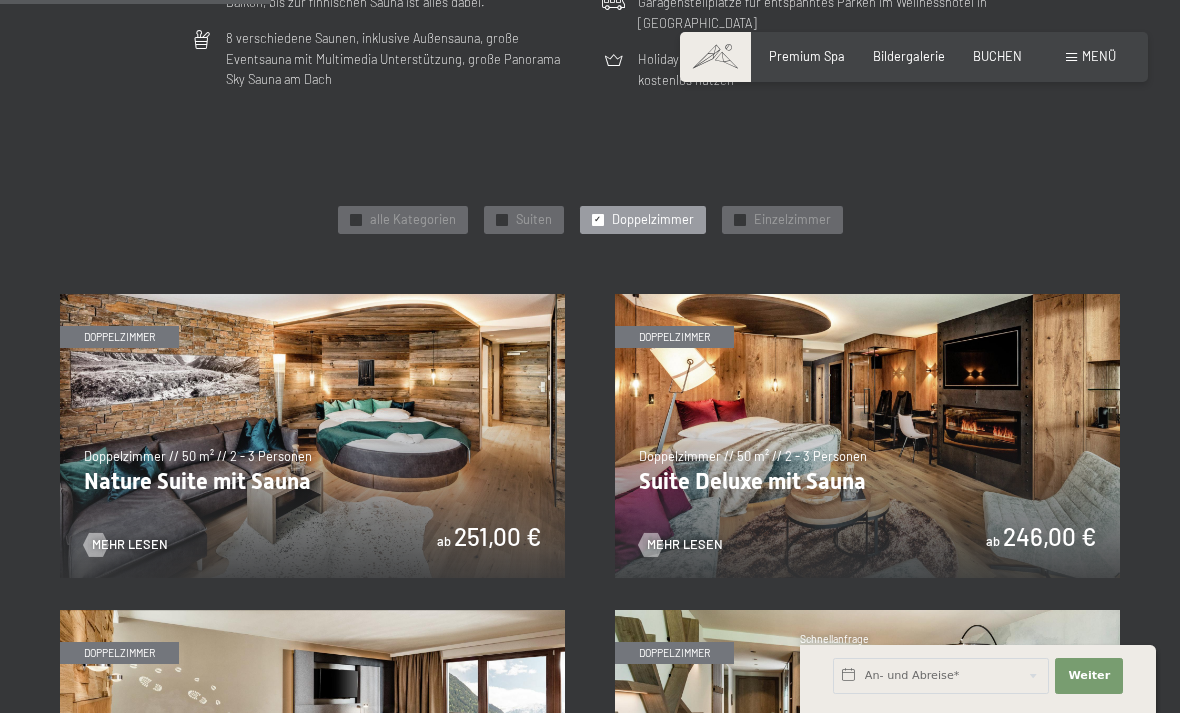
scroll to position [621, 0]
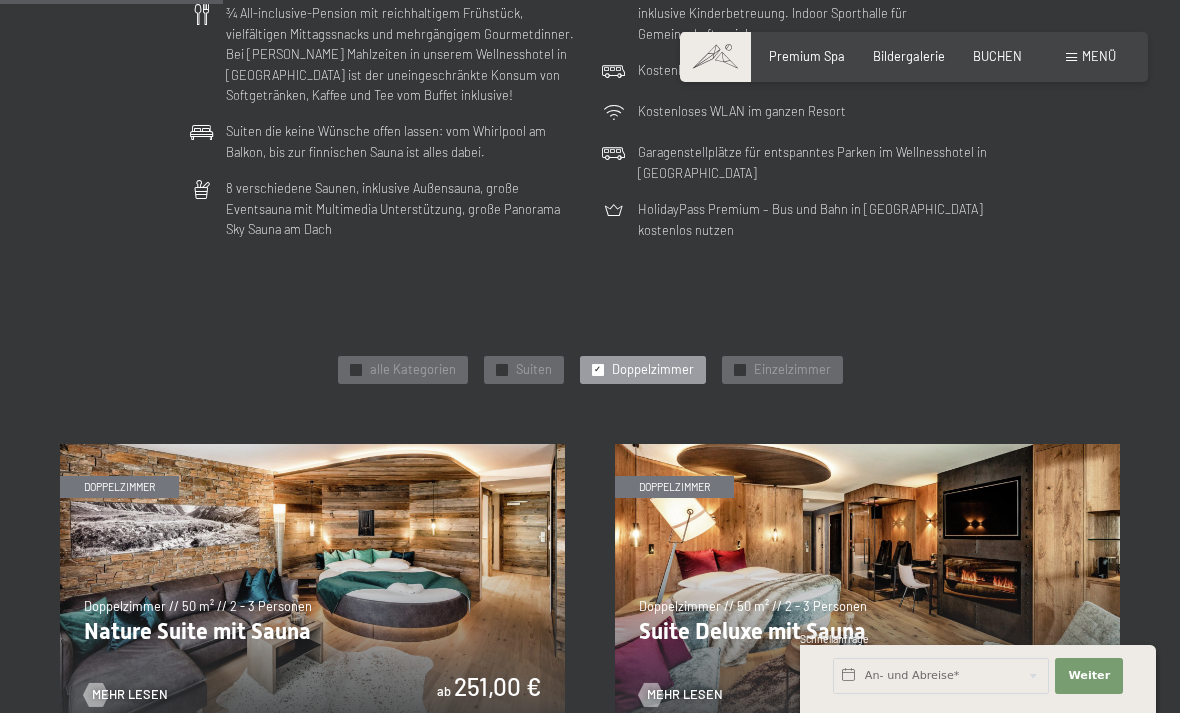
click at [1033, 63] on div "Premium Spa Bildergalerie BUCHEN" at bounding box center [881, 57] width 338 height 18
click at [991, 61] on span "BUCHEN" at bounding box center [997, 56] width 49 height 16
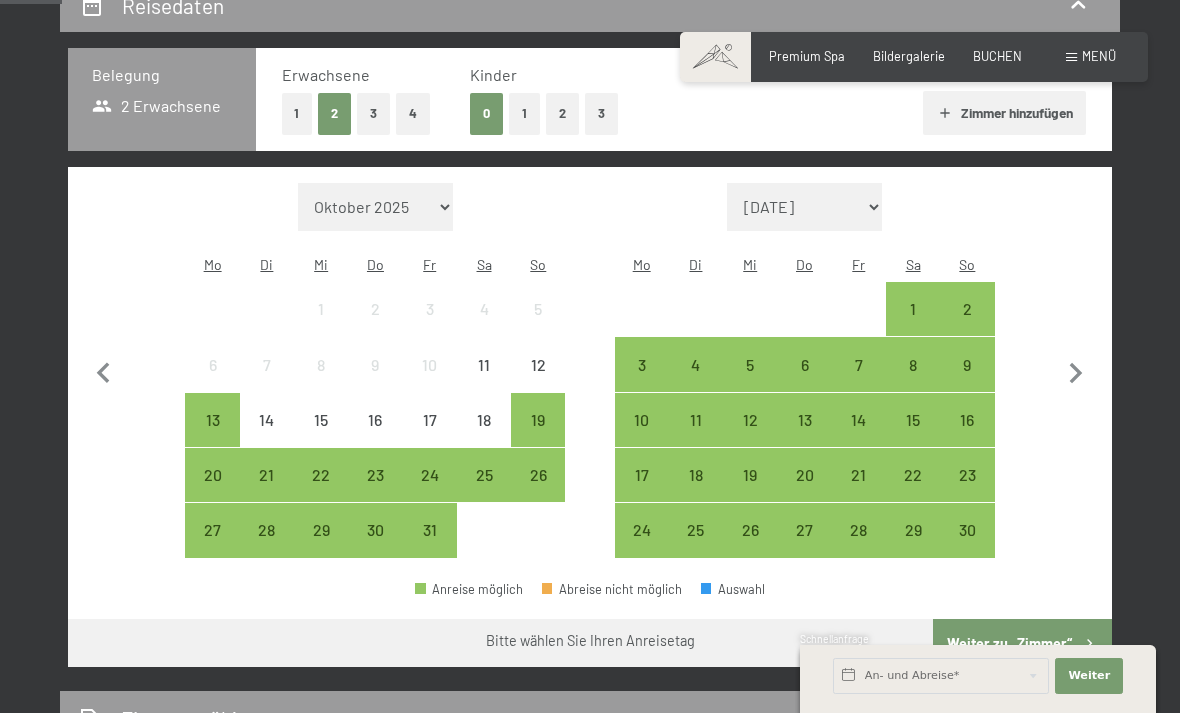
scroll to position [535, 0]
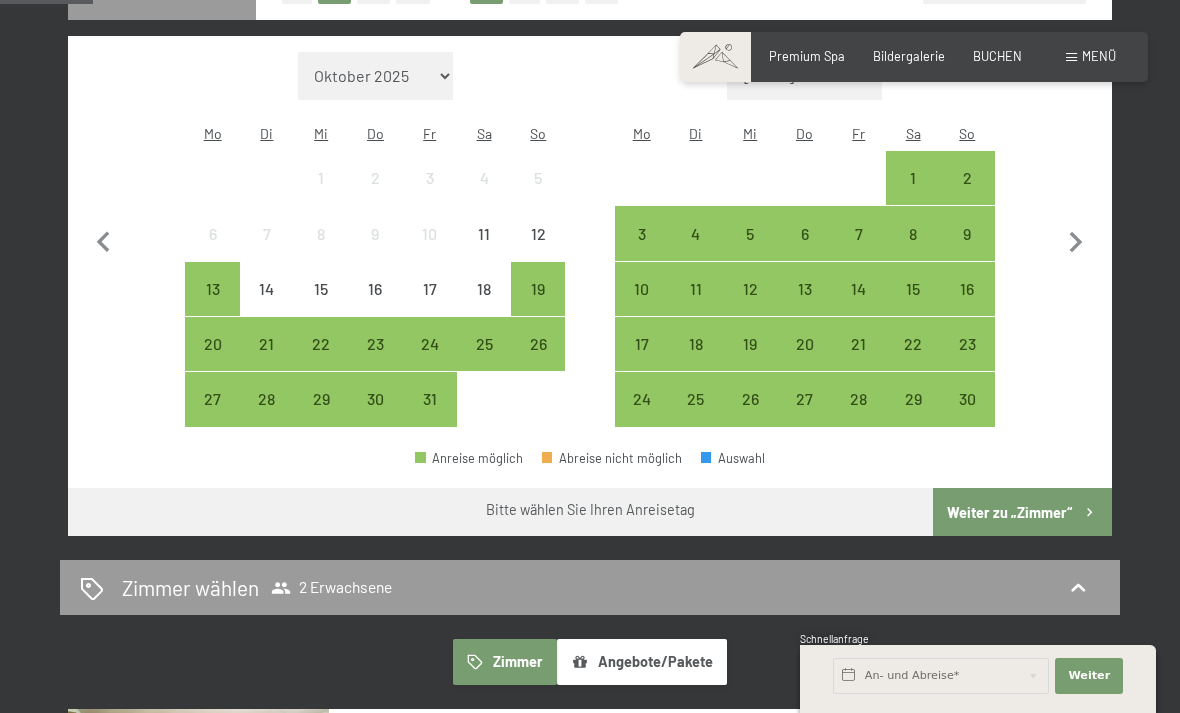
click at [971, 226] on div "9" at bounding box center [967, 251] width 50 height 50
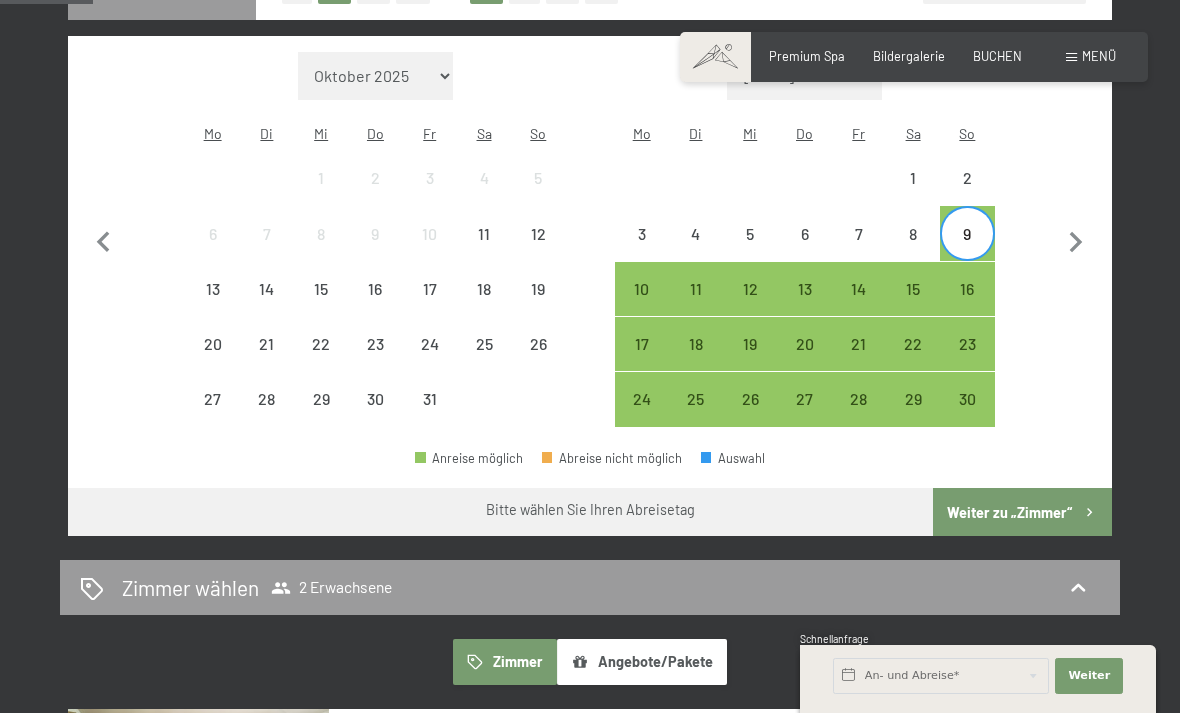
click at [822, 281] on div "13" at bounding box center [804, 306] width 50 height 50
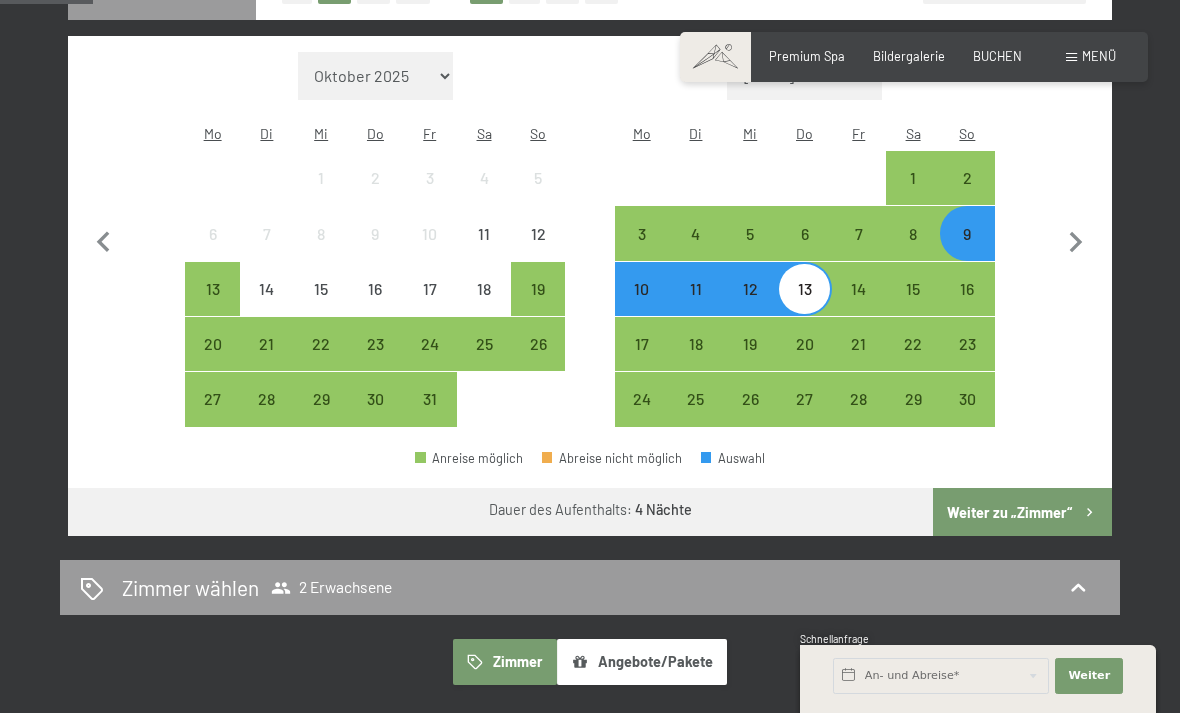
click at [1055, 507] on button "Weiter zu „Zimmer“" at bounding box center [1022, 512] width 179 height 48
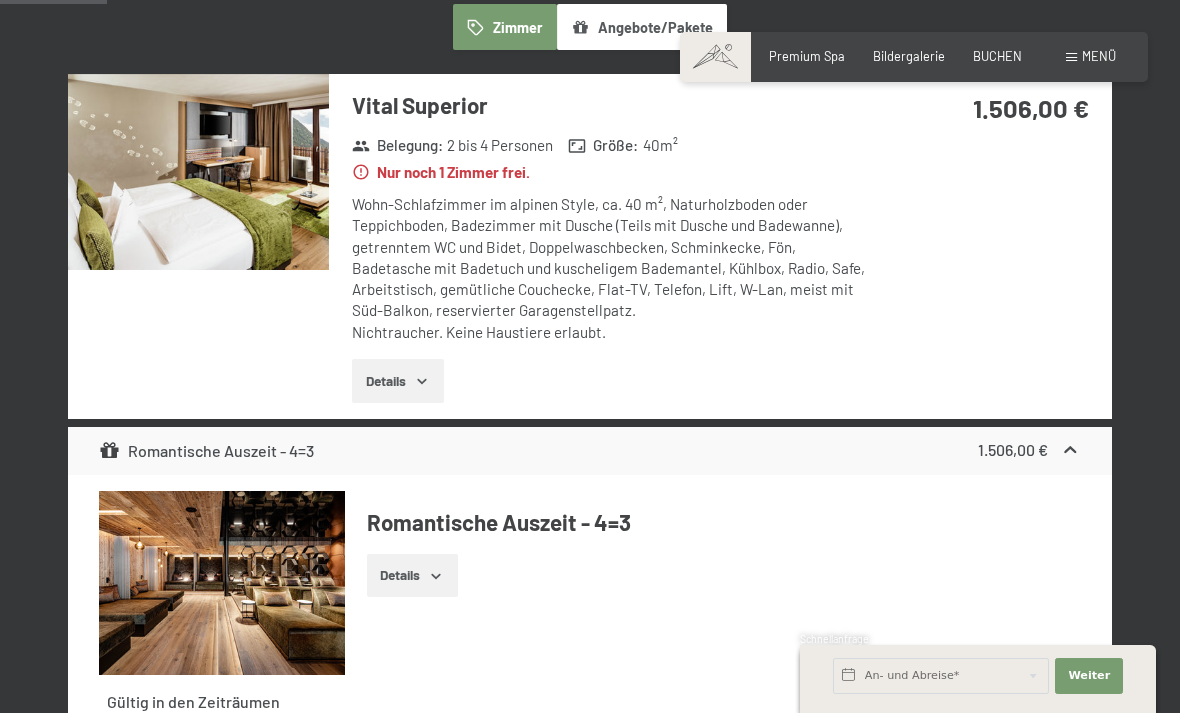
scroll to position [380, 0]
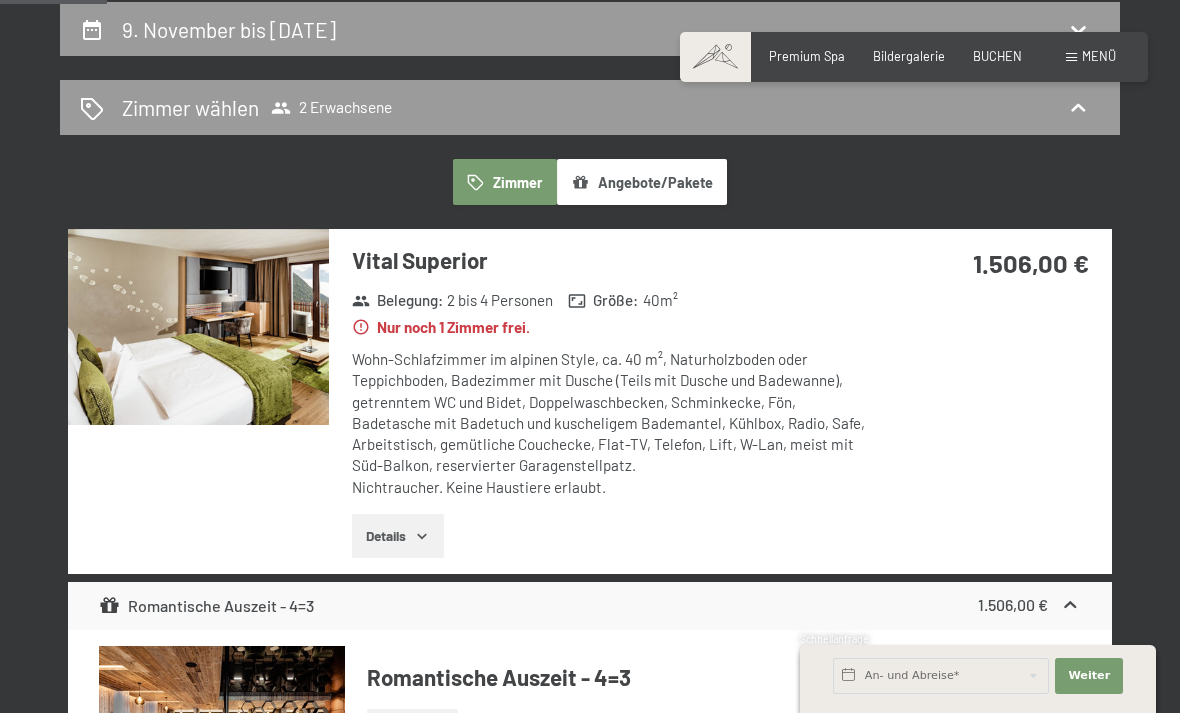
click at [132, 399] on img at bounding box center [198, 327] width 261 height 196
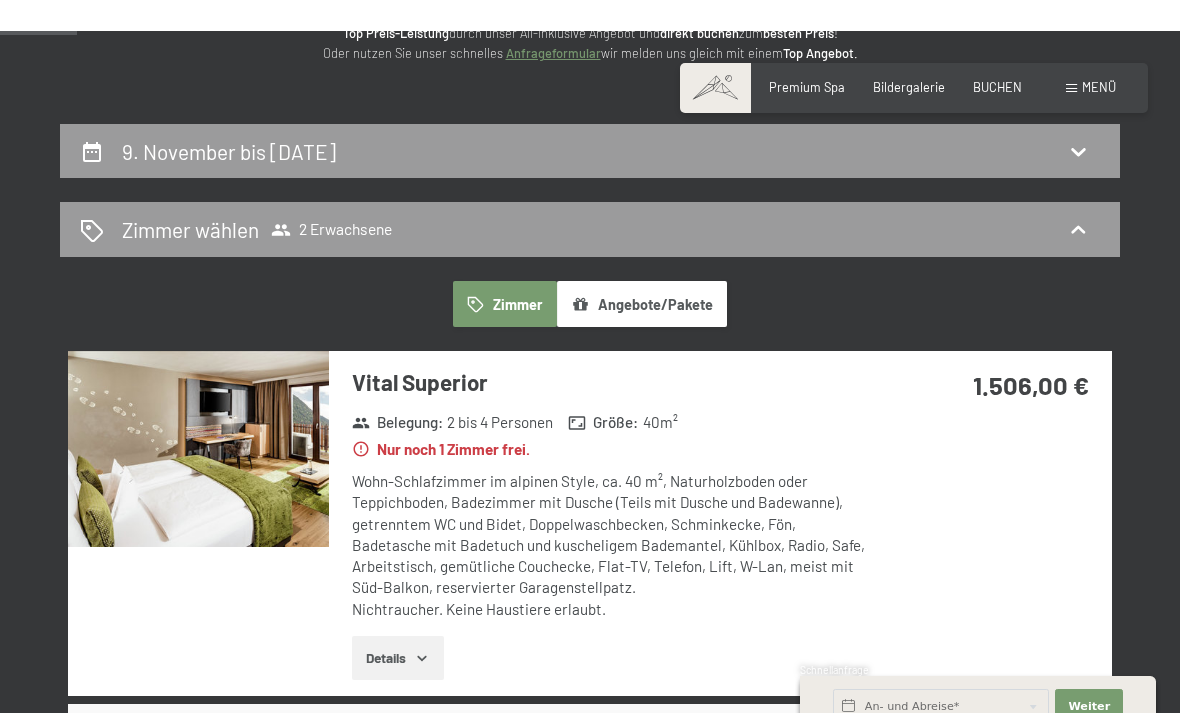
scroll to position [0, 0]
